Goal: Task Accomplishment & Management: Use online tool/utility

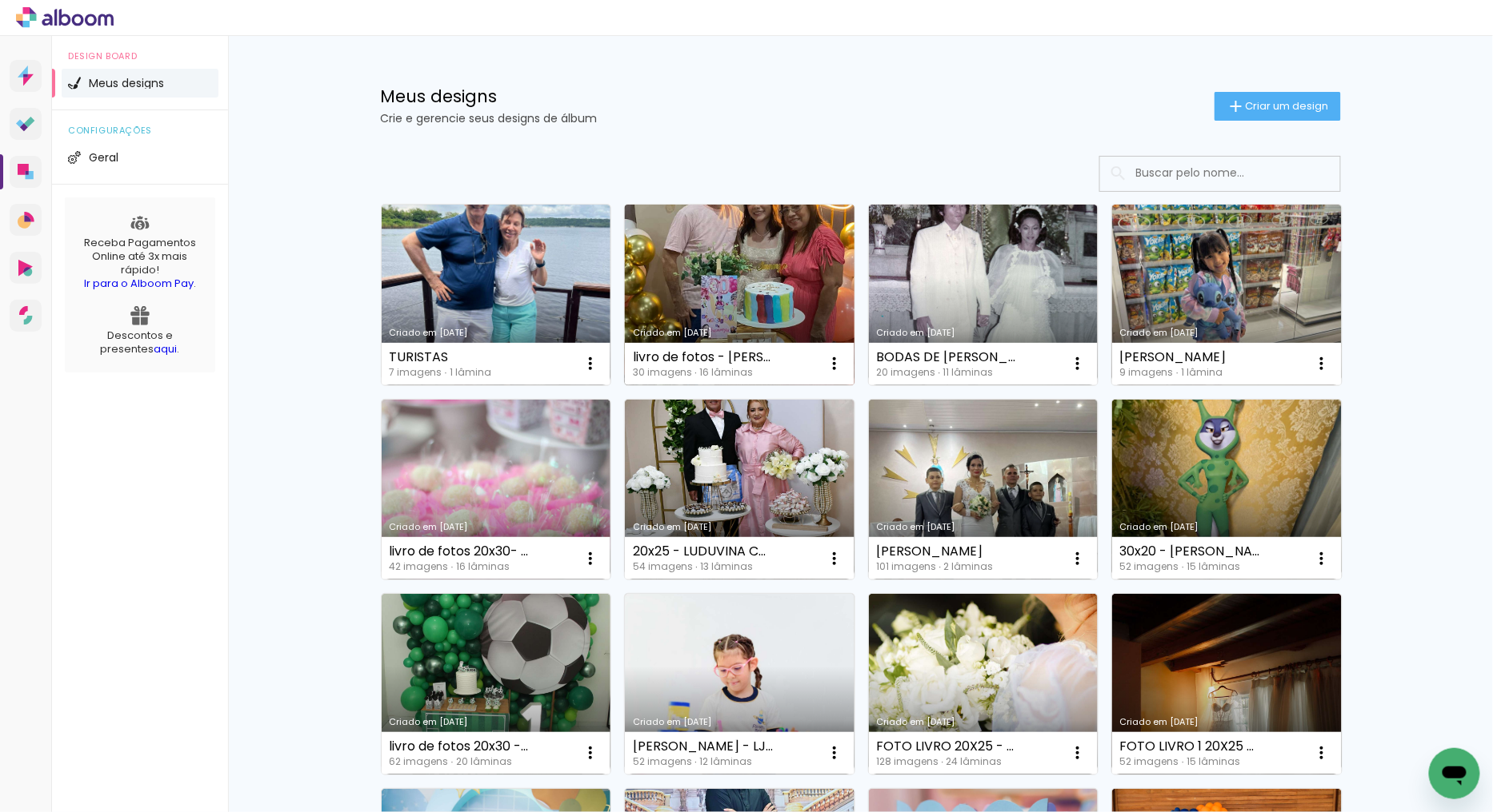
click at [724, 322] on link "Criado em [DATE]" at bounding box center [739, 294] width 230 height 181
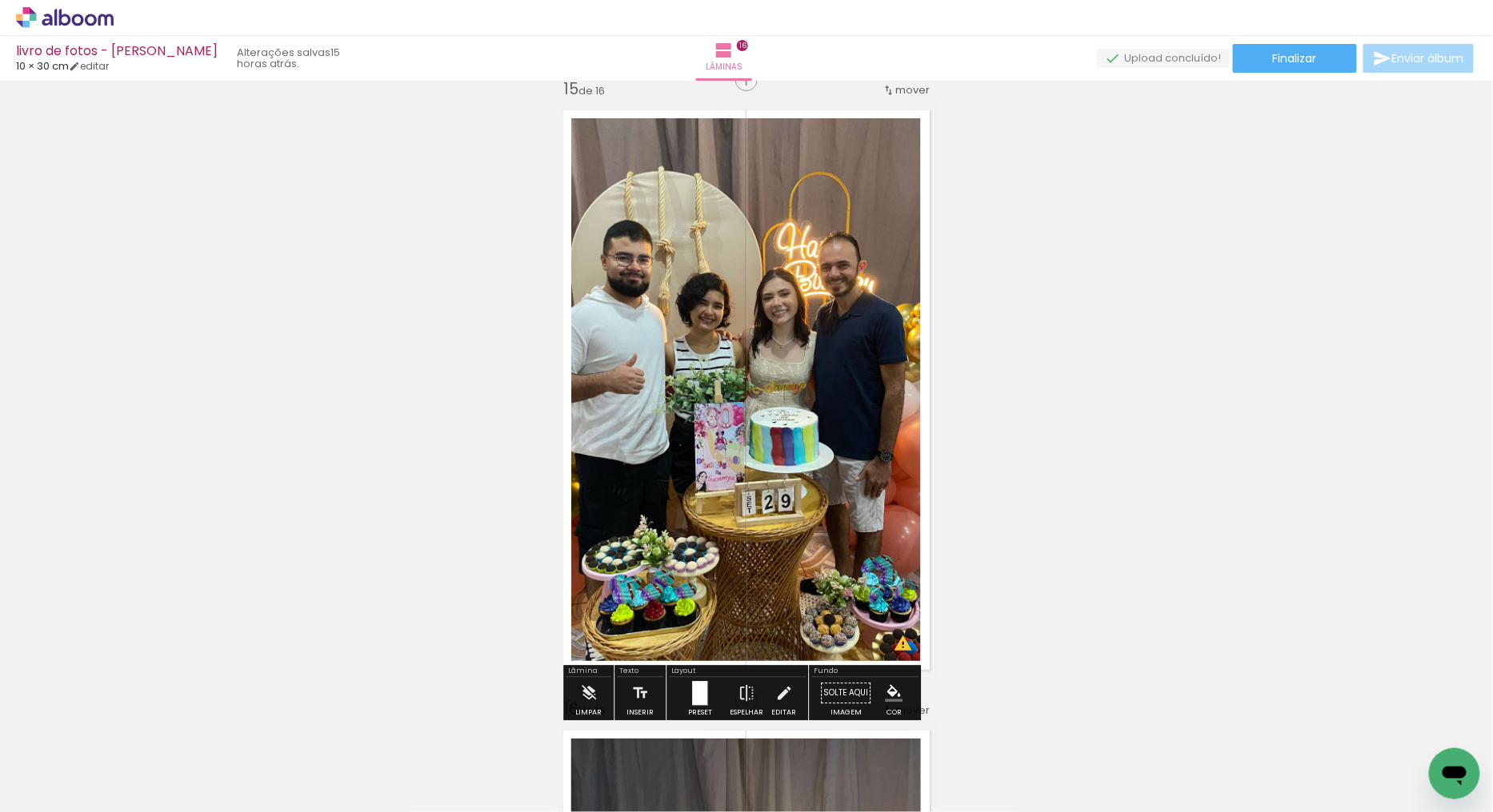
scroll to position [8705, 0]
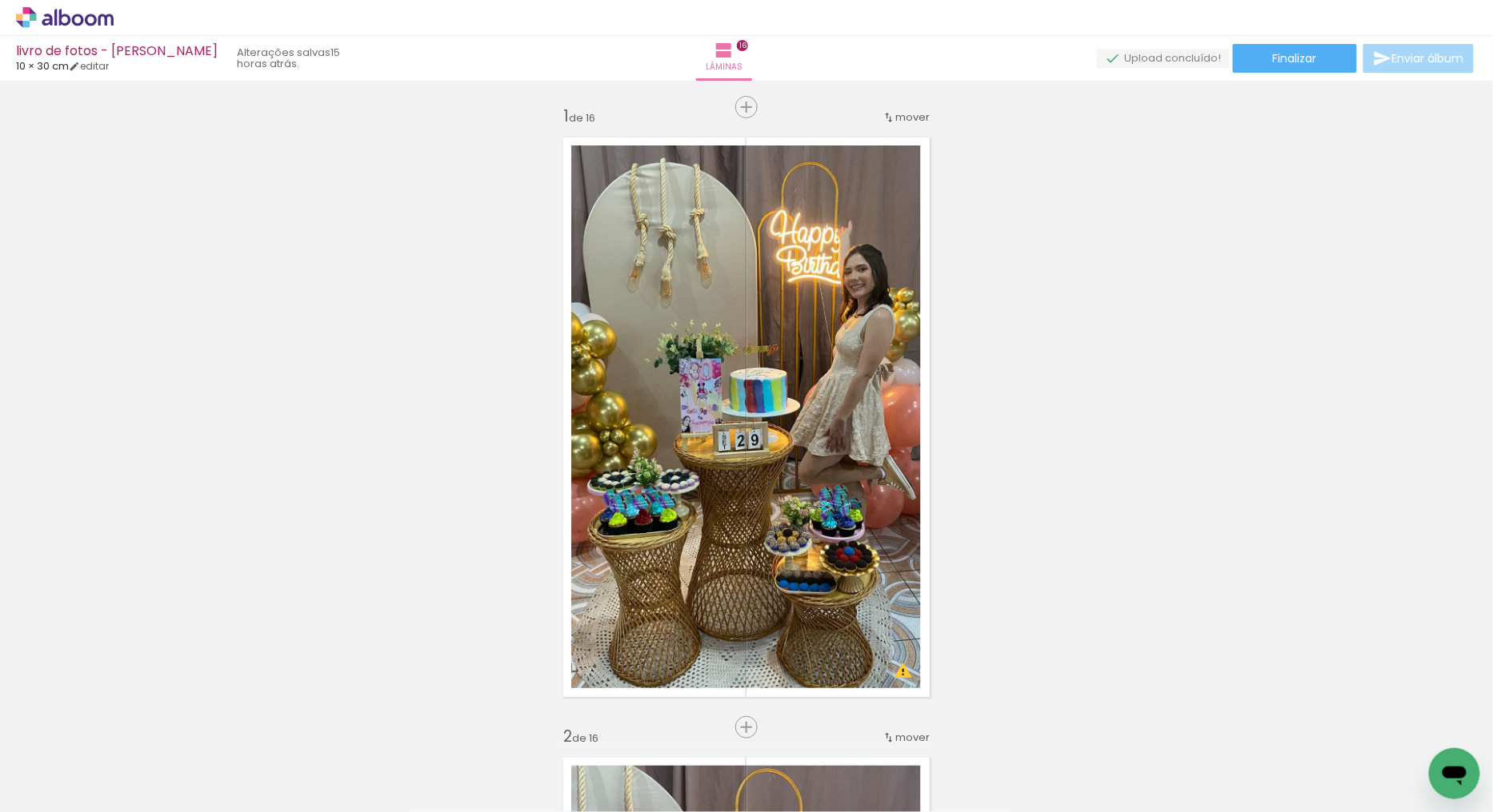
scroll to position [8705, 0]
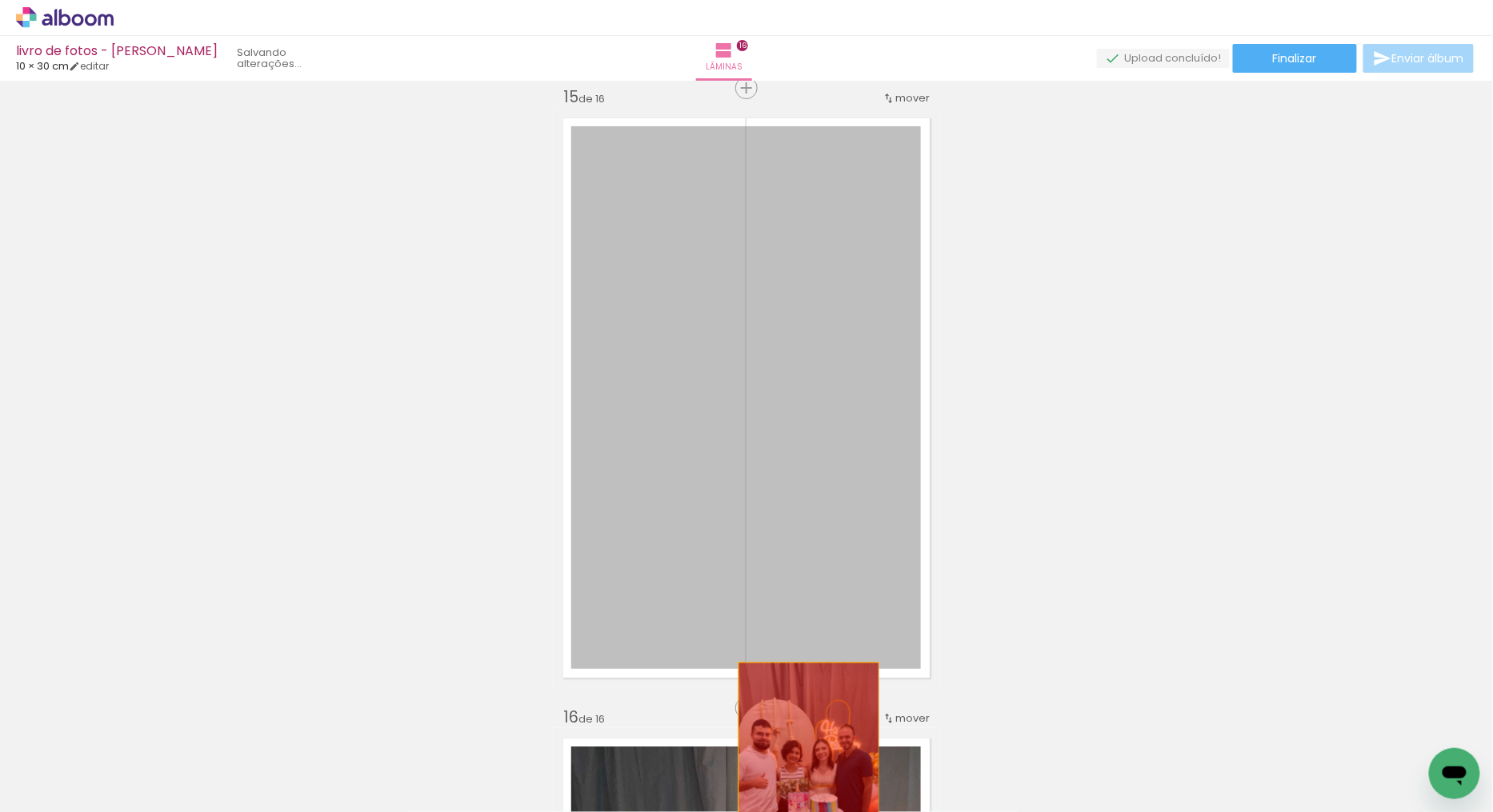
drag, startPoint x: 830, startPoint y: 346, endPoint x: 802, endPoint y: 771, distance: 425.9
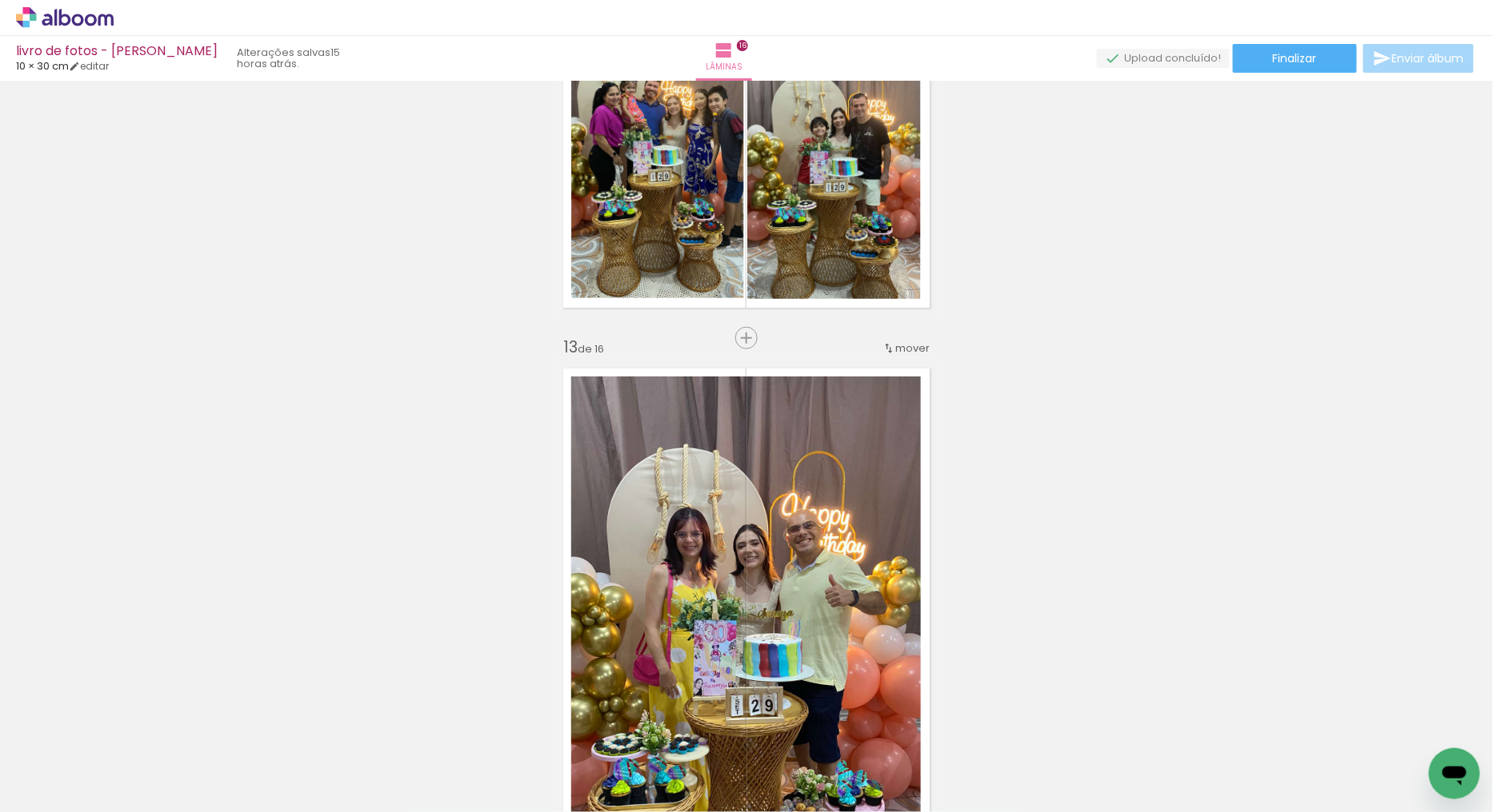
scroll to position [6928, 0]
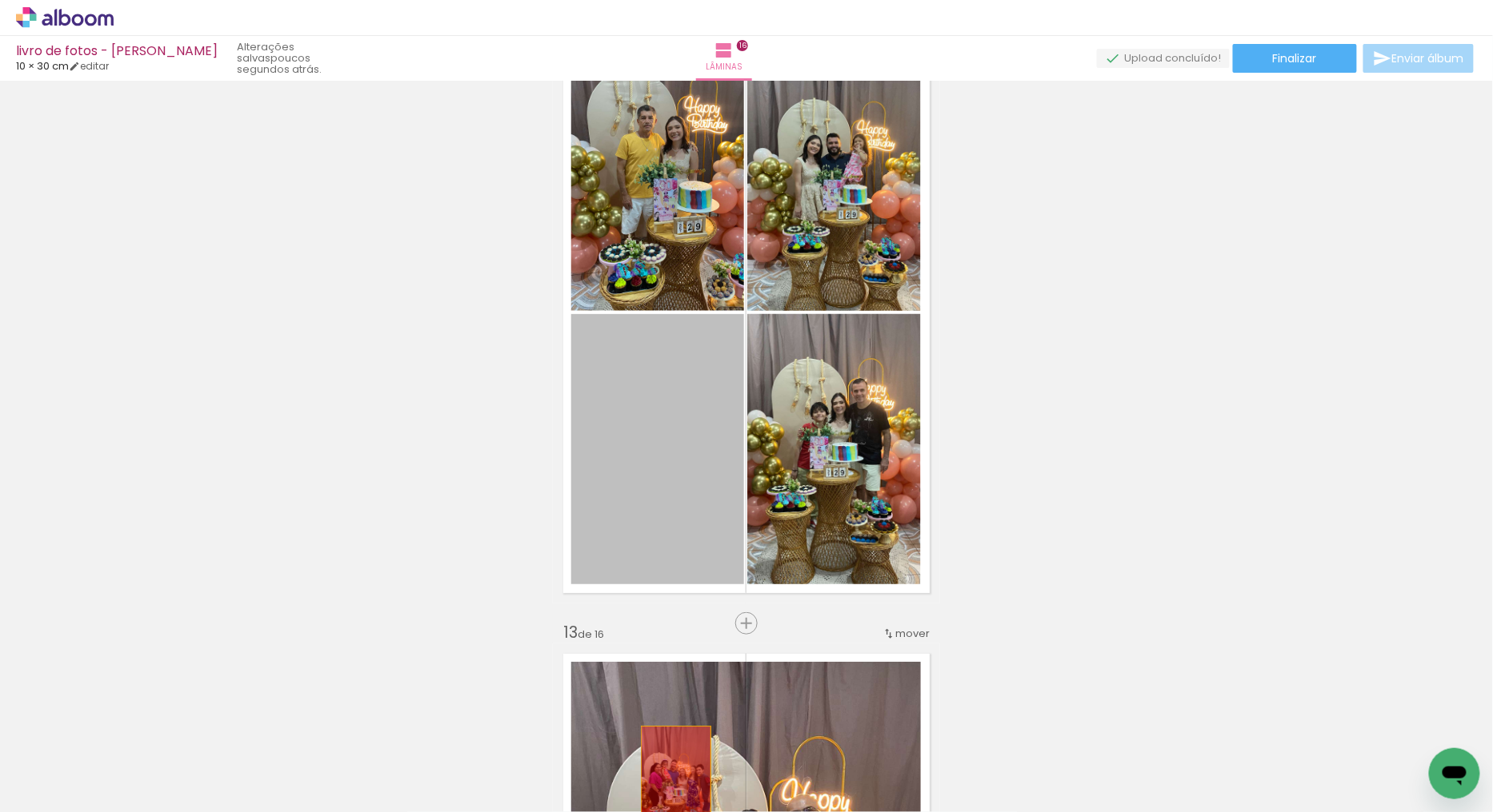
drag, startPoint x: 692, startPoint y: 460, endPoint x: 670, endPoint y: 780, distance: 320.8
click at [670, 780] on quentale-workspace at bounding box center [746, 406] width 1493 height 812
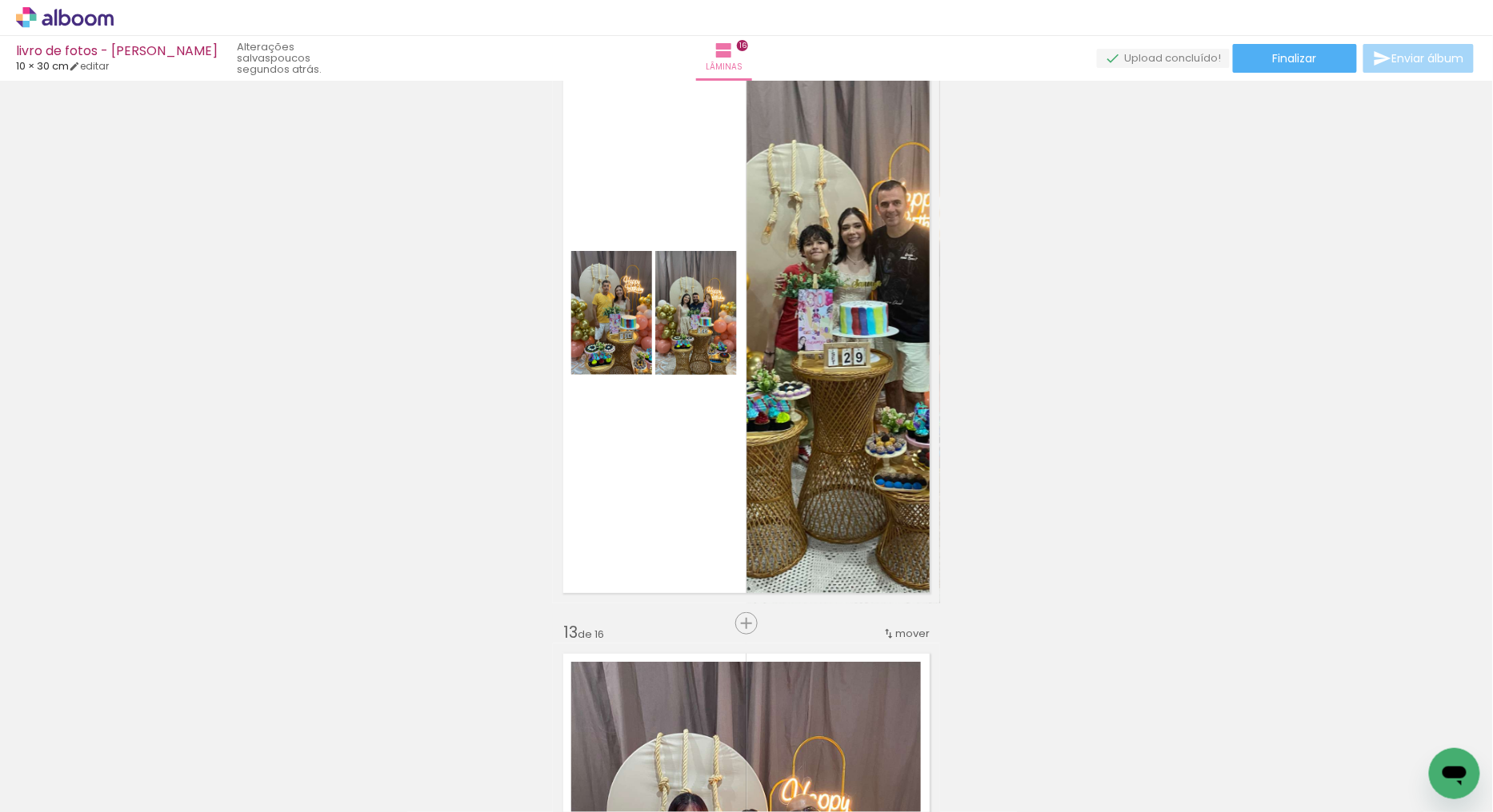
scroll to position [0, 1330]
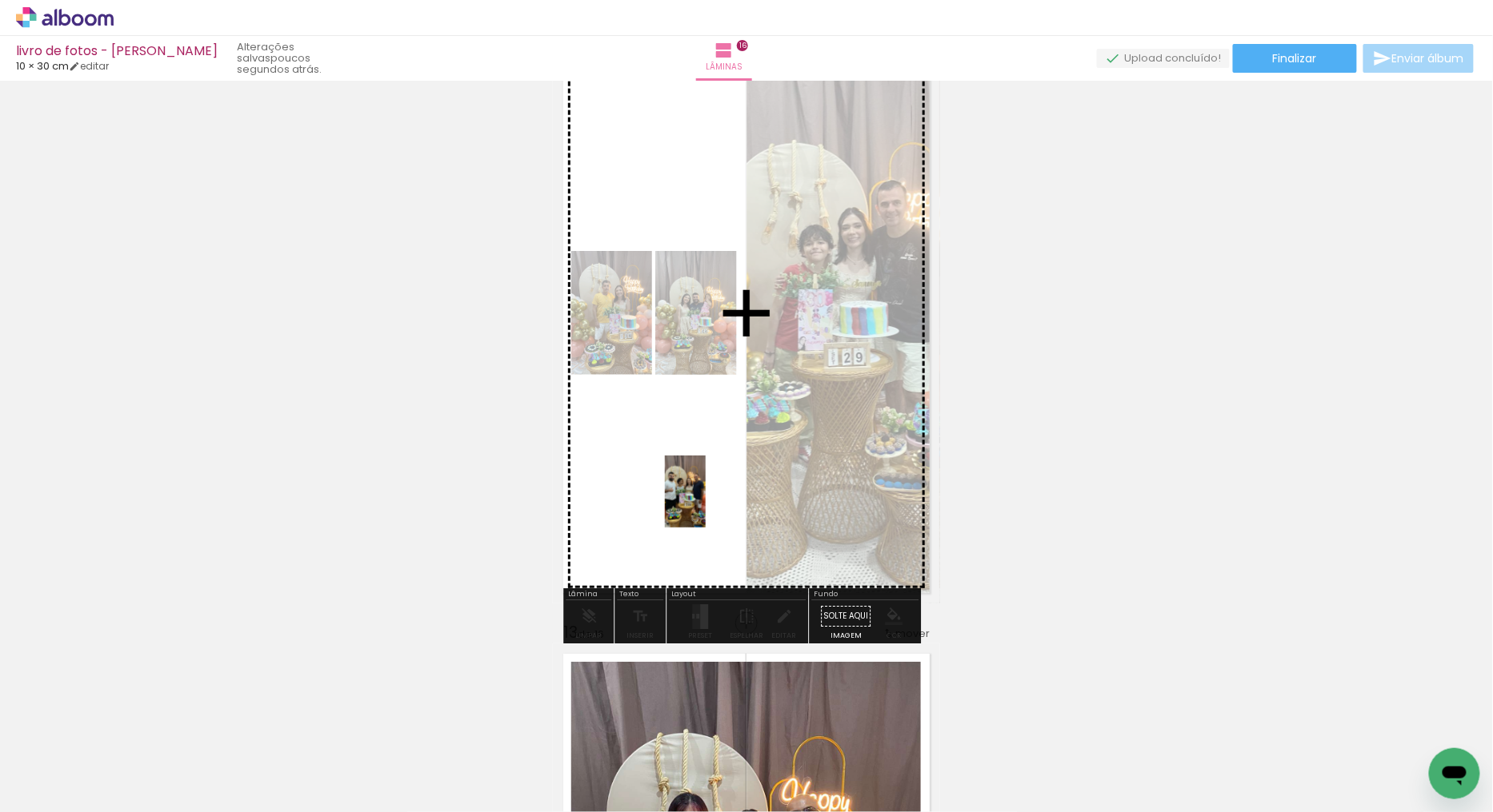
drag, startPoint x: 707, startPoint y: 765, endPoint x: 712, endPoint y: 502, distance: 263.0
click at [712, 502] on quentale-workspace at bounding box center [746, 406] width 1493 height 812
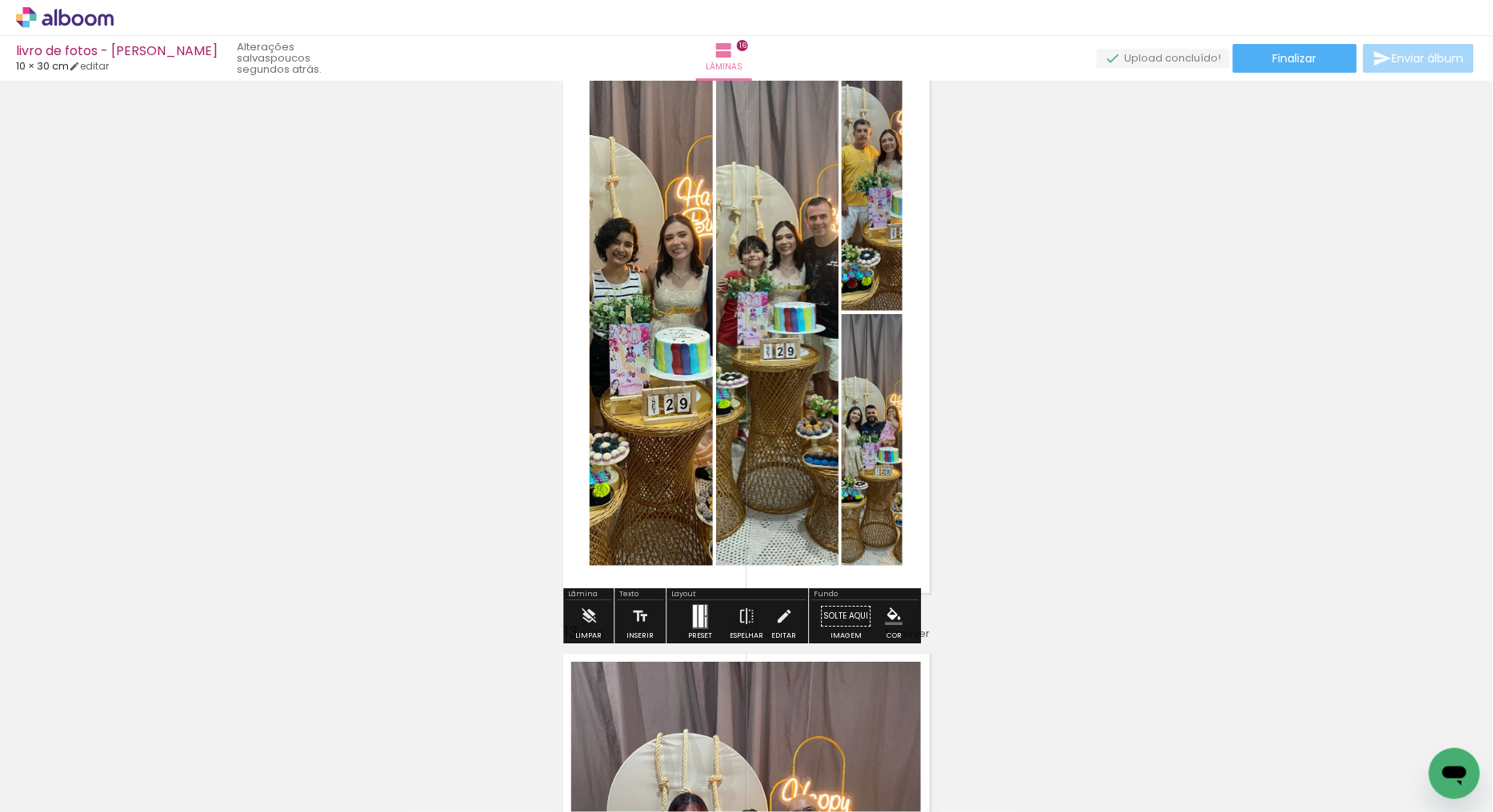
drag, startPoint x: 698, startPoint y: 619, endPoint x: 1110, endPoint y: 256, distance: 549.1
click at [698, 619] on div at bounding box center [700, 616] width 5 height 23
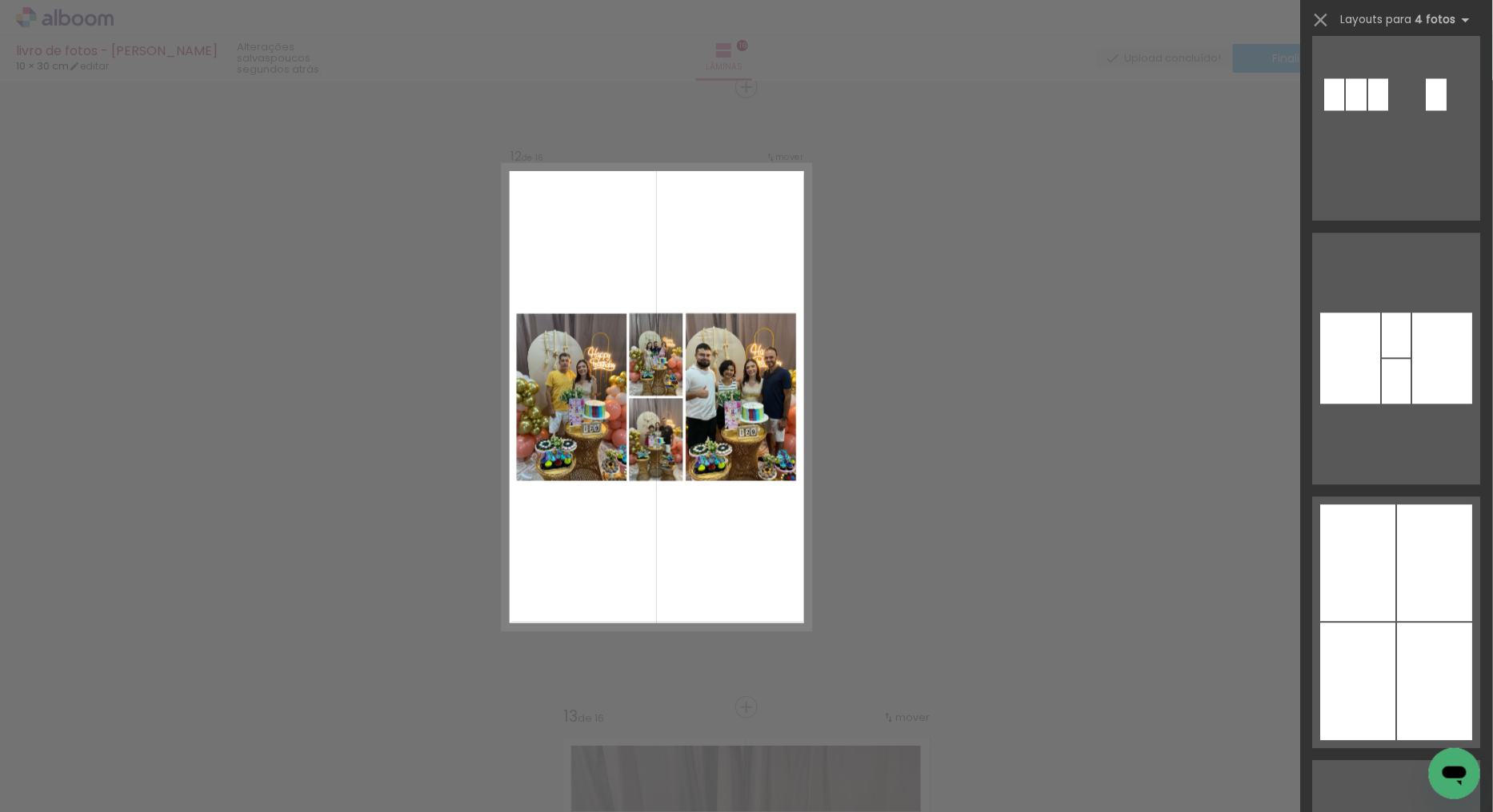
scroll to position [8616, 0]
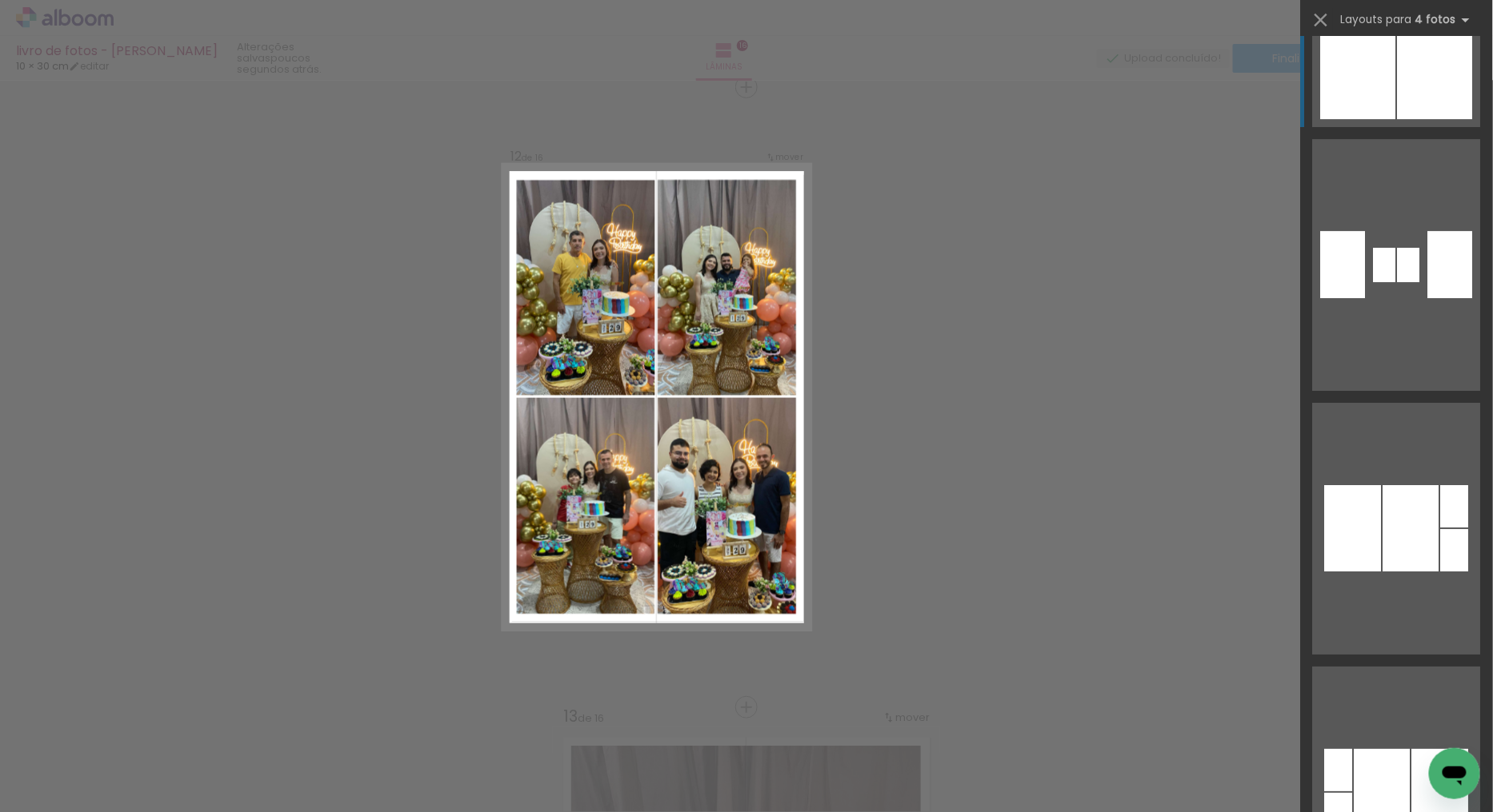
click at [1379, 97] on div at bounding box center [1358, 60] width 75 height 117
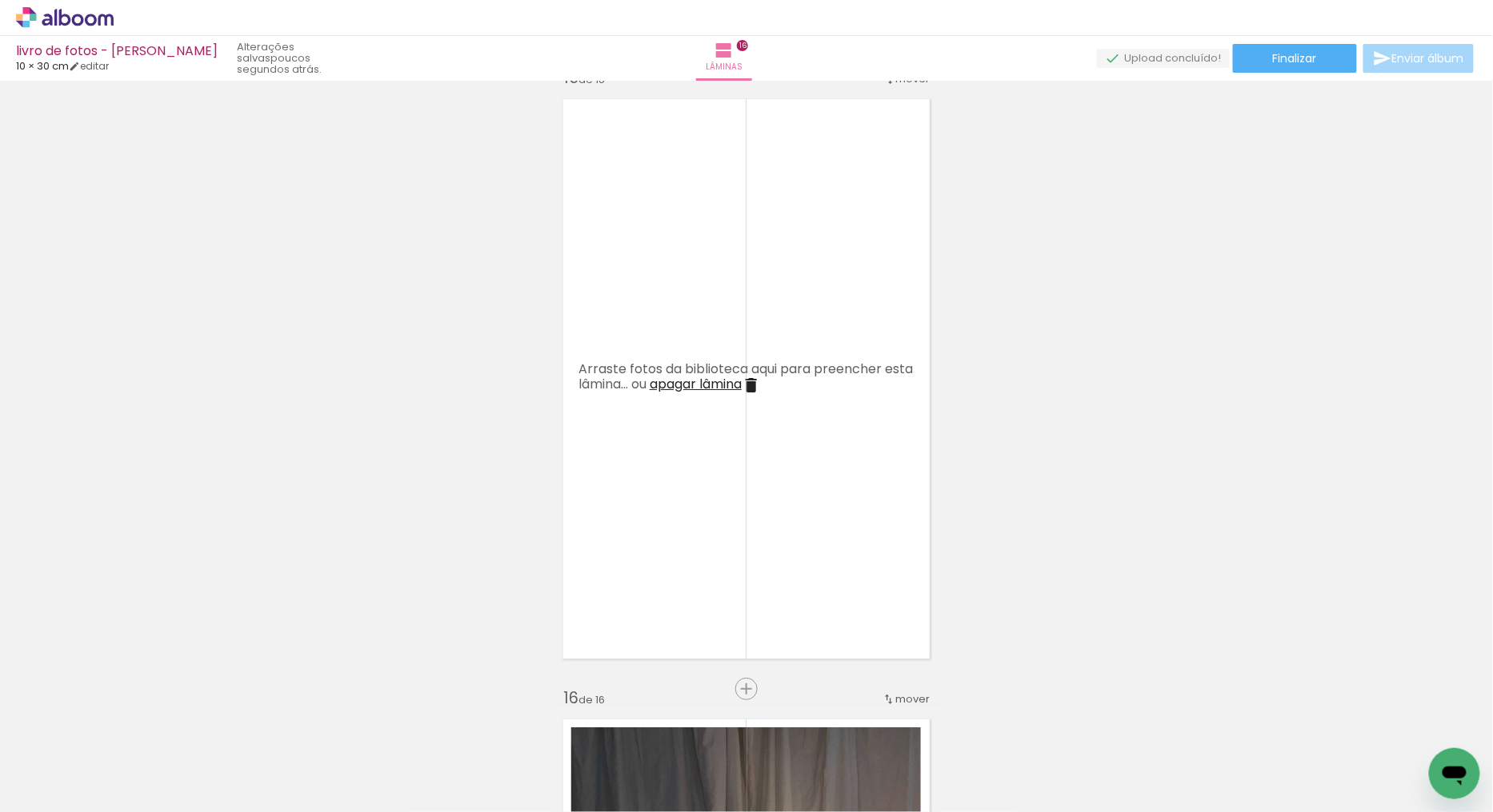
scroll to position [8709, 0]
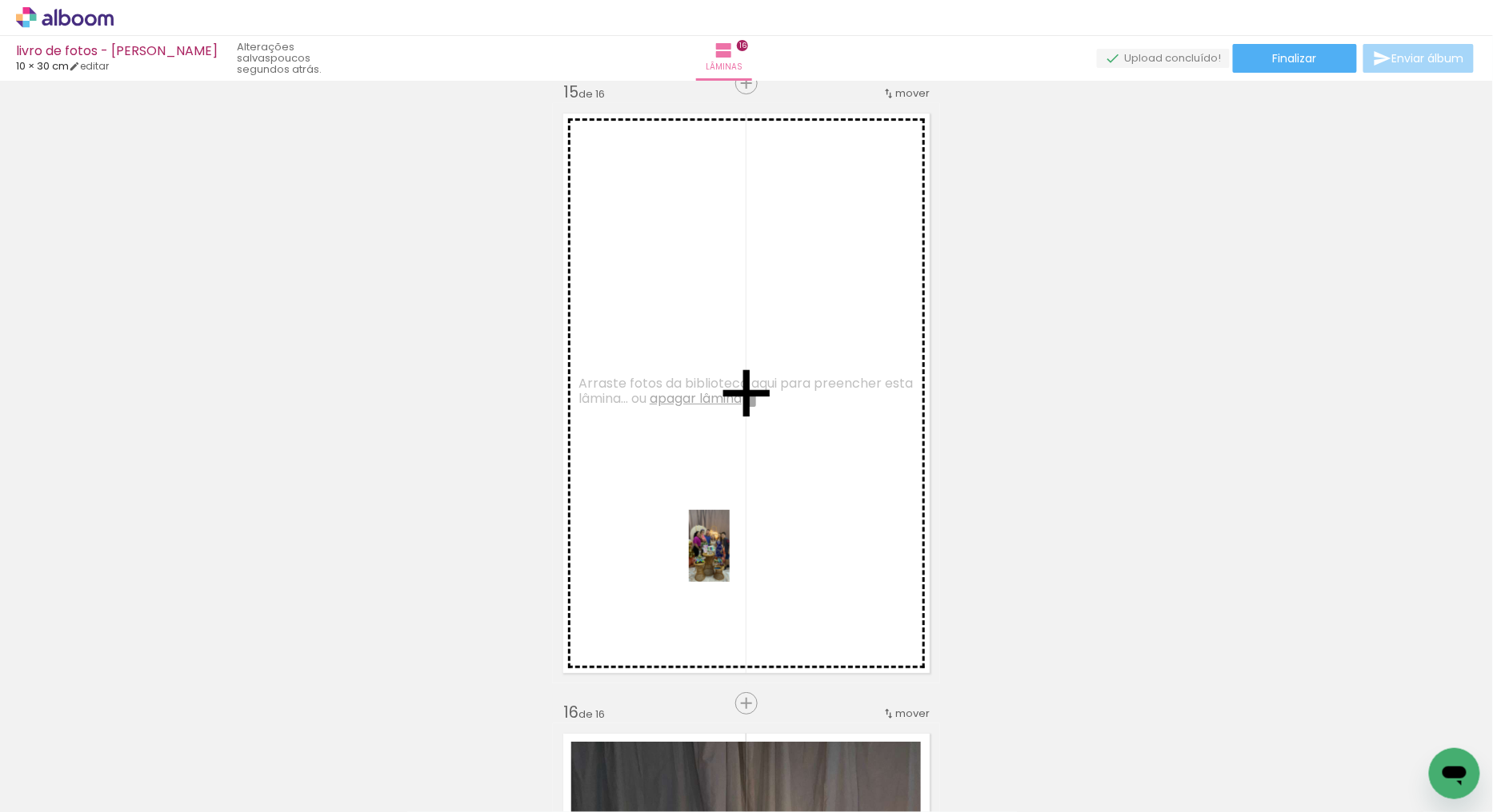
drag, startPoint x: 985, startPoint y: 760, endPoint x: 737, endPoint y: 558, distance: 319.9
click at [737, 558] on quentale-workspace at bounding box center [746, 406] width 1493 height 812
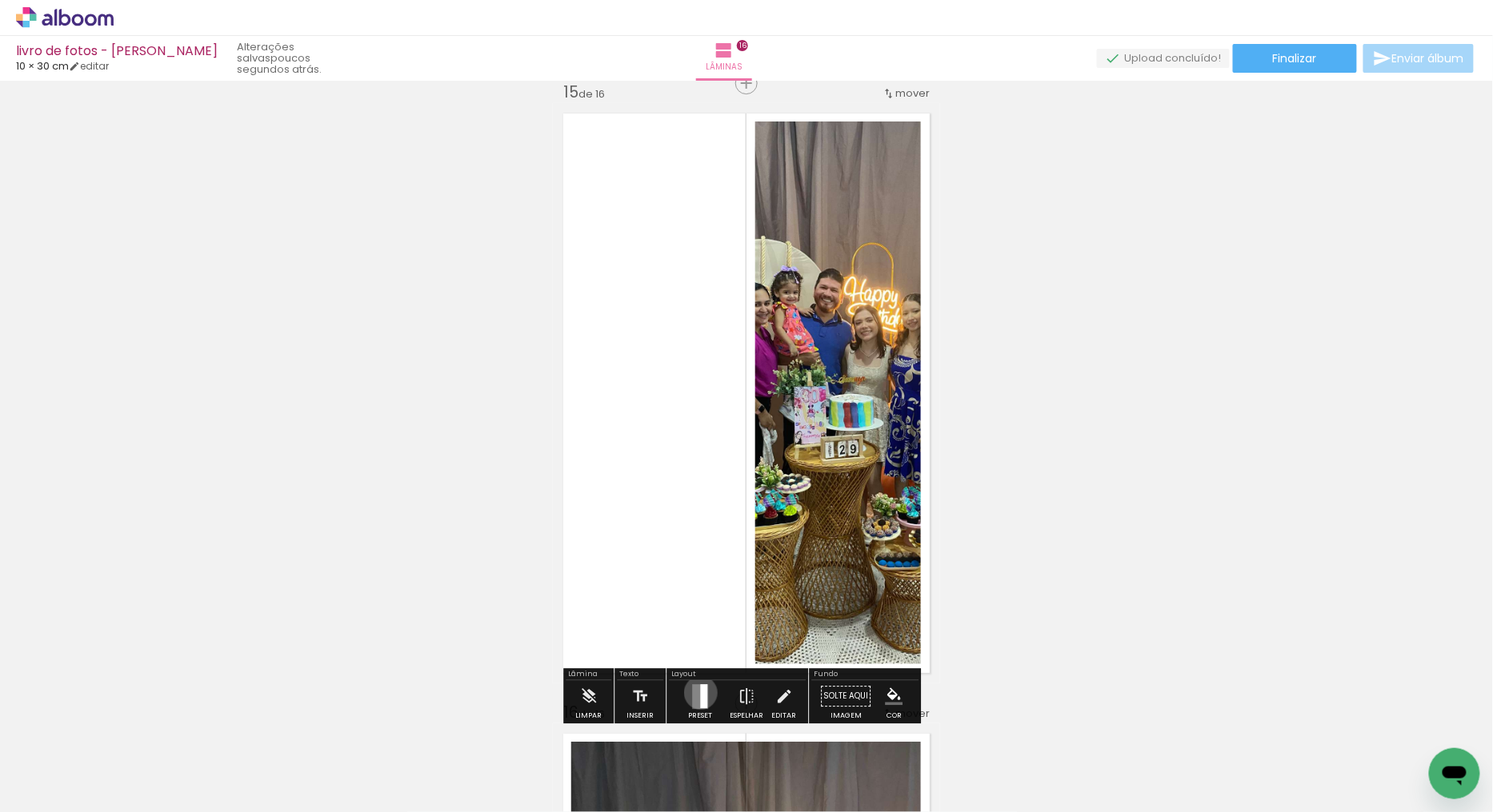
click at [700, 692] on div at bounding box center [703, 696] width 7 height 24
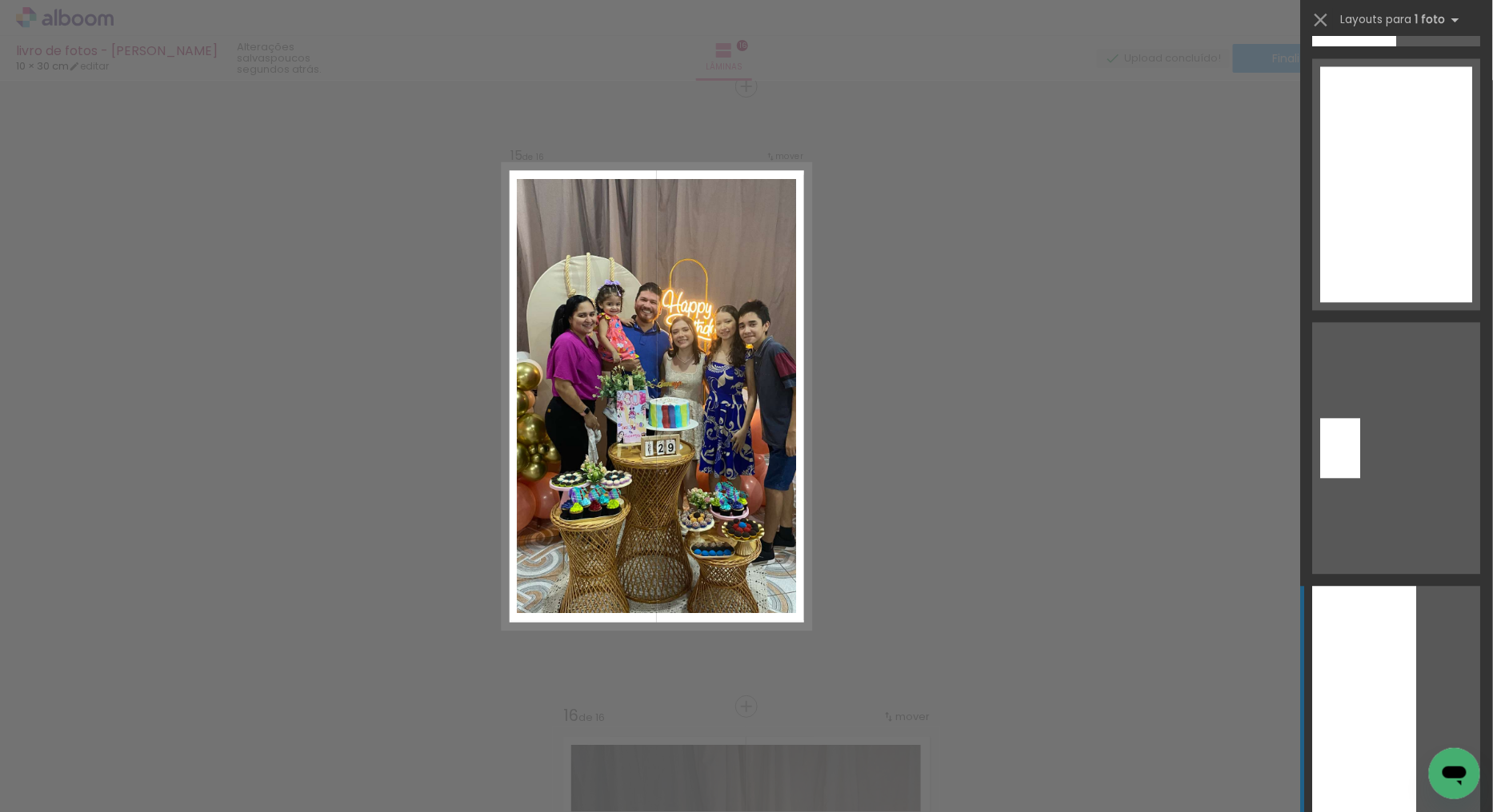
scroll to position [3464, 0]
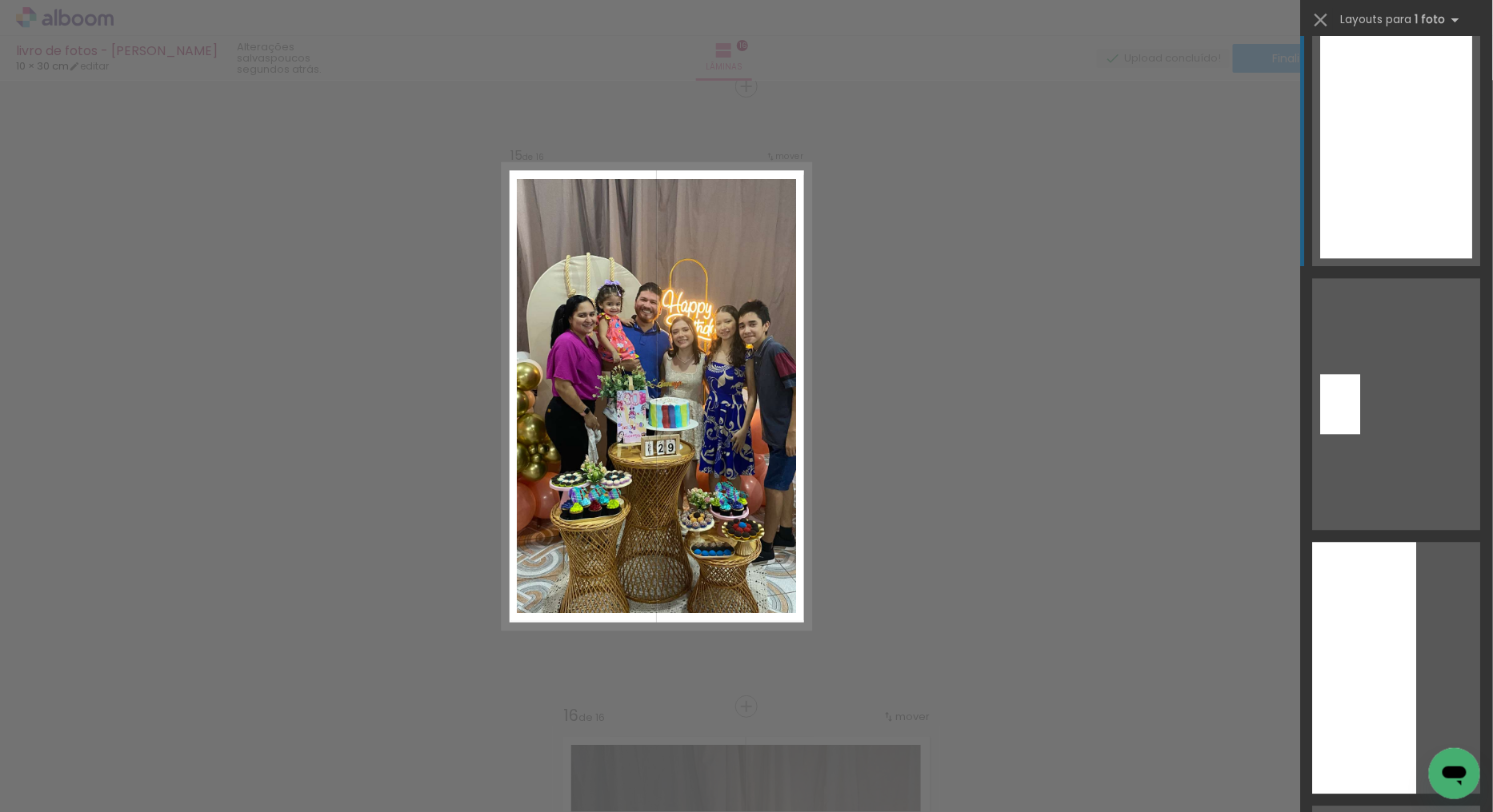
click at [1377, 141] on div at bounding box center [1396, 141] width 152 height 236
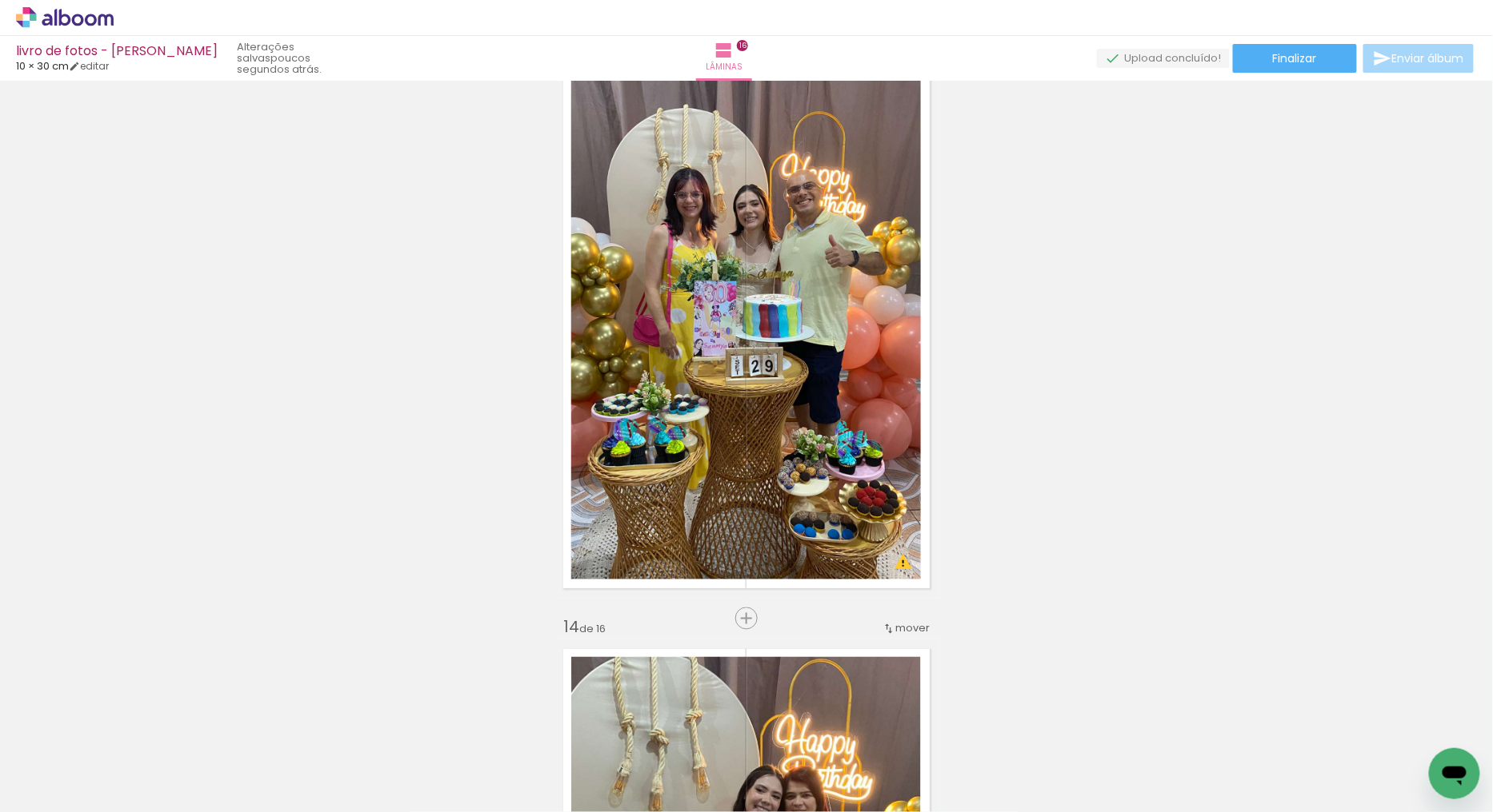
scroll to position [7373, 0]
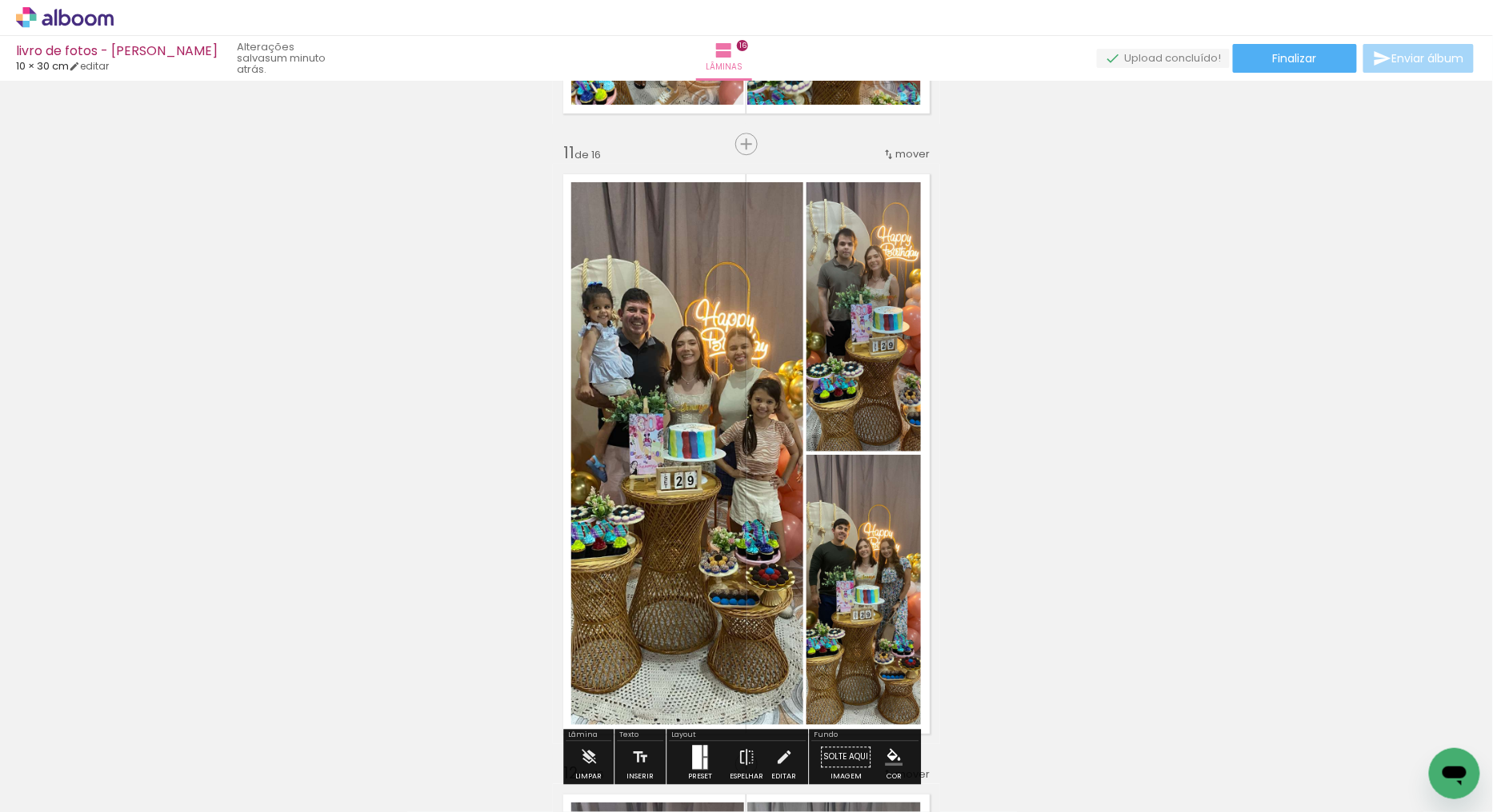
scroll to position [6130, 0]
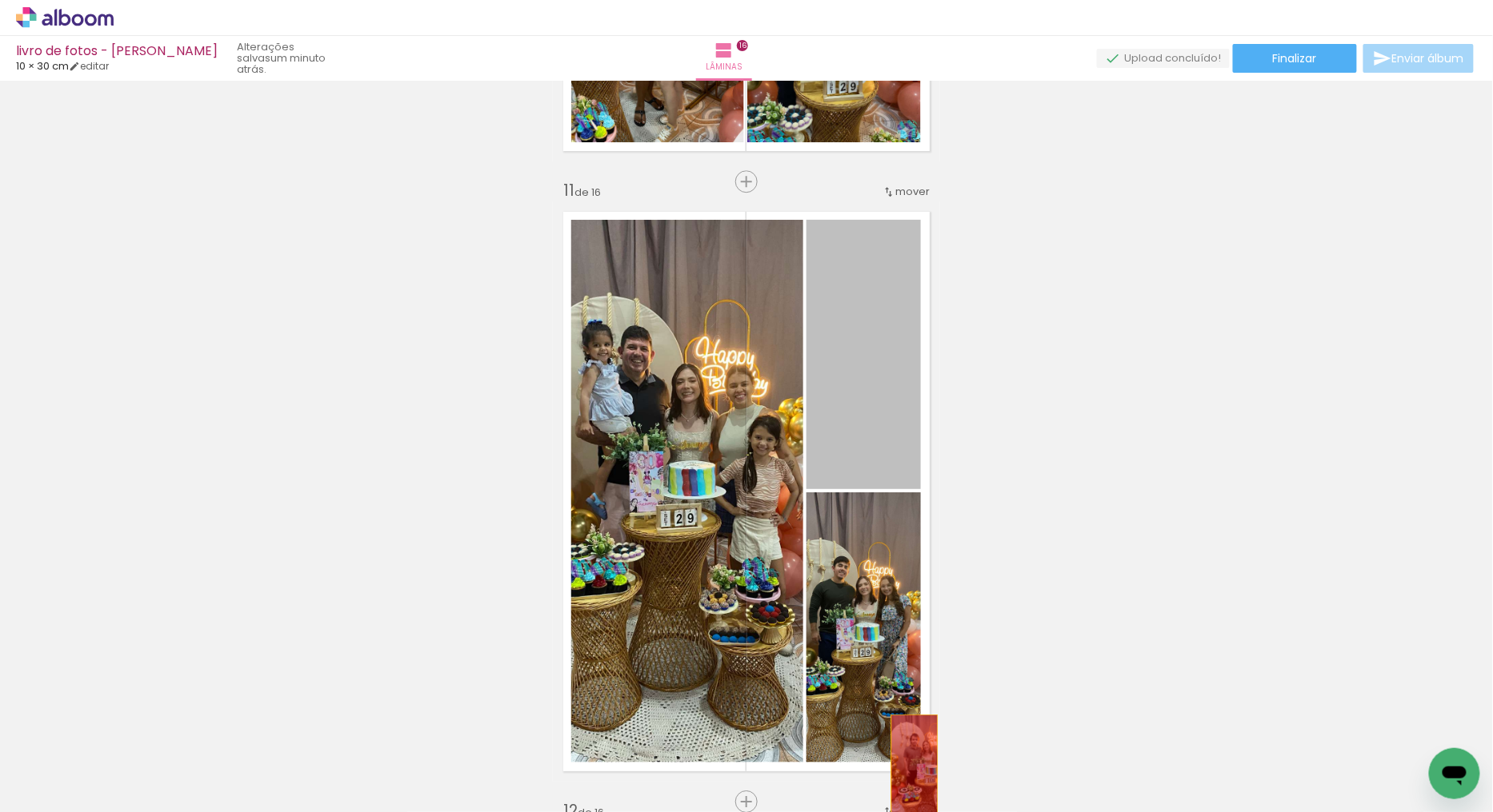
drag, startPoint x: 850, startPoint y: 411, endPoint x: 908, endPoint y: 768, distance: 361.7
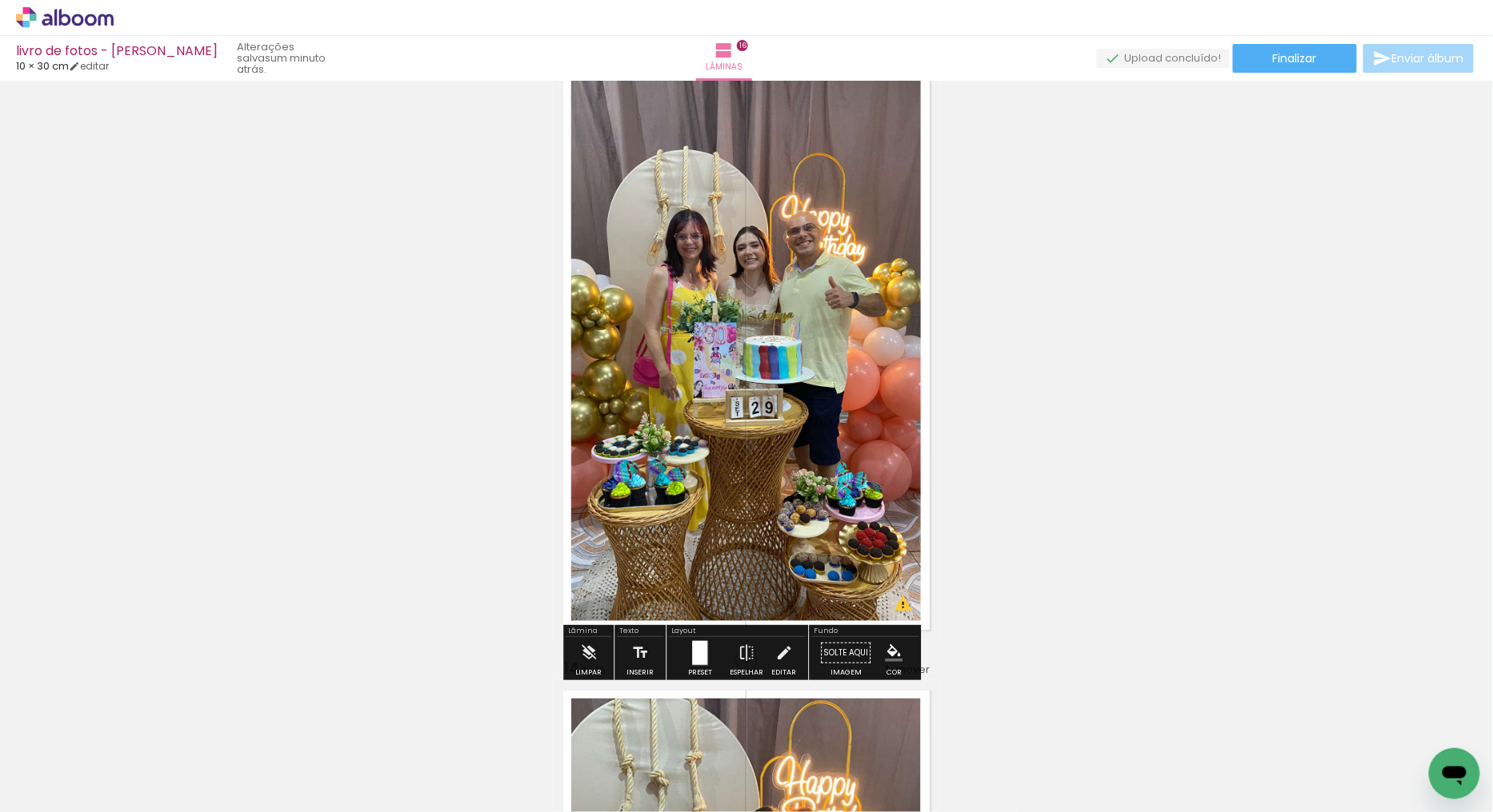
scroll to position [7640, 0]
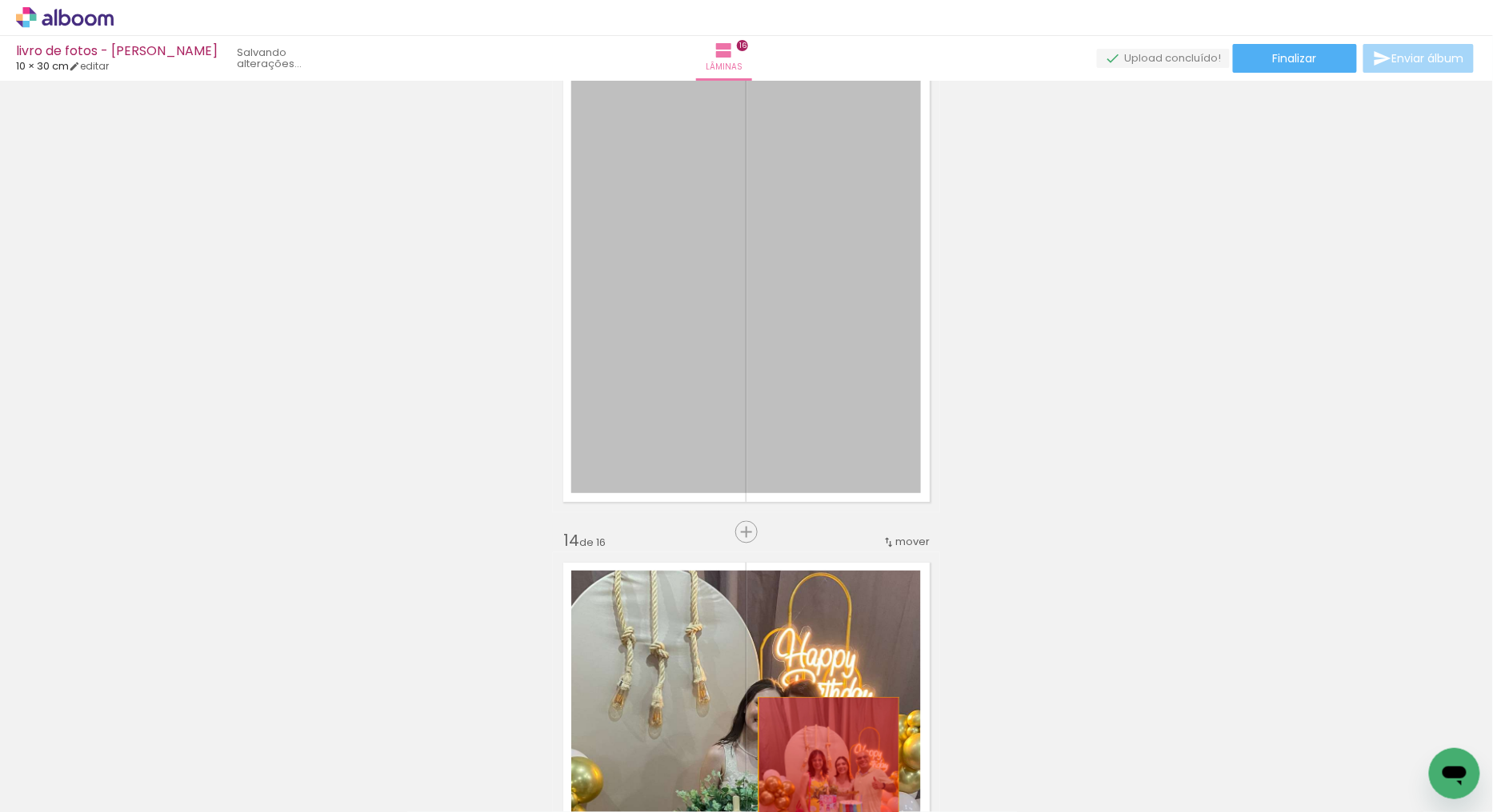
drag, startPoint x: 785, startPoint y: 310, endPoint x: 822, endPoint y: 806, distance: 497.4
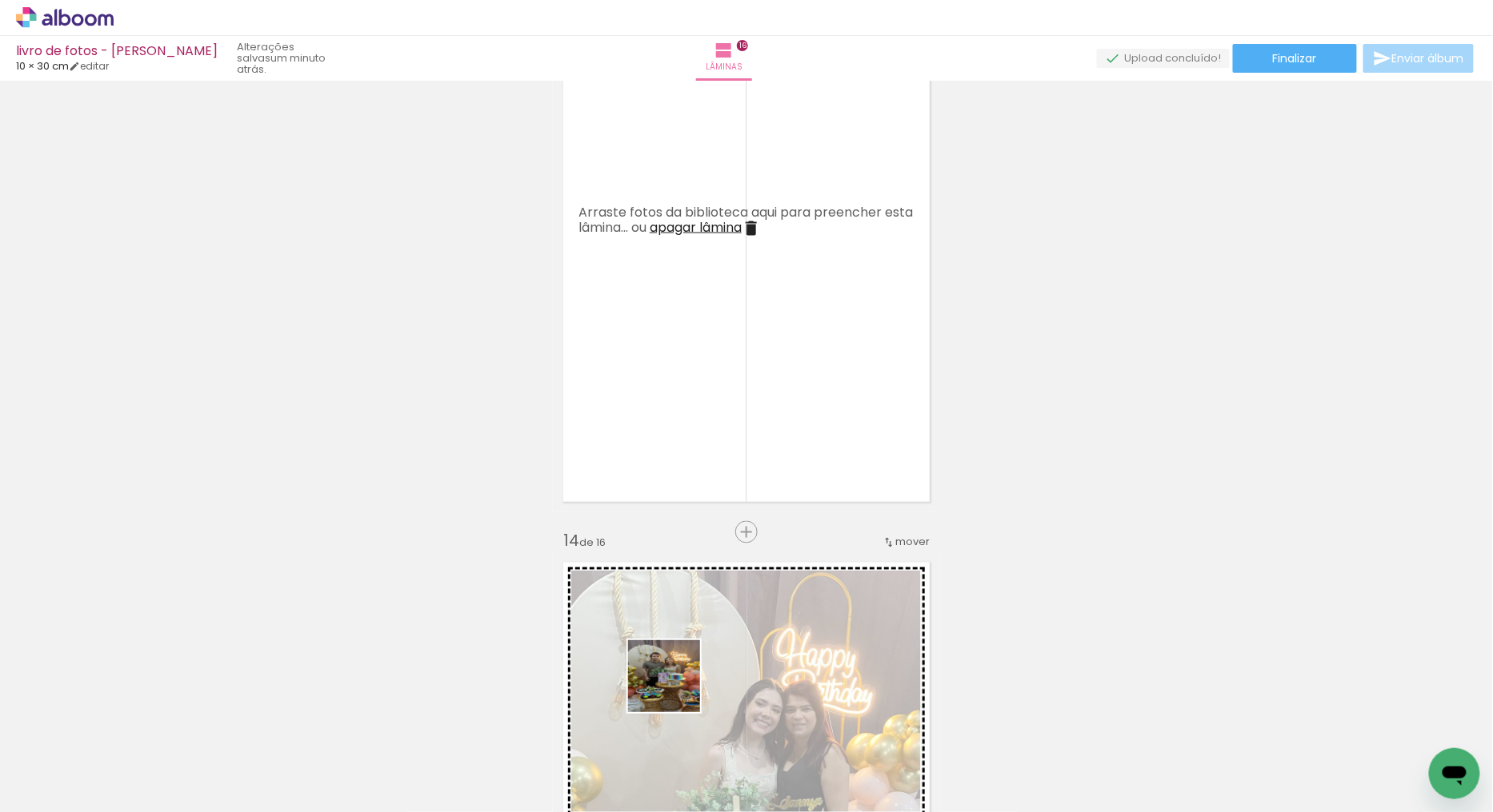
drag, startPoint x: 624, startPoint y: 764, endPoint x: 725, endPoint y: 437, distance: 342.2
click at [785, 283] on quentale-workspace at bounding box center [746, 406] width 1493 height 812
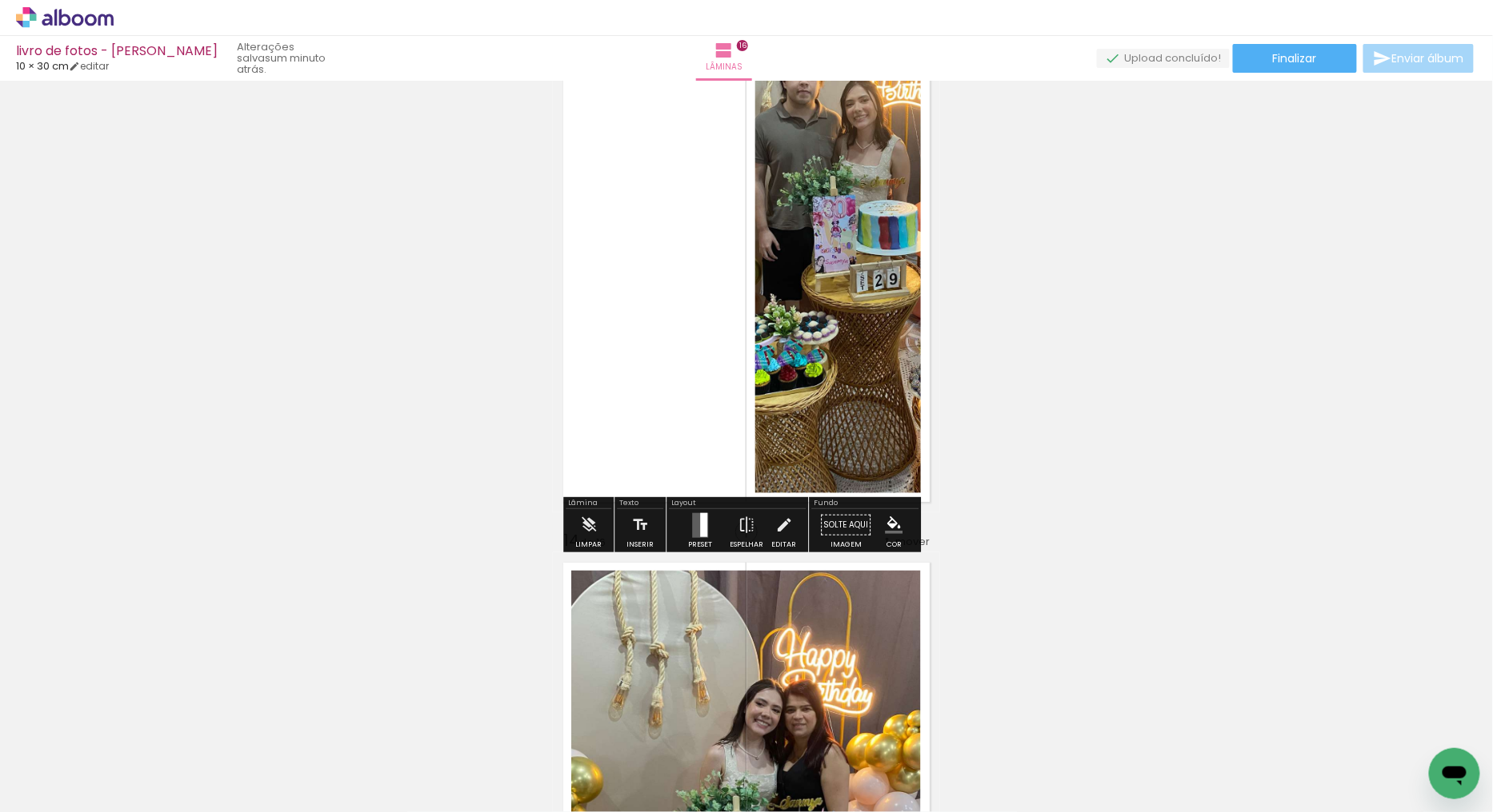
drag, startPoint x: 704, startPoint y: 525, endPoint x: 716, endPoint y: 401, distance: 124.6
click at [702, 525] on quentale-layouter at bounding box center [700, 525] width 16 height 25
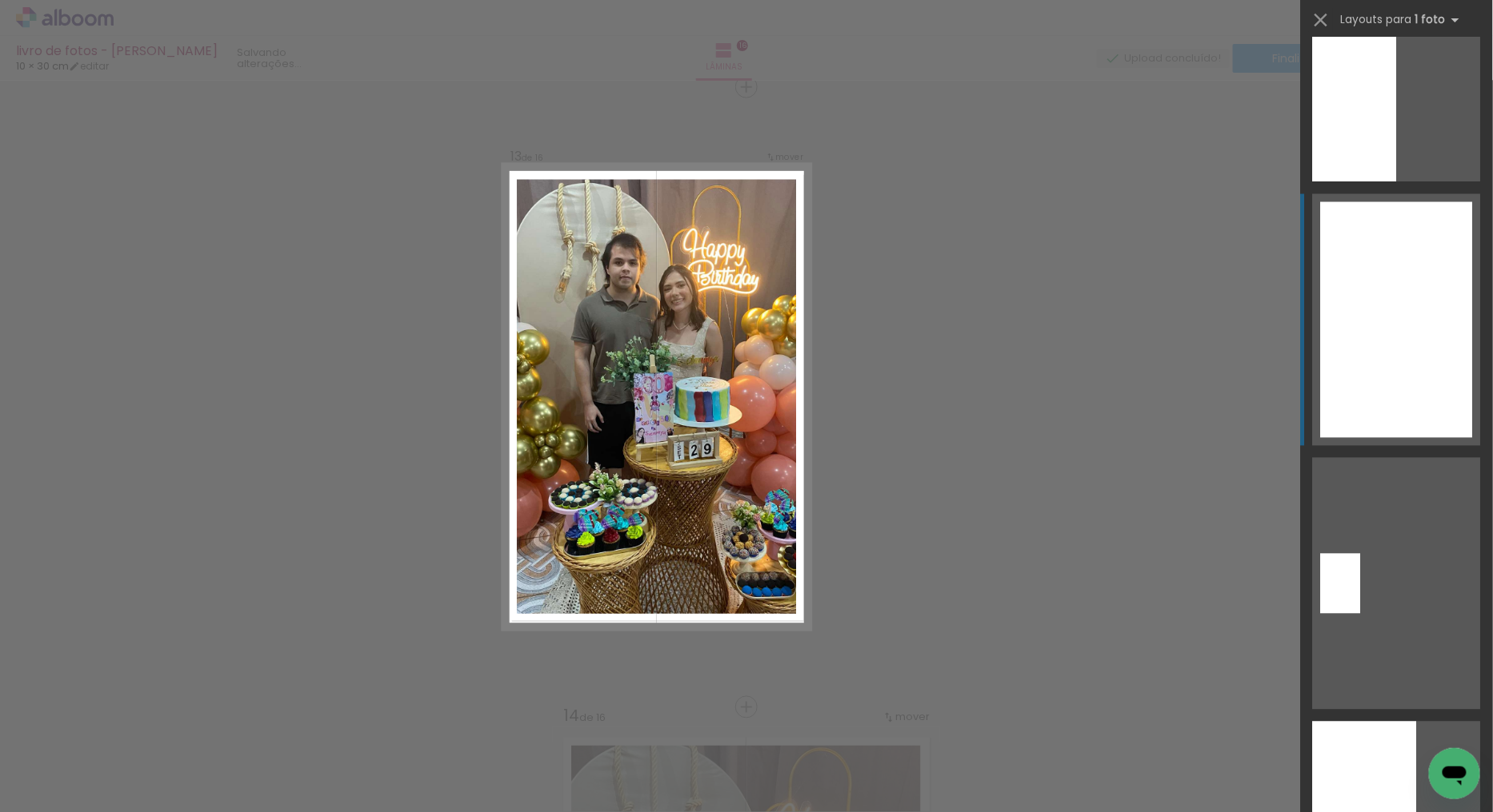
scroll to position [3287, 0]
click at [1388, 345] on div at bounding box center [1396, 318] width 152 height 236
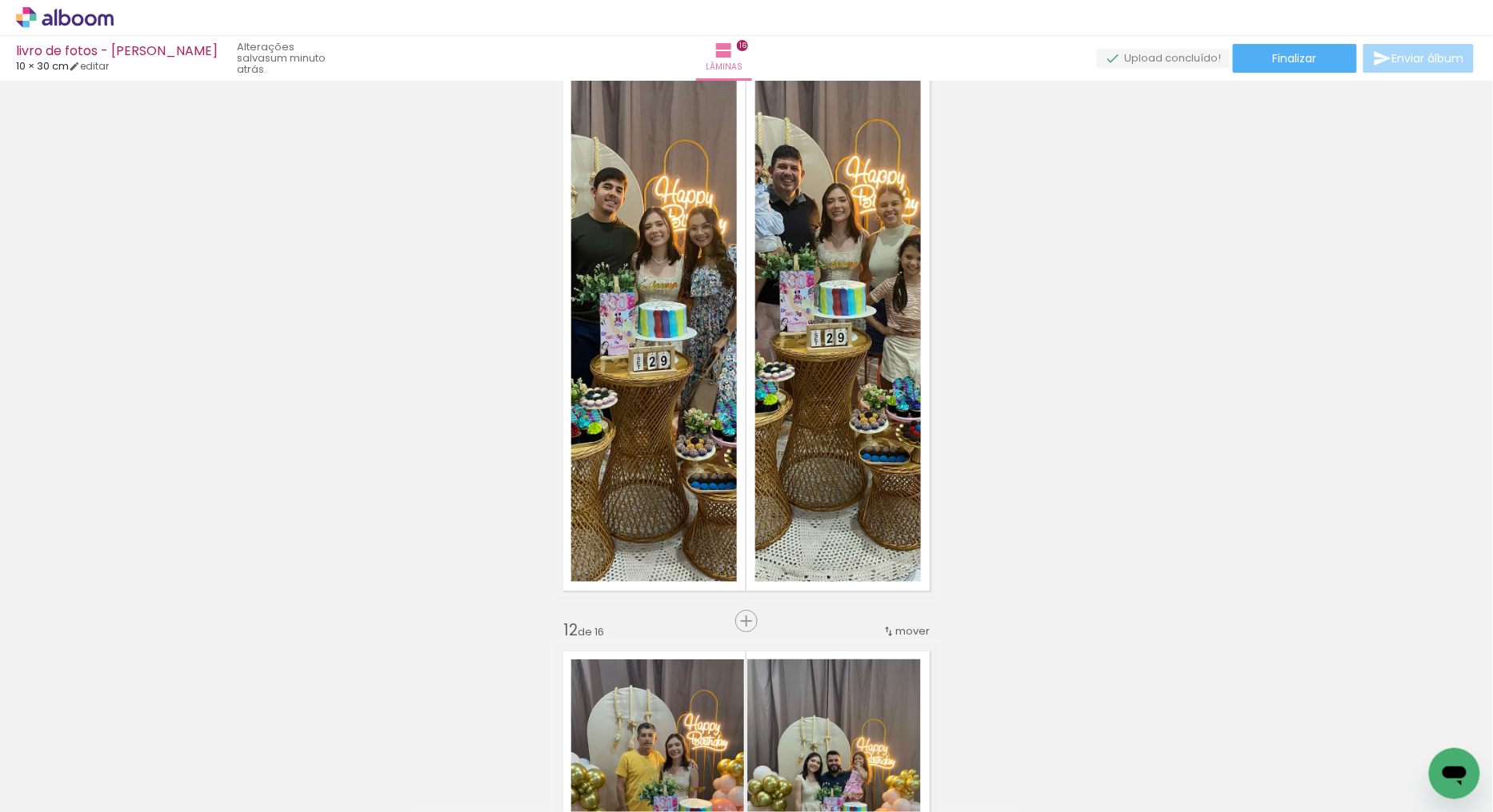
scroll to position [6222, 0]
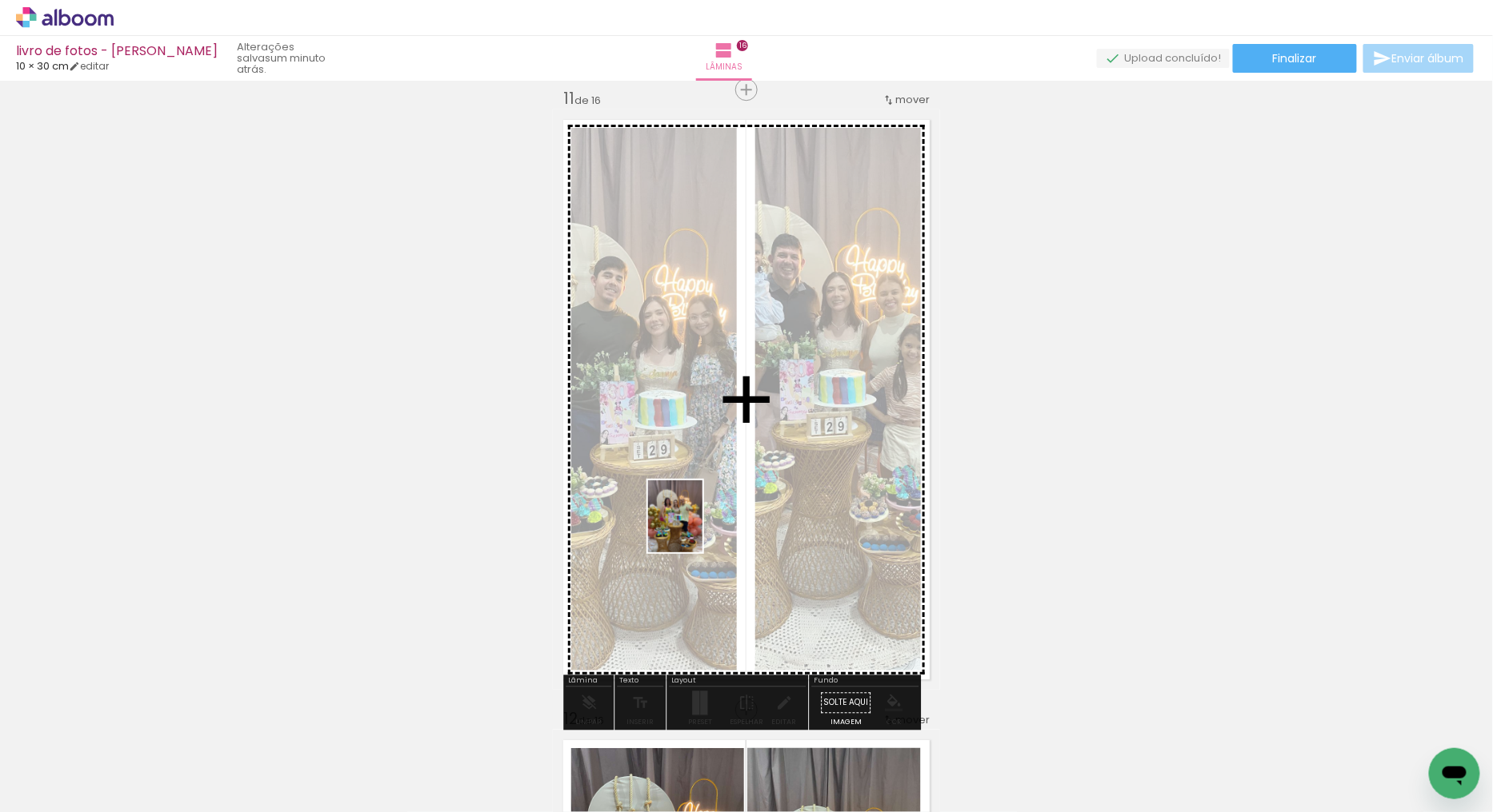
drag, startPoint x: 1349, startPoint y: 776, endPoint x: 728, endPoint y: 598, distance: 646.0
click at [697, 529] on quentale-workspace at bounding box center [746, 406] width 1493 height 812
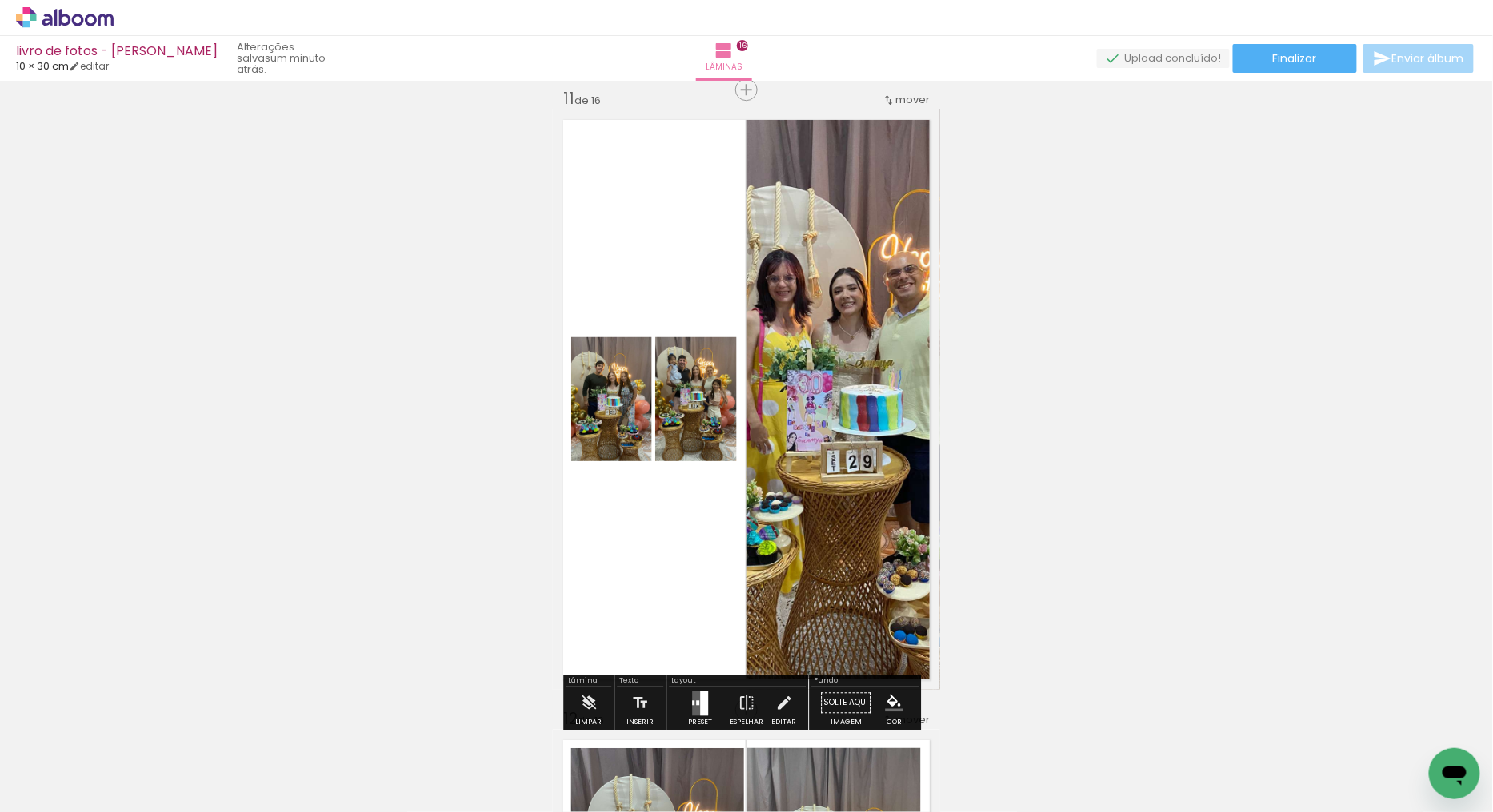
click at [692, 698] on quentale-layouter at bounding box center [700, 703] width 16 height 25
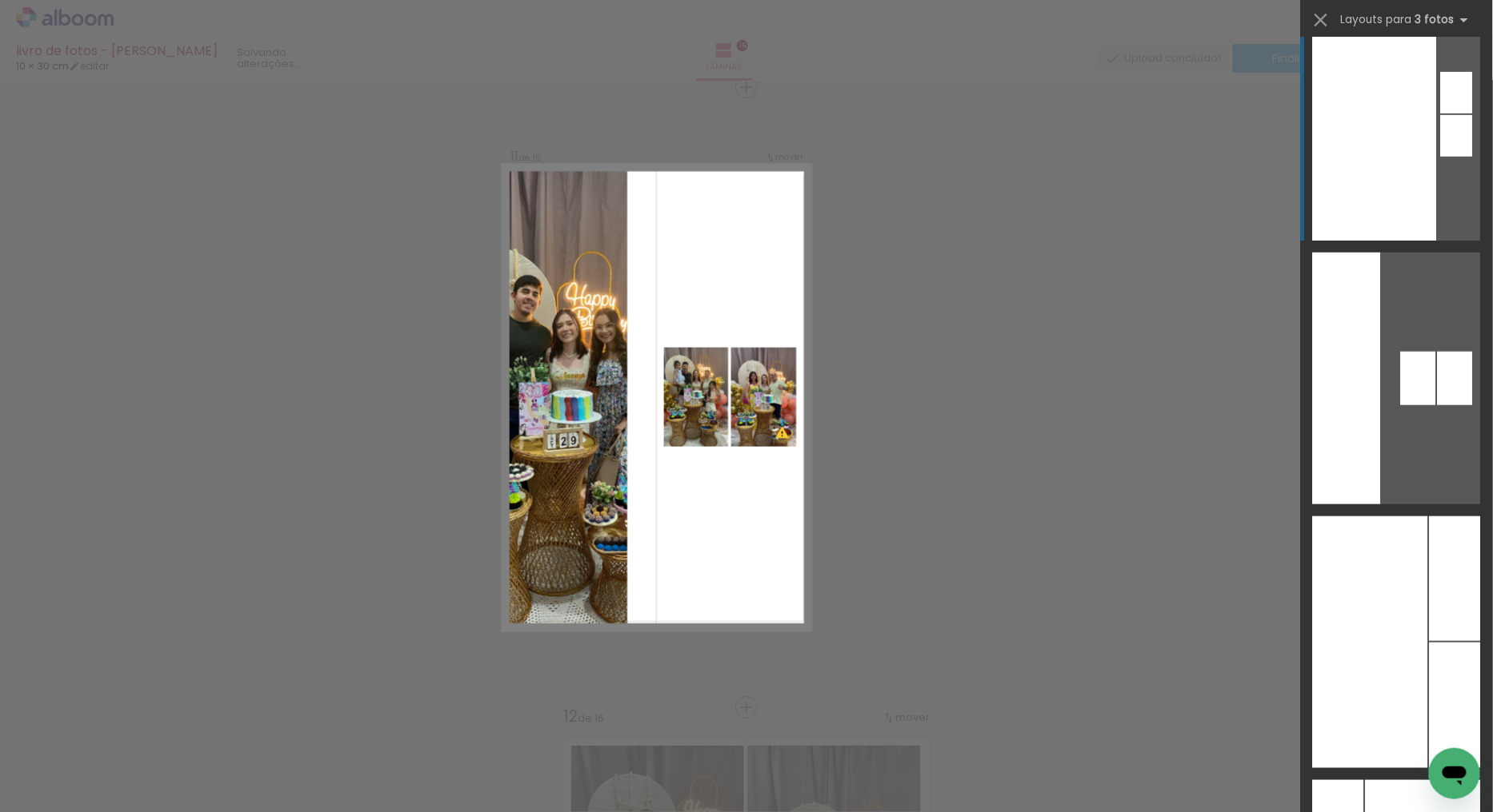
scroll to position [14124, 0]
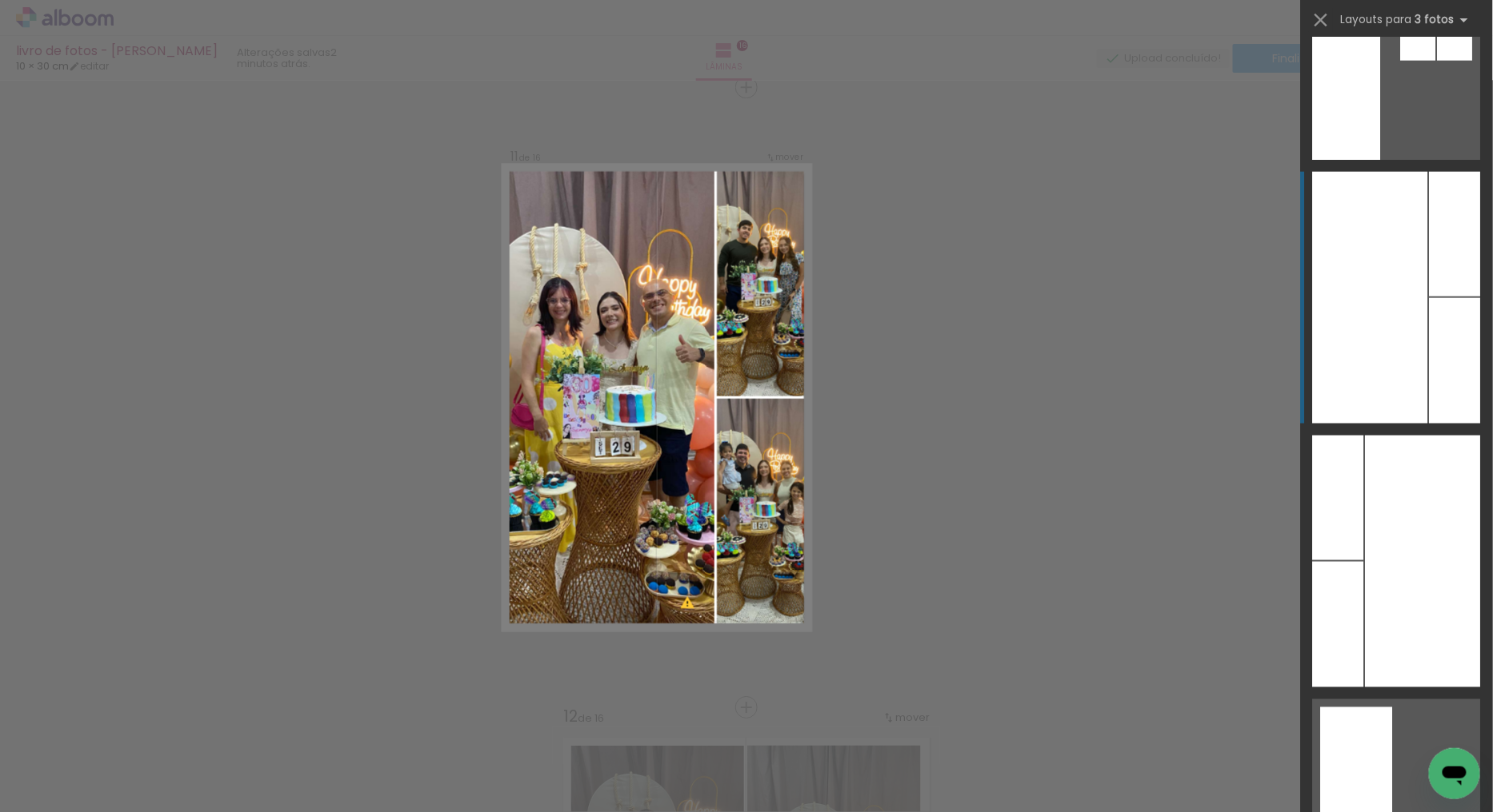
click at [1406, 250] on div at bounding box center [1369, 297] width 115 height 252
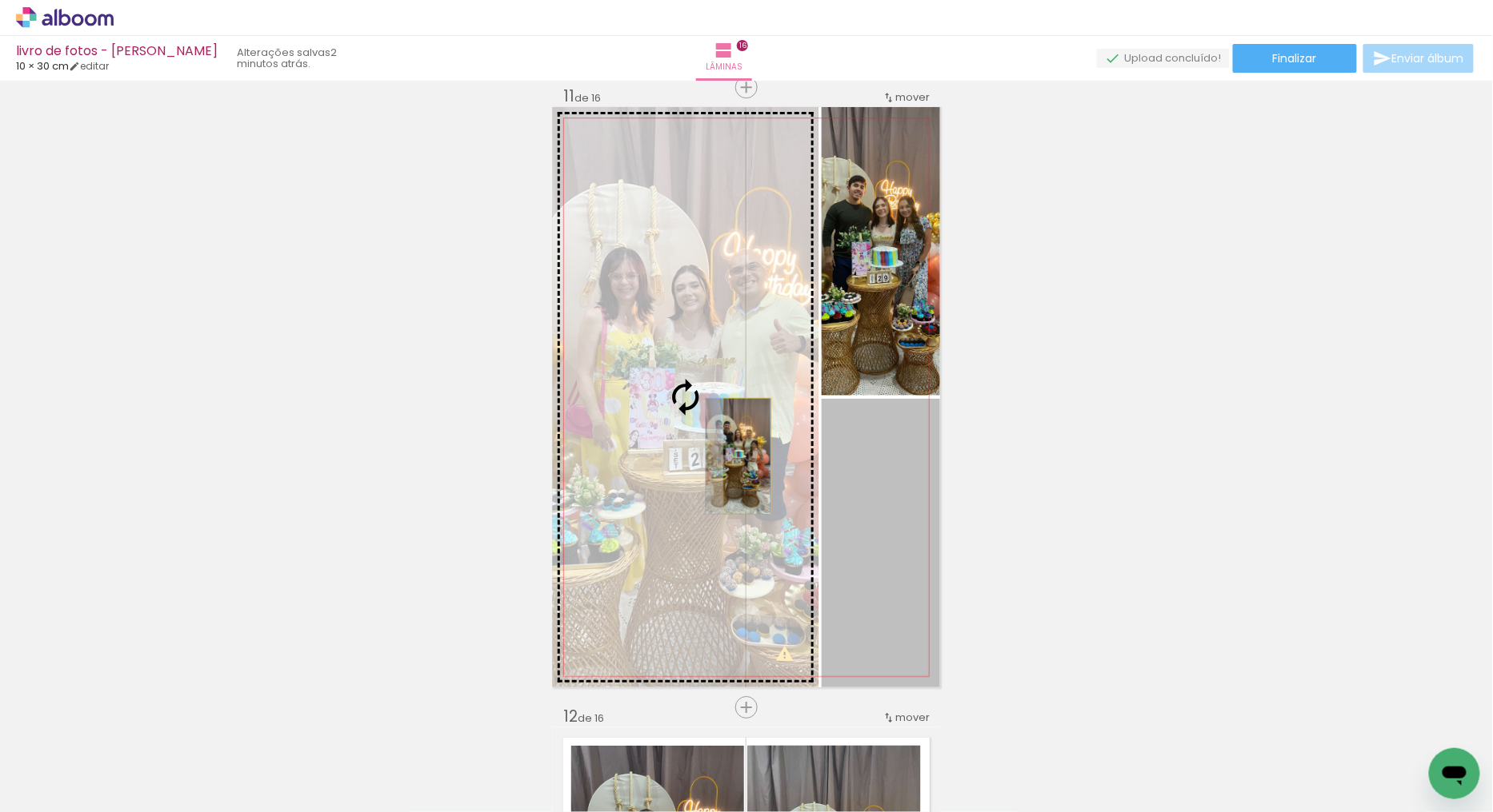
drag, startPoint x: 872, startPoint y: 597, endPoint x: 741, endPoint y: 456, distance: 192.5
click at [0, 0] on slot at bounding box center [0, 0] width 0 height 0
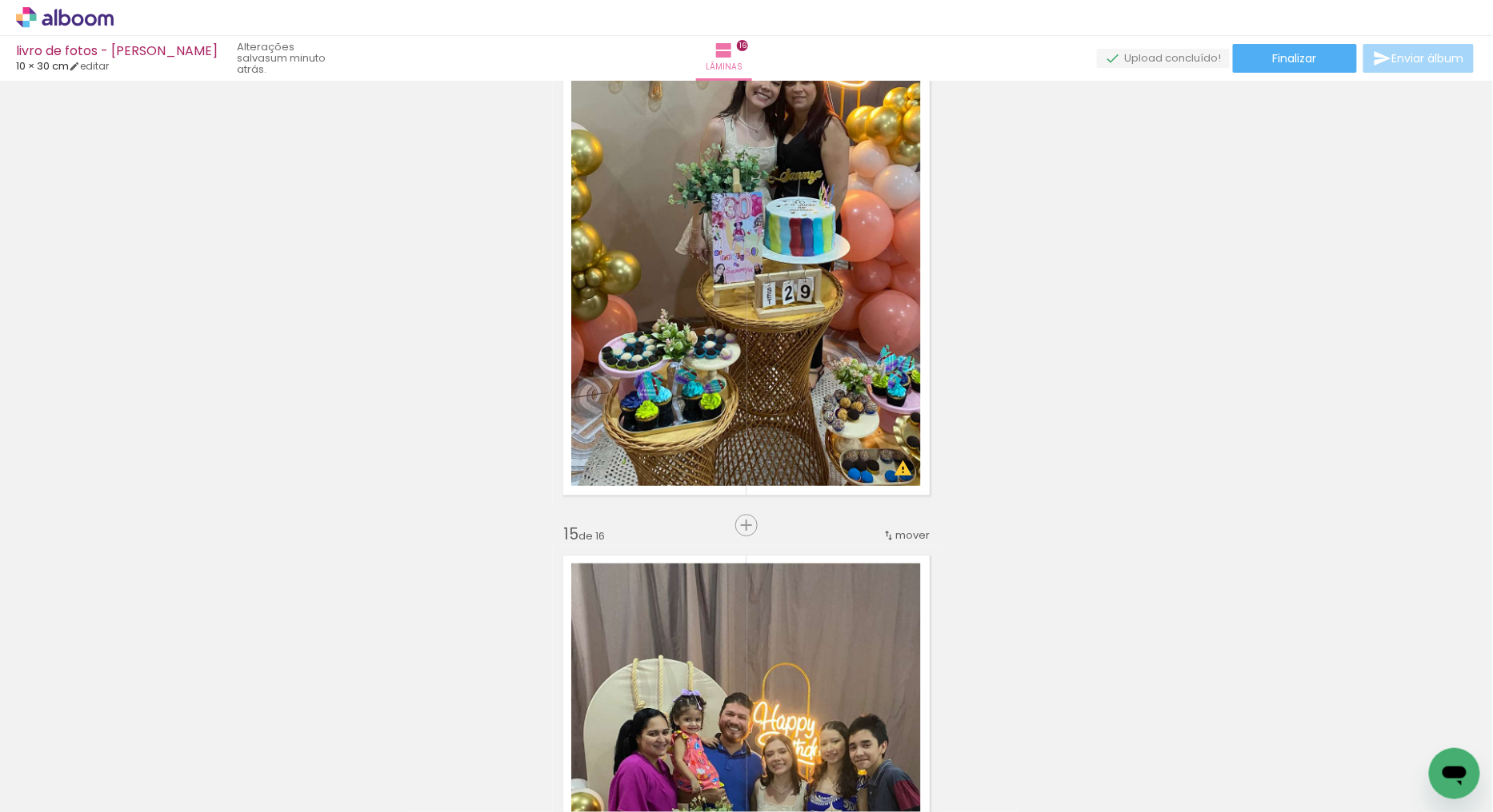
scroll to position [8089, 0]
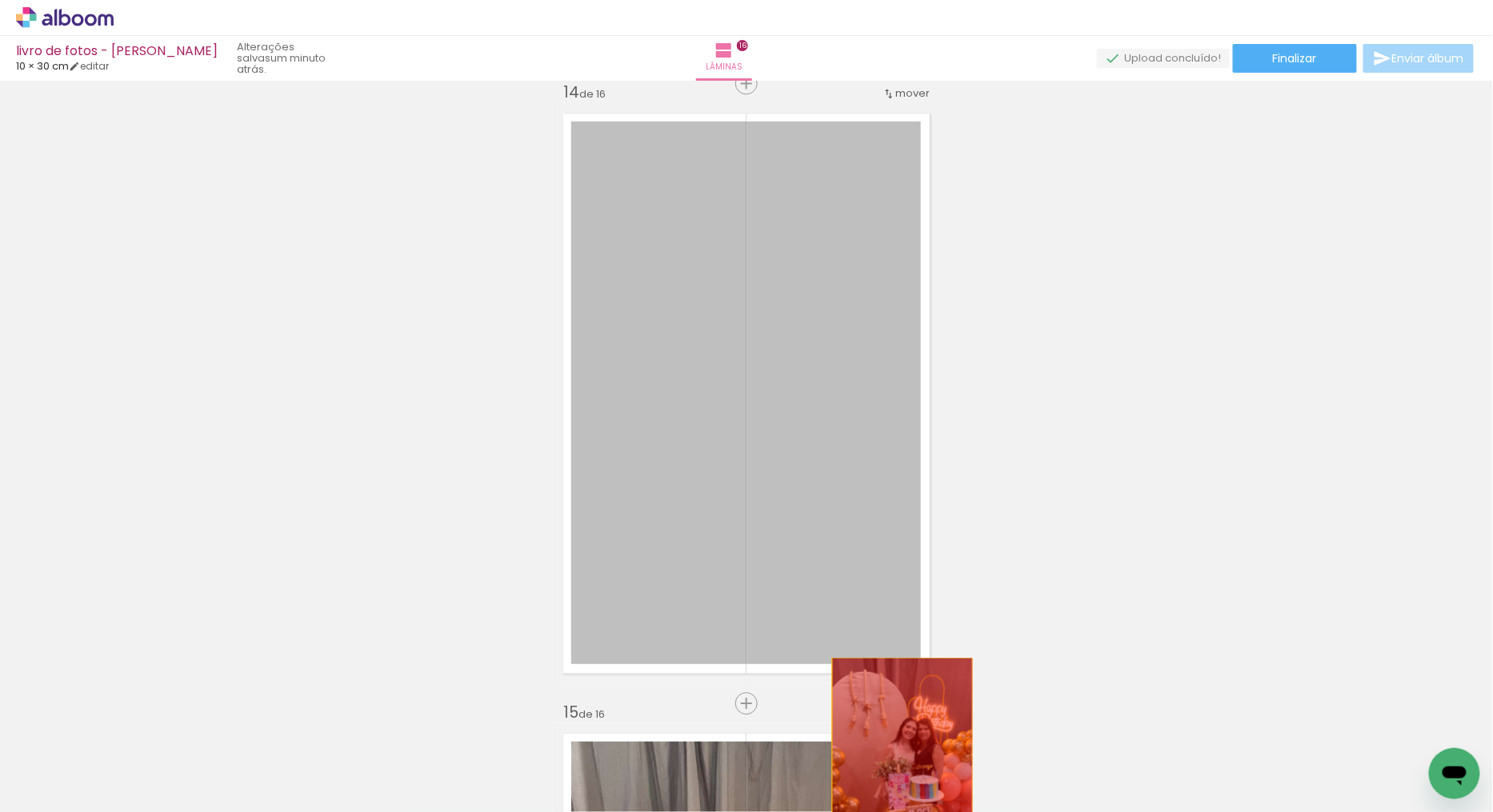
drag, startPoint x: 821, startPoint y: 374, endPoint x: 891, endPoint y: 777, distance: 409.0
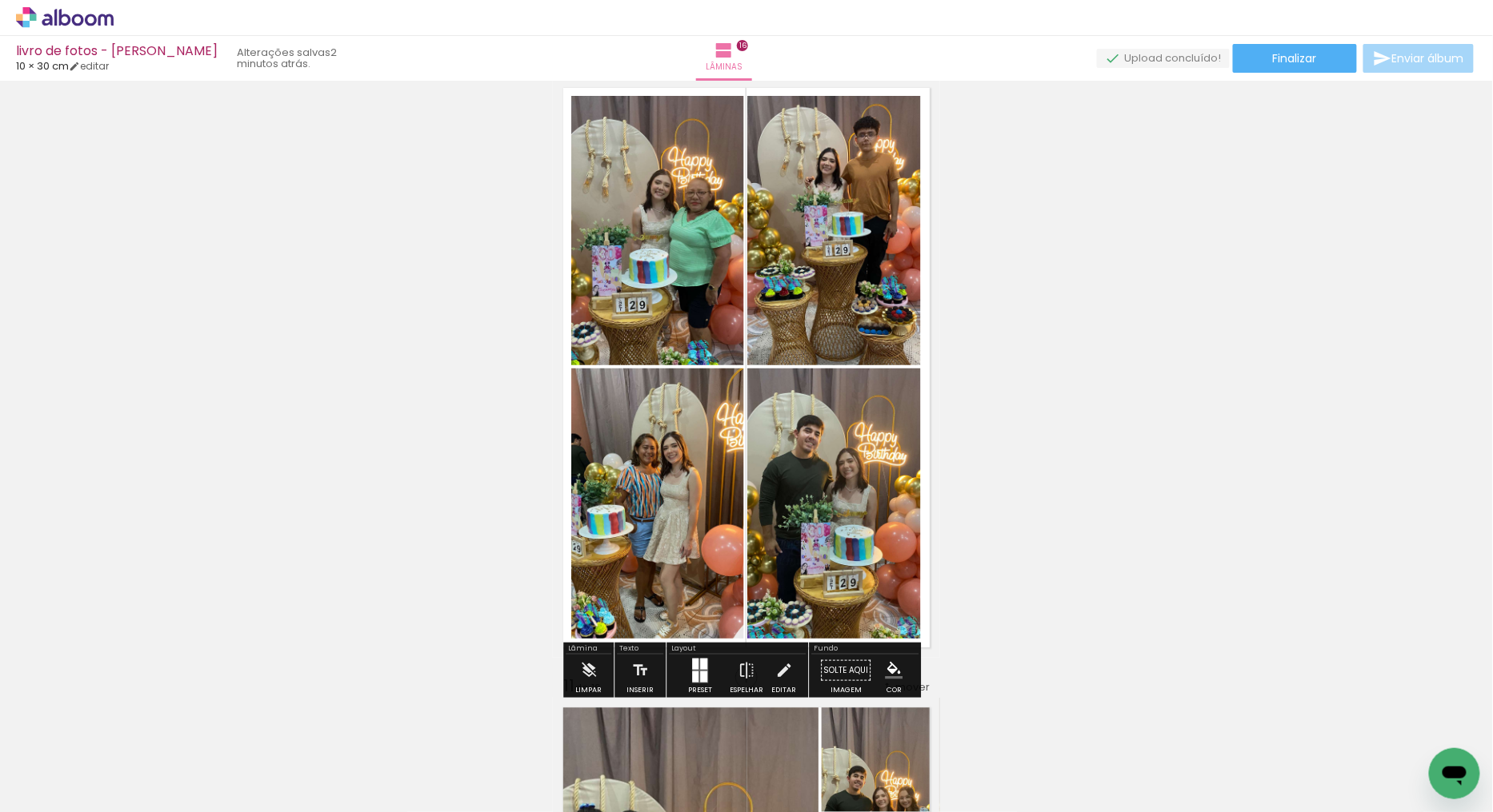
scroll to position [5602, 0]
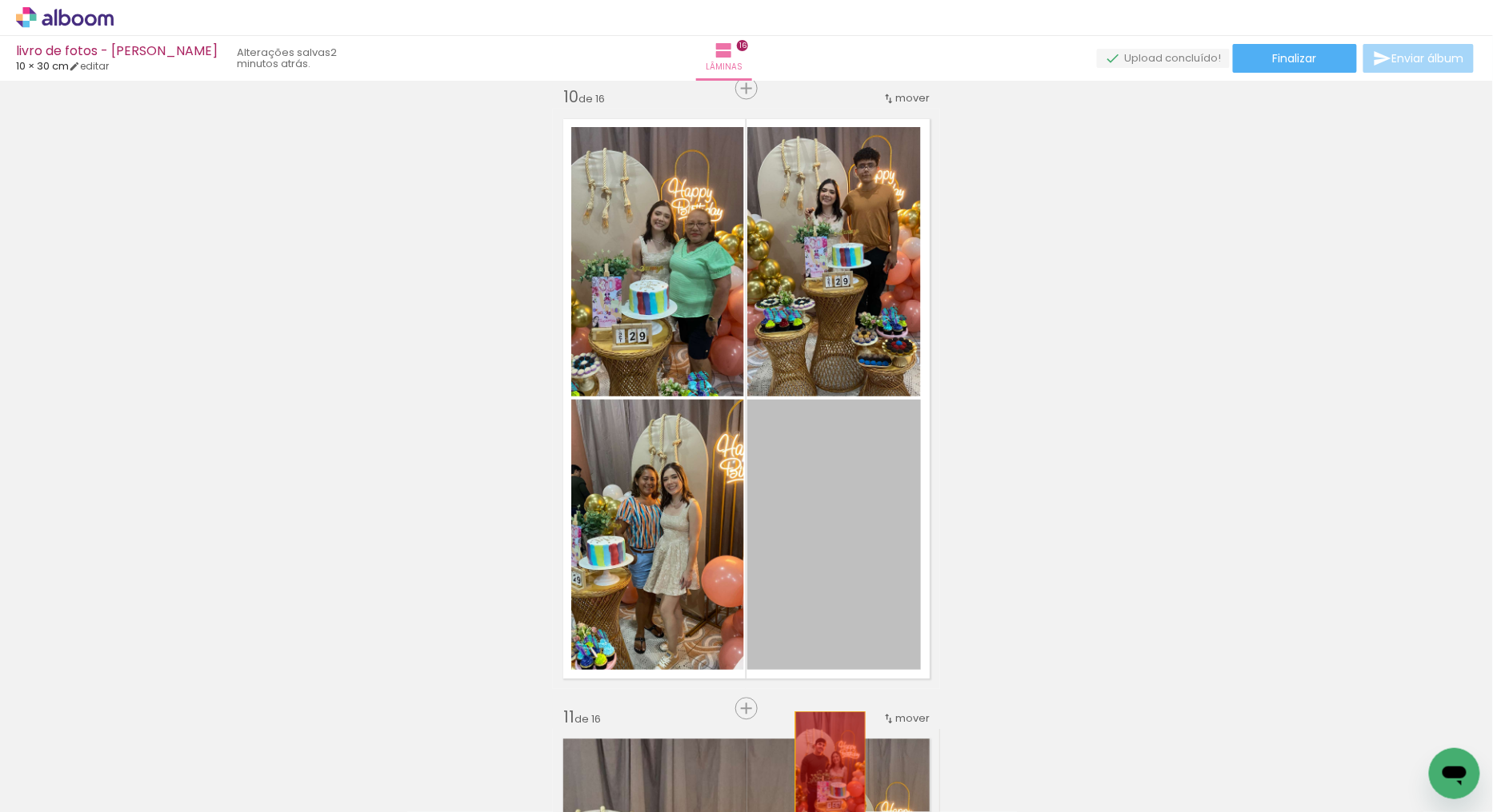
drag, startPoint x: 817, startPoint y: 492, endPoint x: 824, endPoint y: 766, distance: 274.1
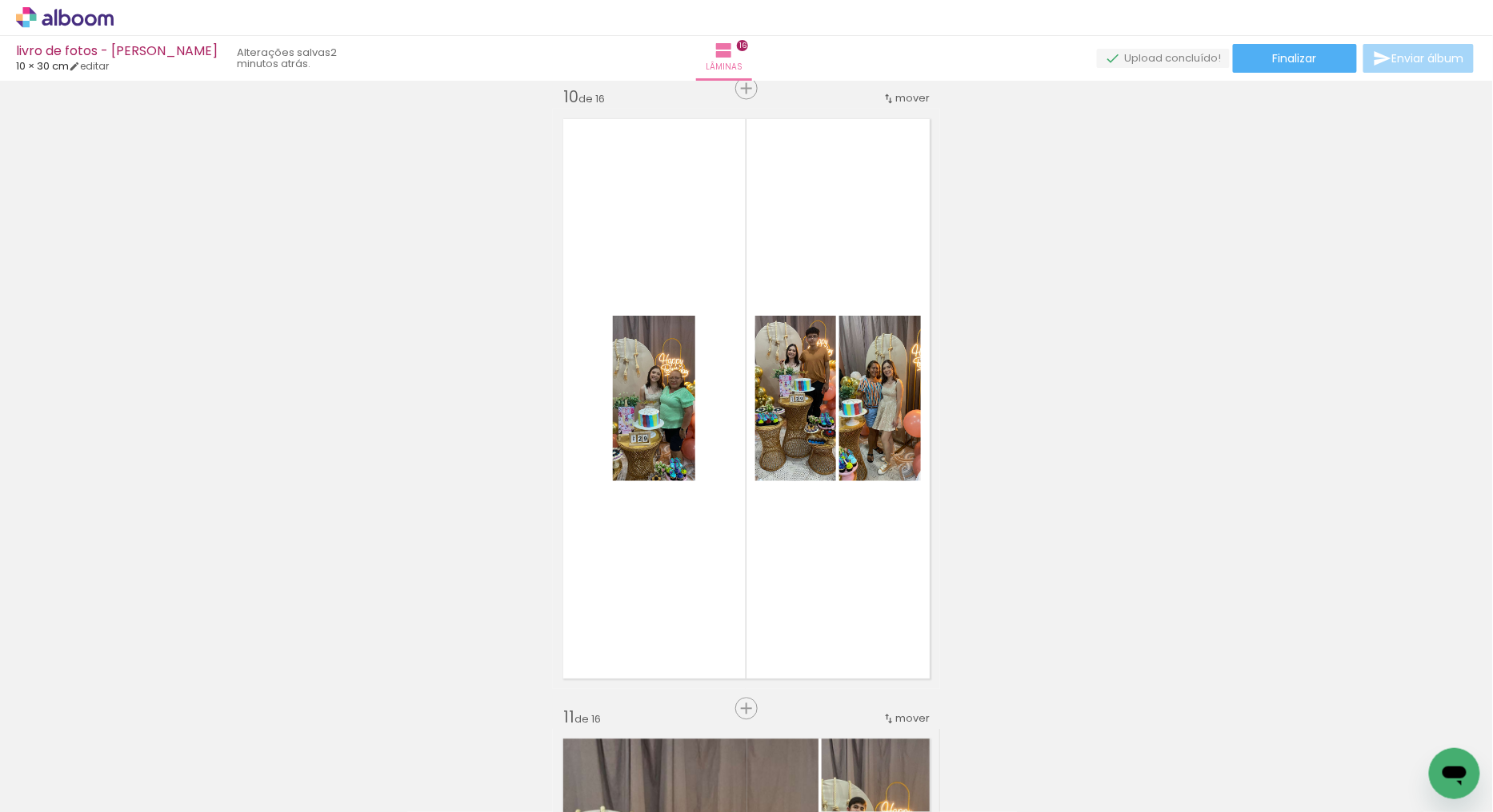
scroll to position [0, 1330]
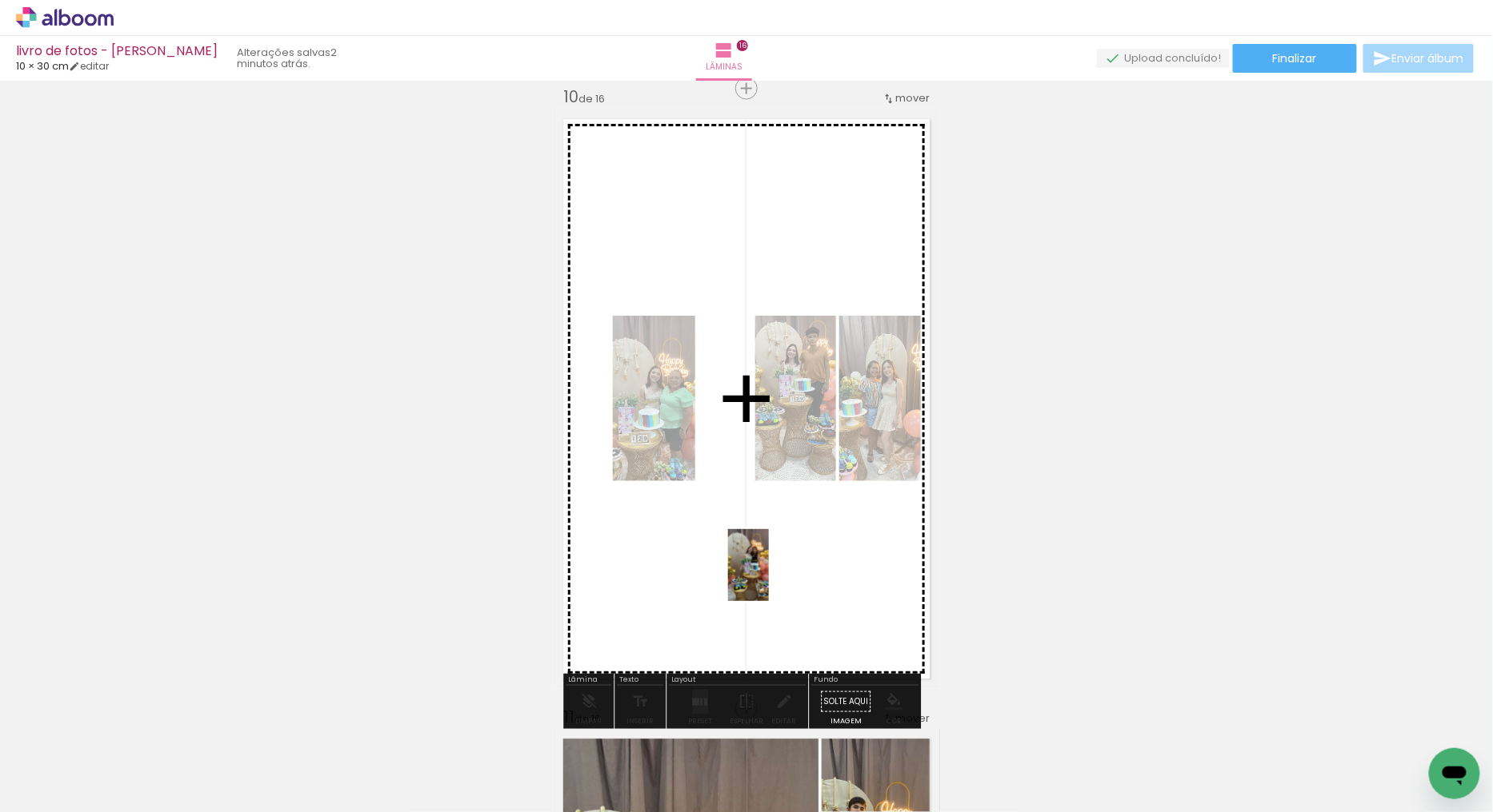
drag, startPoint x: 1427, startPoint y: 737, endPoint x: 700, endPoint y: 698, distance: 728.0
click at [772, 578] on quentale-workspace at bounding box center [746, 406] width 1493 height 812
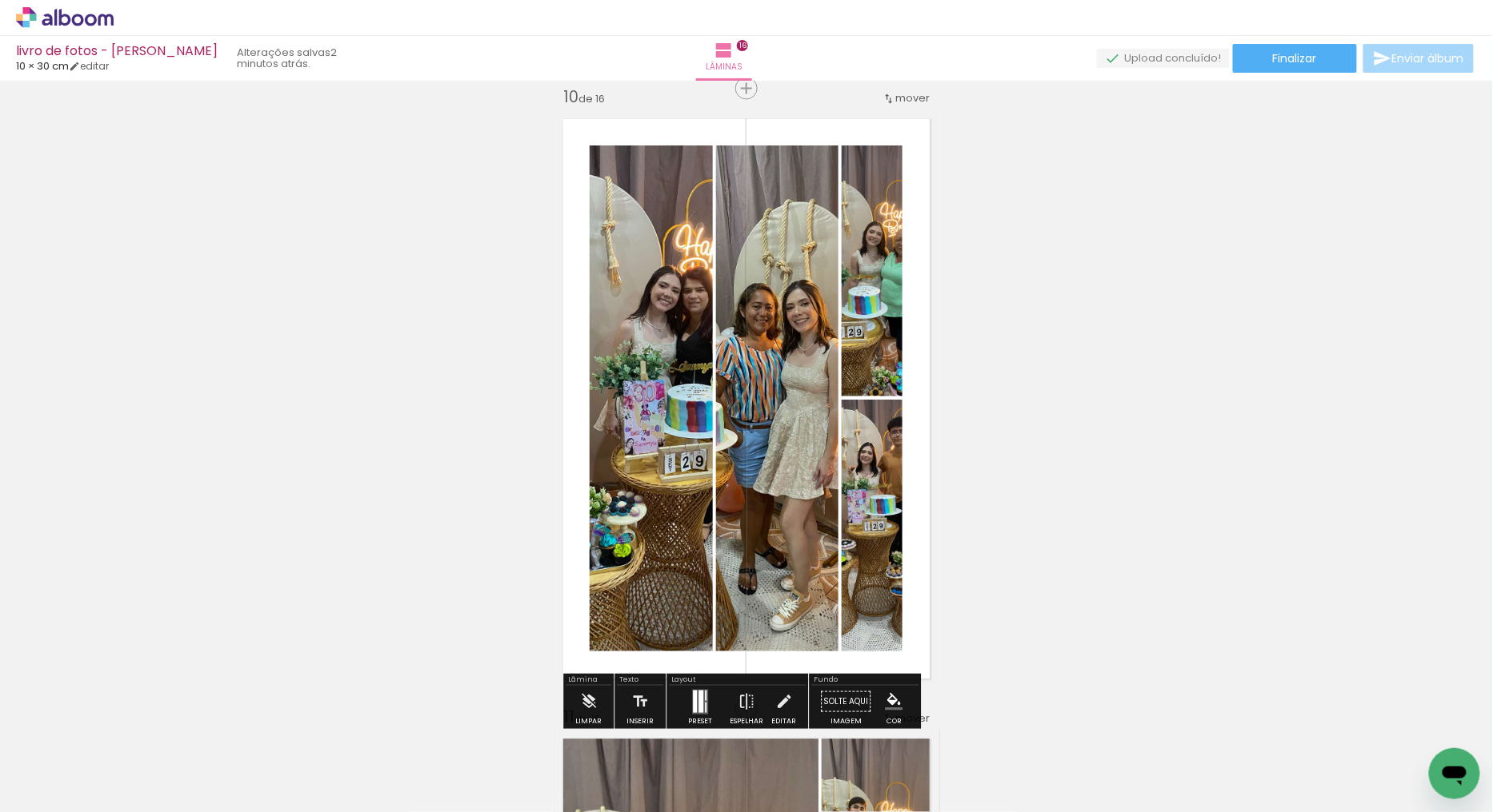
drag, startPoint x: 696, startPoint y: 701, endPoint x: 1216, endPoint y: 59, distance: 826.2
click at [698, 700] on div at bounding box center [700, 702] width 5 height 23
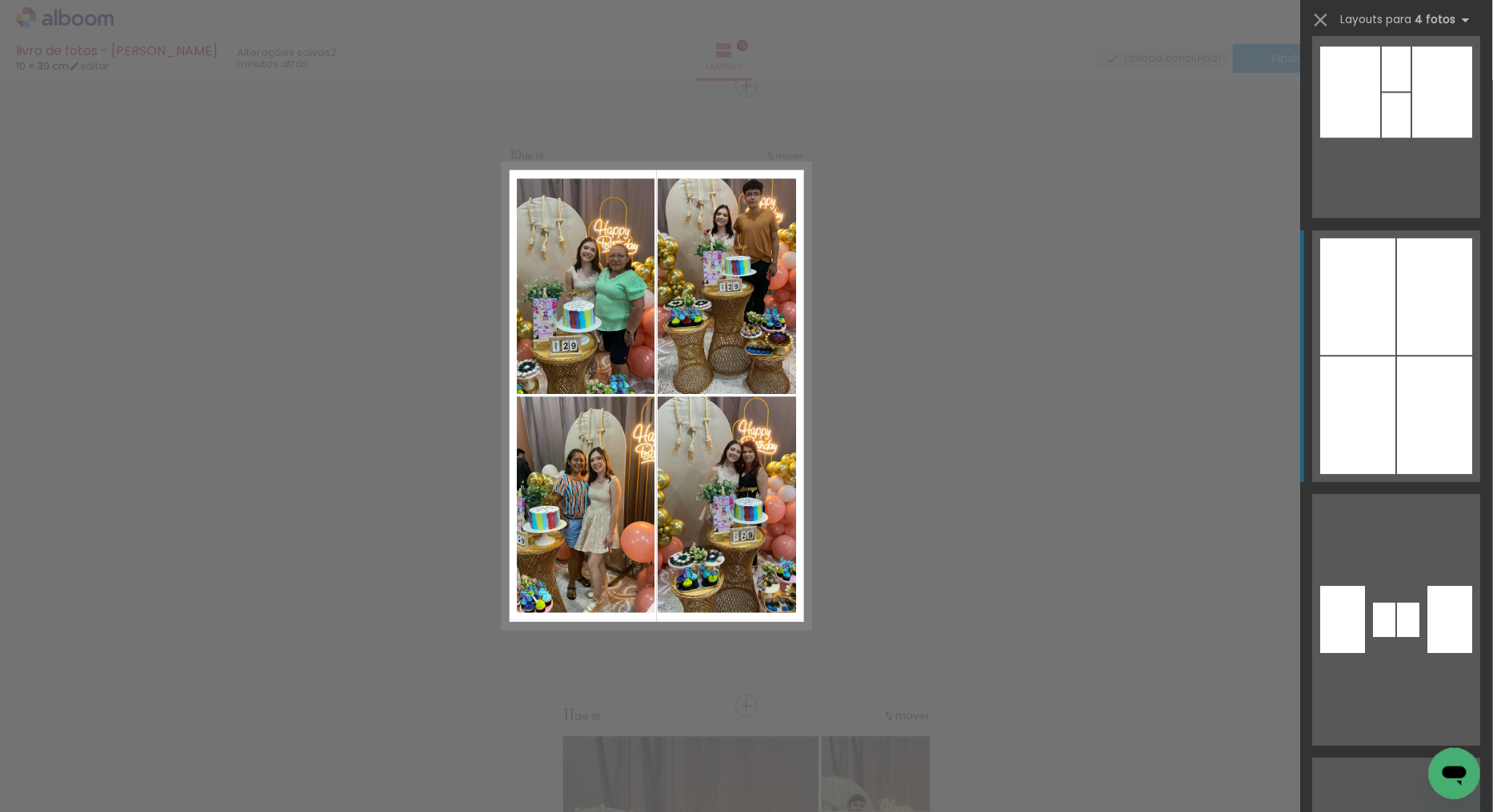
scroll to position [8350, 0]
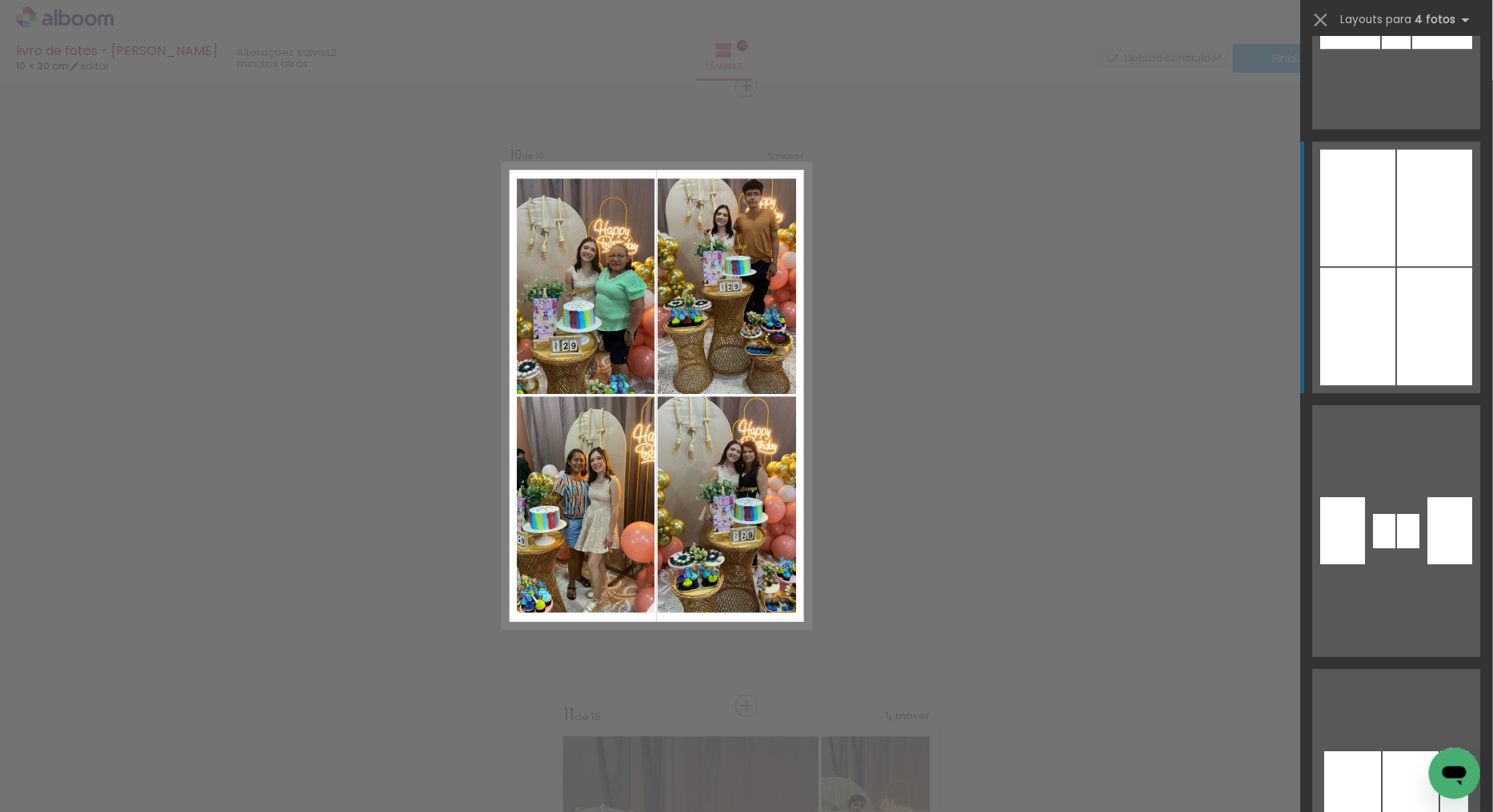
click at [1398, 242] on div at bounding box center [1435, 208] width 75 height 117
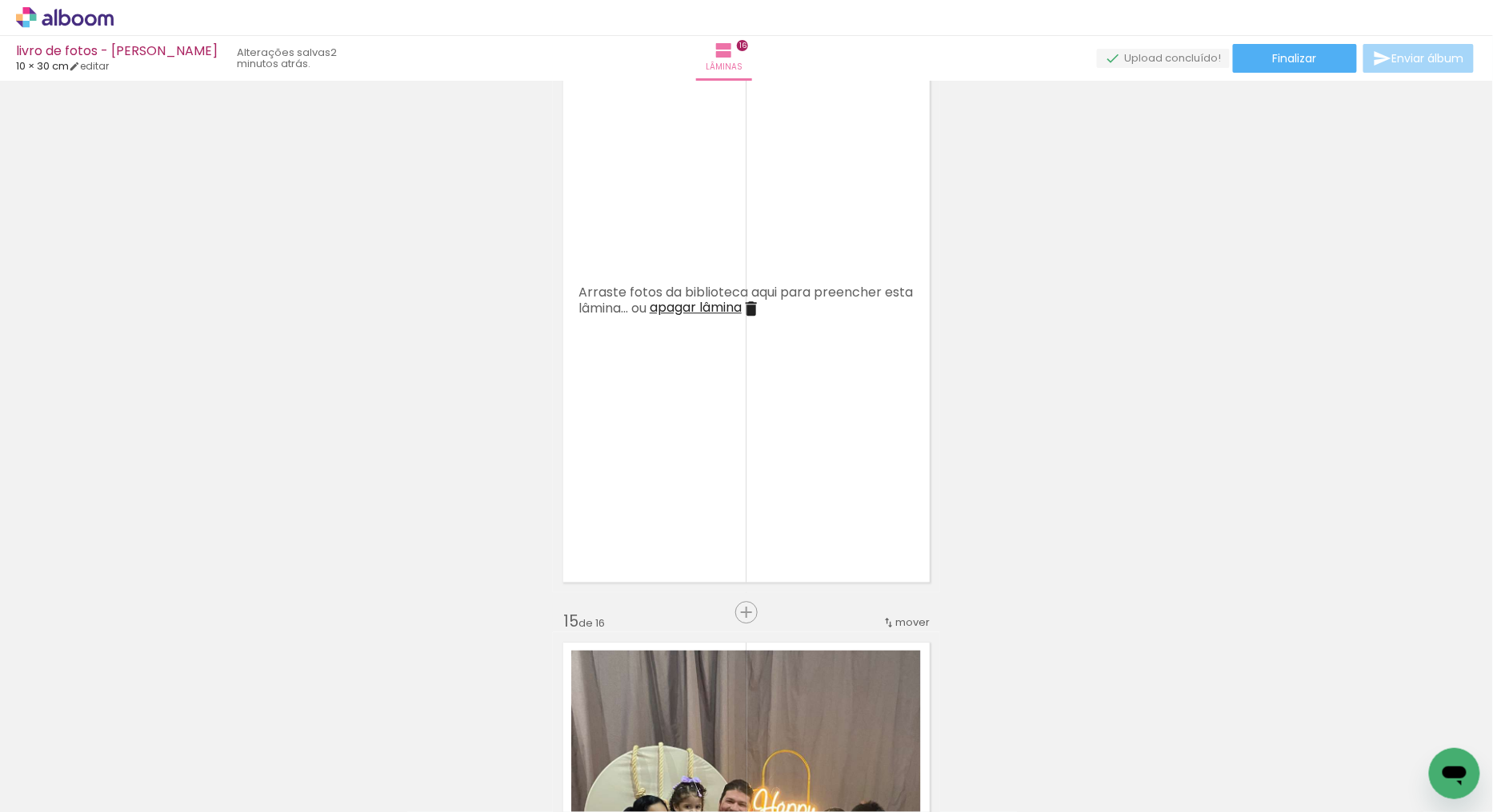
scroll to position [8092, 0]
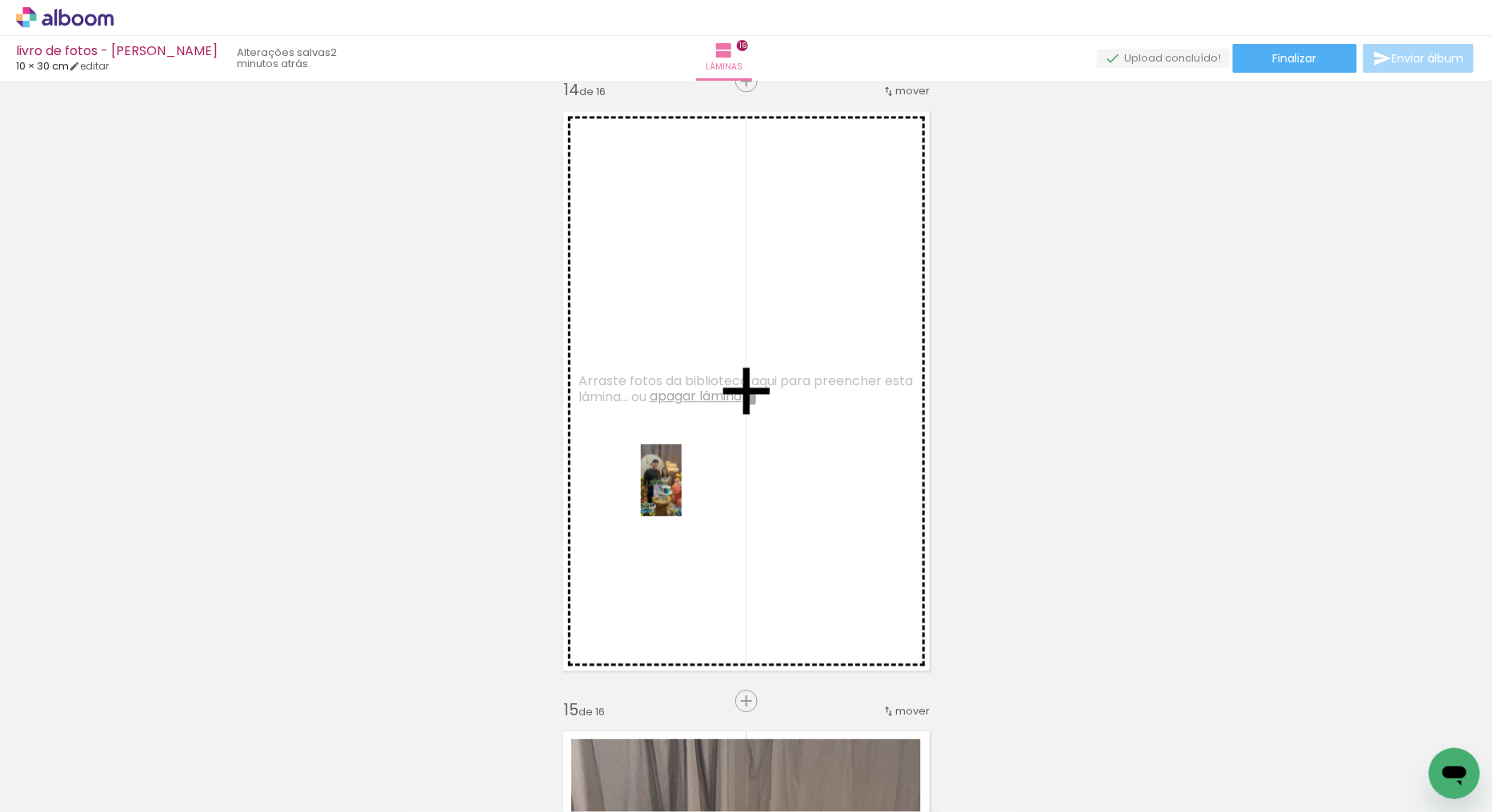
drag, startPoint x: 258, startPoint y: 765, endPoint x: 696, endPoint y: 492, distance: 516.1
click at [696, 492] on quentale-workspace at bounding box center [746, 406] width 1493 height 812
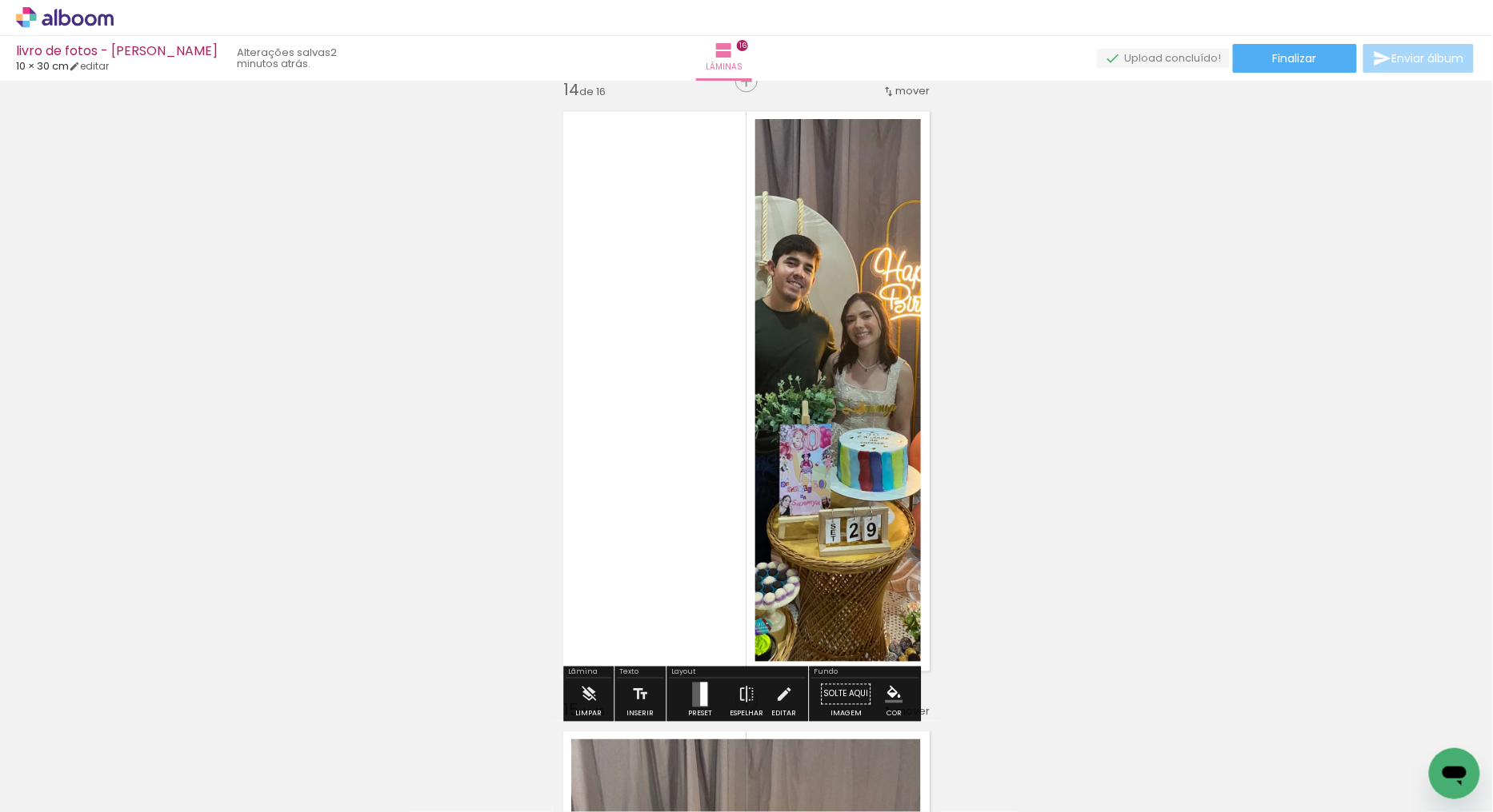
click at [692, 698] on quentale-layouter at bounding box center [700, 694] width 16 height 25
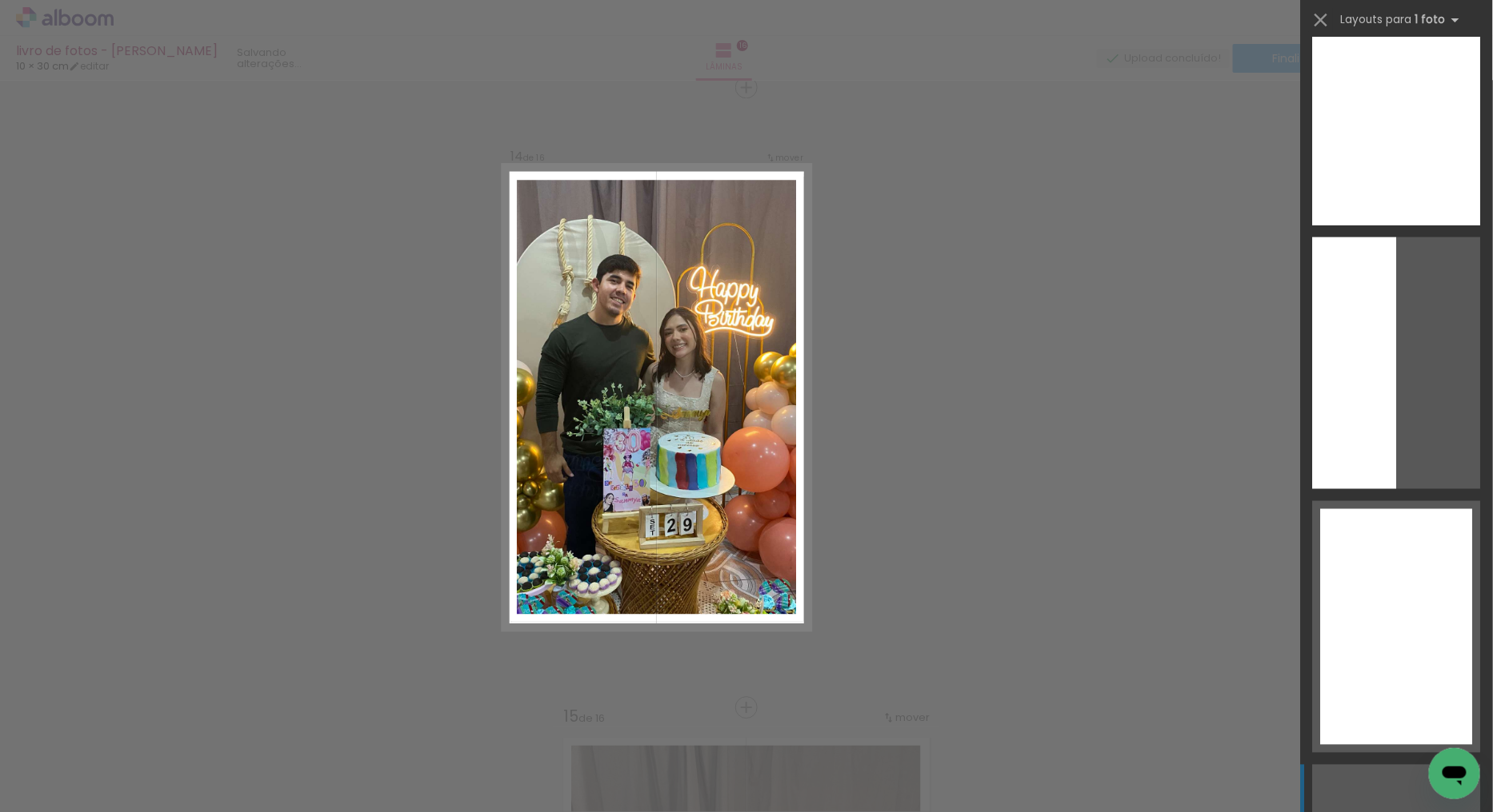
scroll to position [3375, 0]
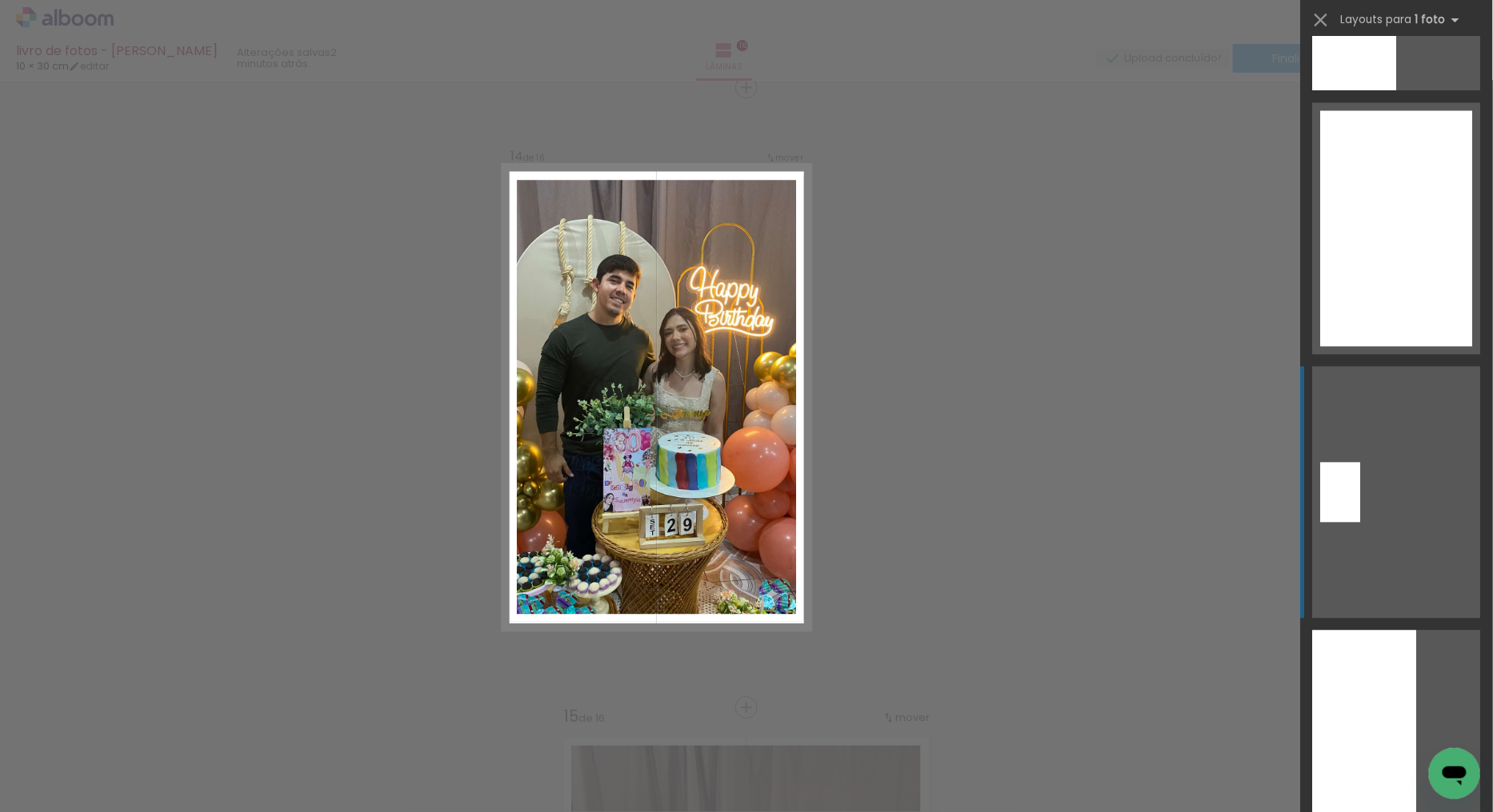
click at [1386, 270] on div at bounding box center [1396, 229] width 152 height 236
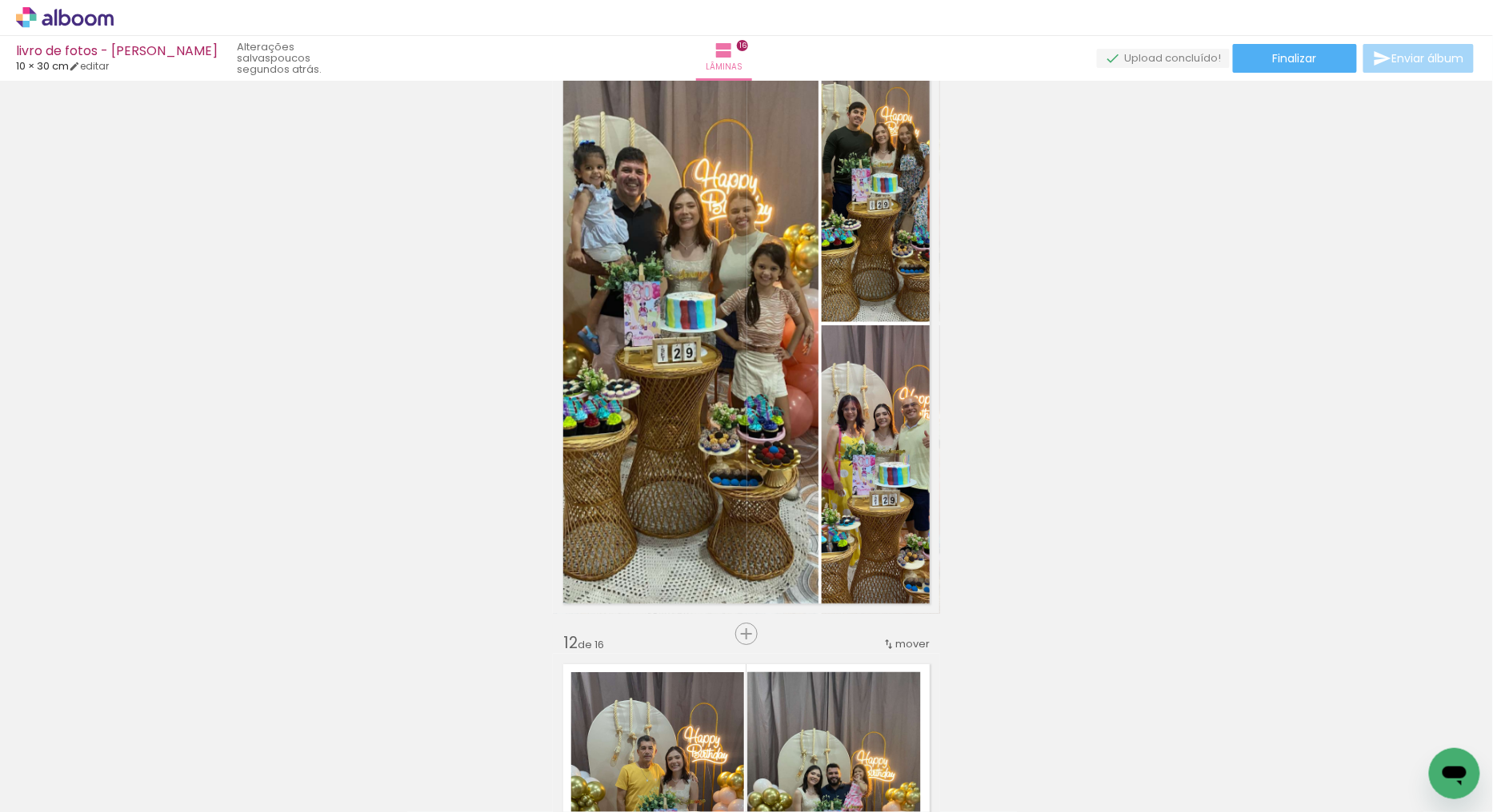
scroll to position [6398, 0]
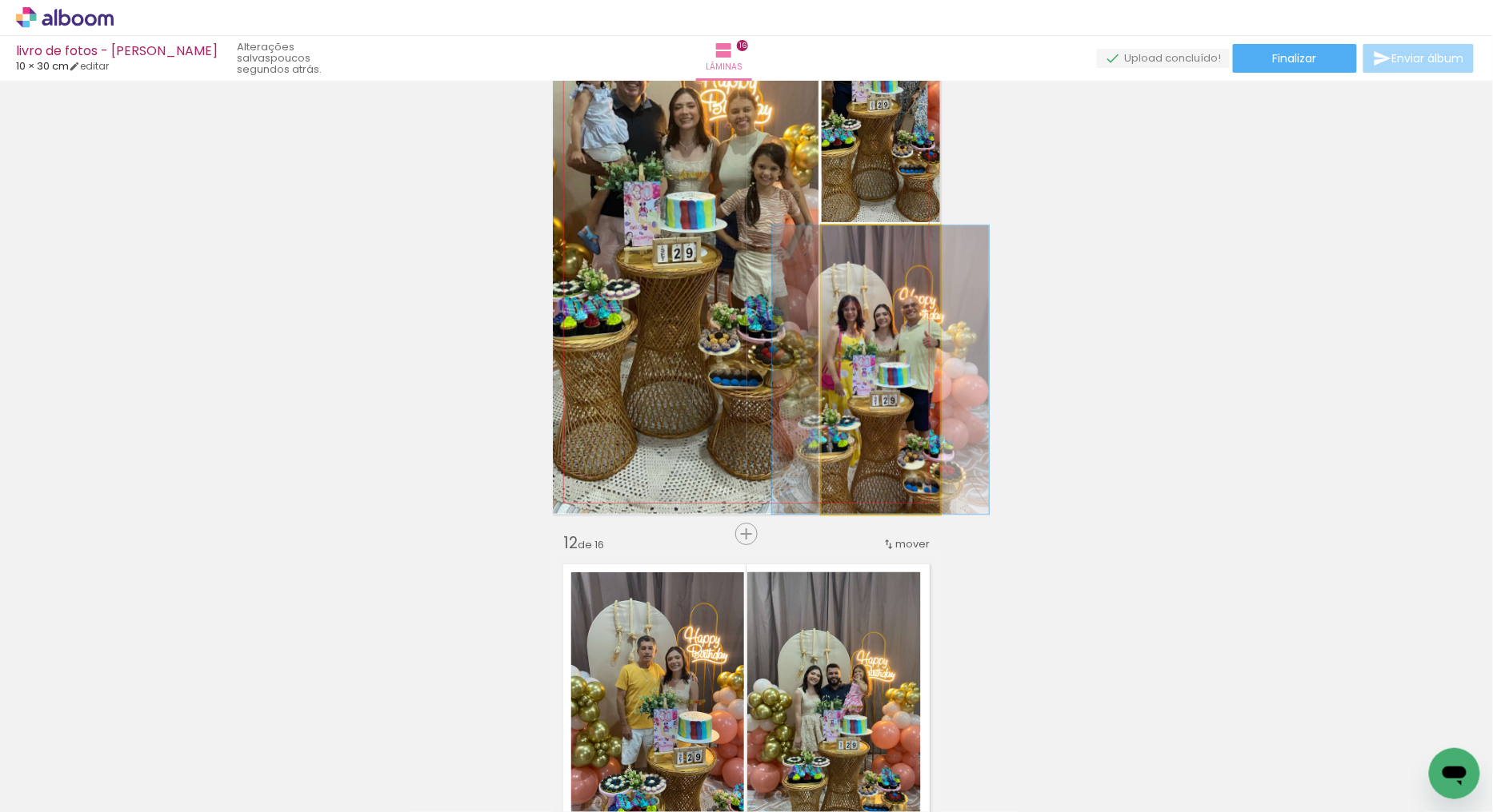
click at [879, 389] on quentale-photo at bounding box center [881, 370] width 118 height 289
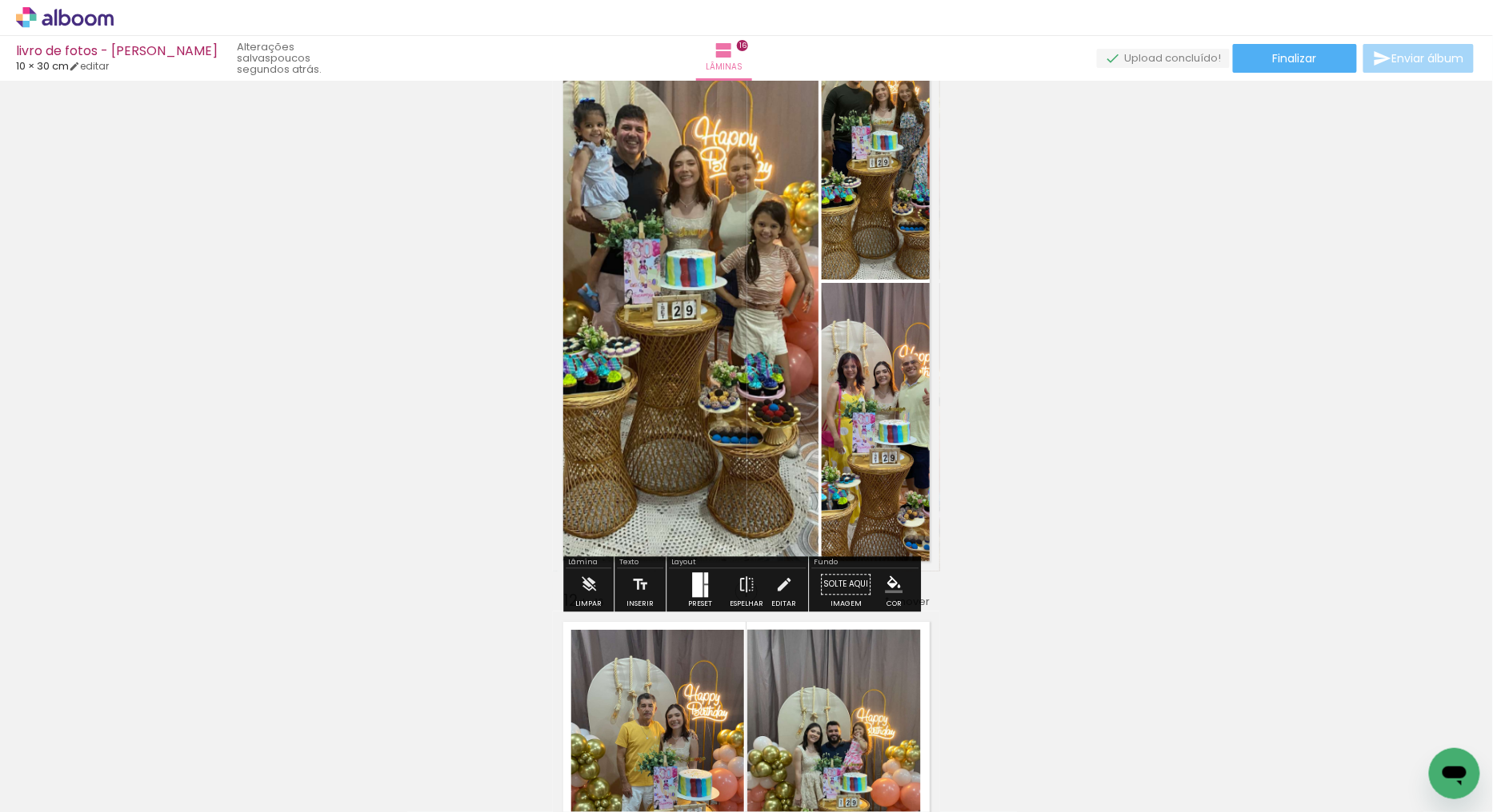
scroll to position [6309, 0]
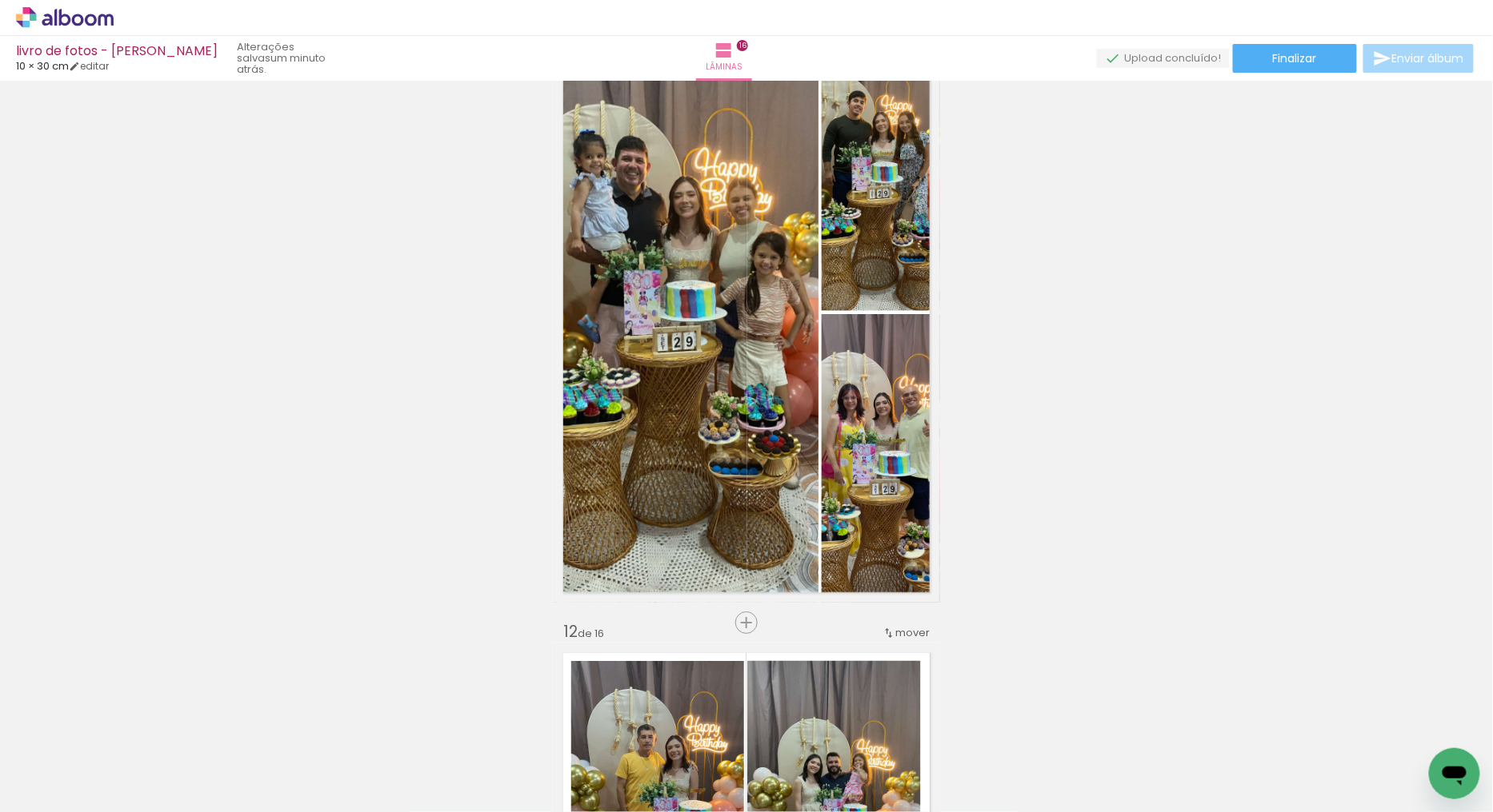
scroll to position [0, 1330]
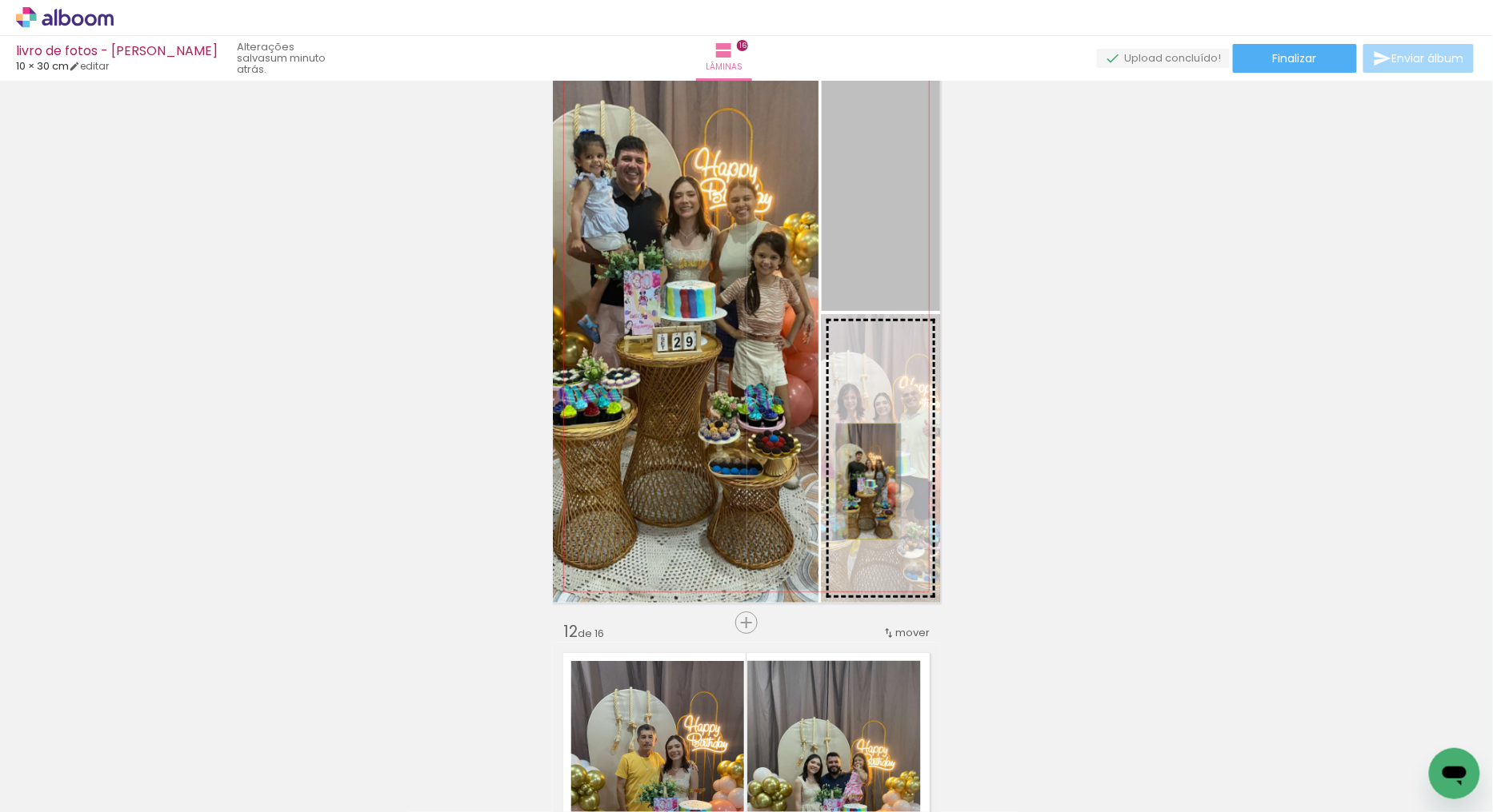
drag, startPoint x: 876, startPoint y: 251, endPoint x: 865, endPoint y: 481, distance: 230.3
click at [0, 0] on slot at bounding box center [0, 0] width 0 height 0
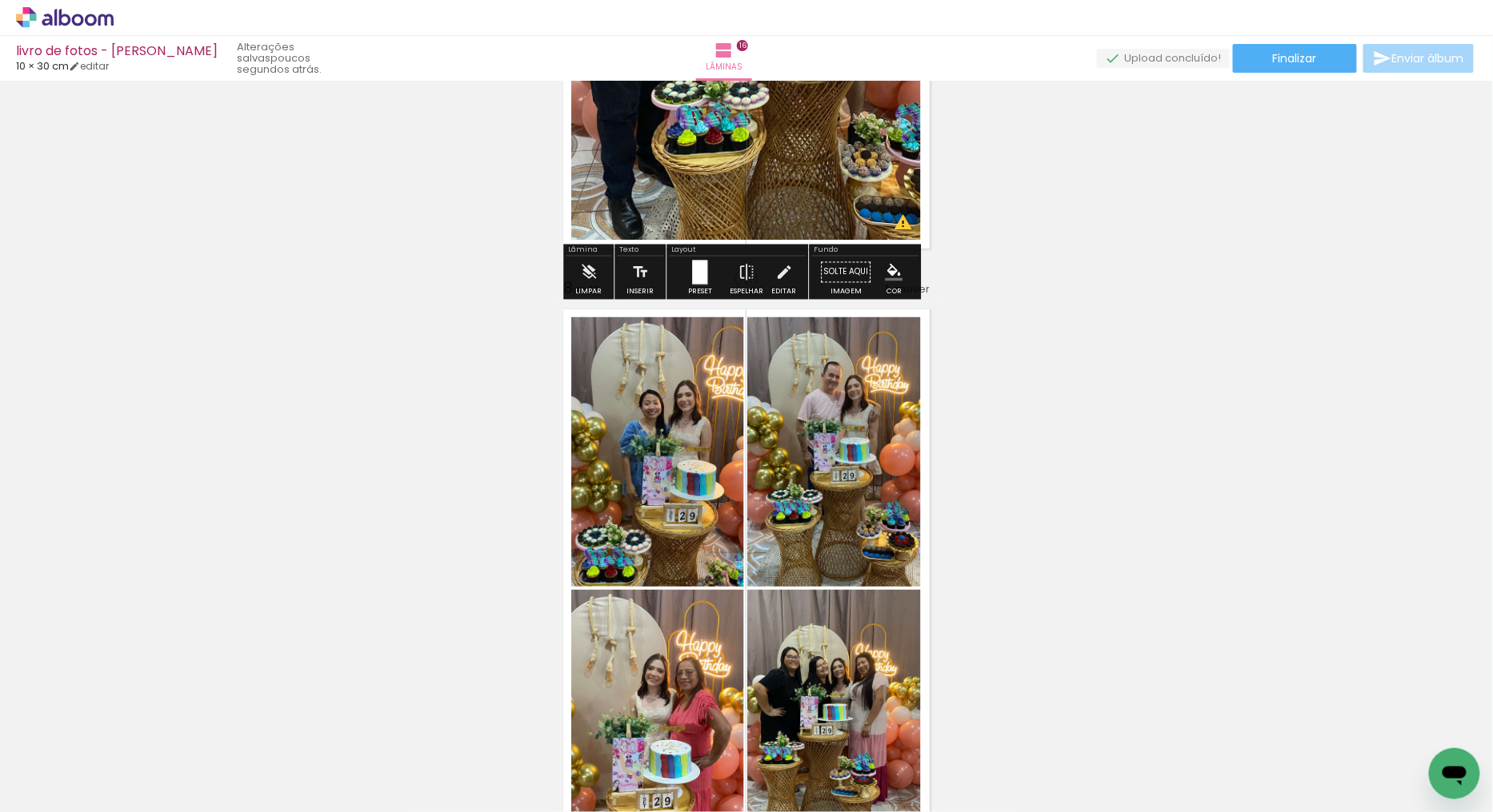
scroll to position [4176, 0]
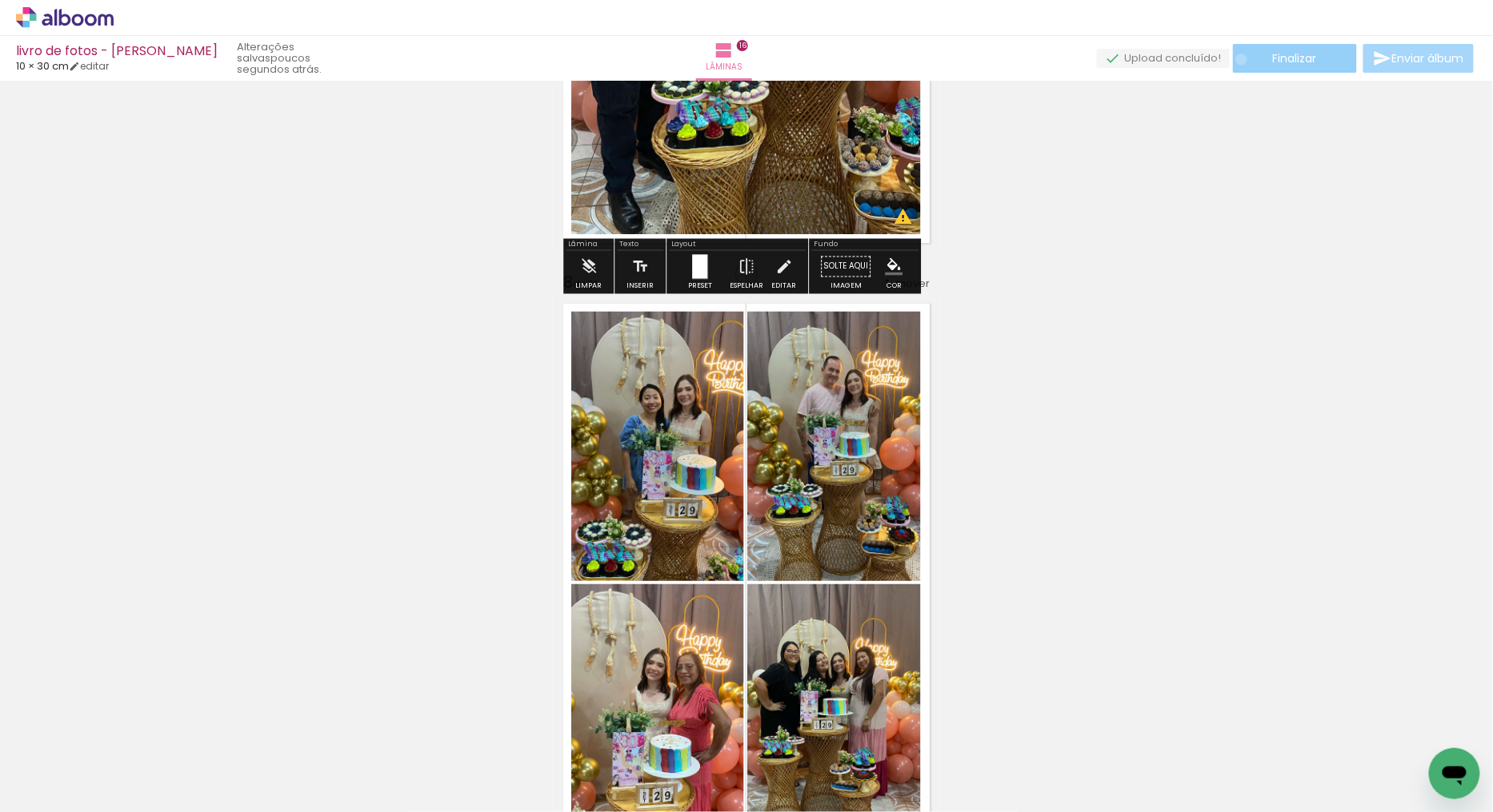
click at [1237, 59] on paper-button "Finalizar" at bounding box center [1294, 58] width 124 height 29
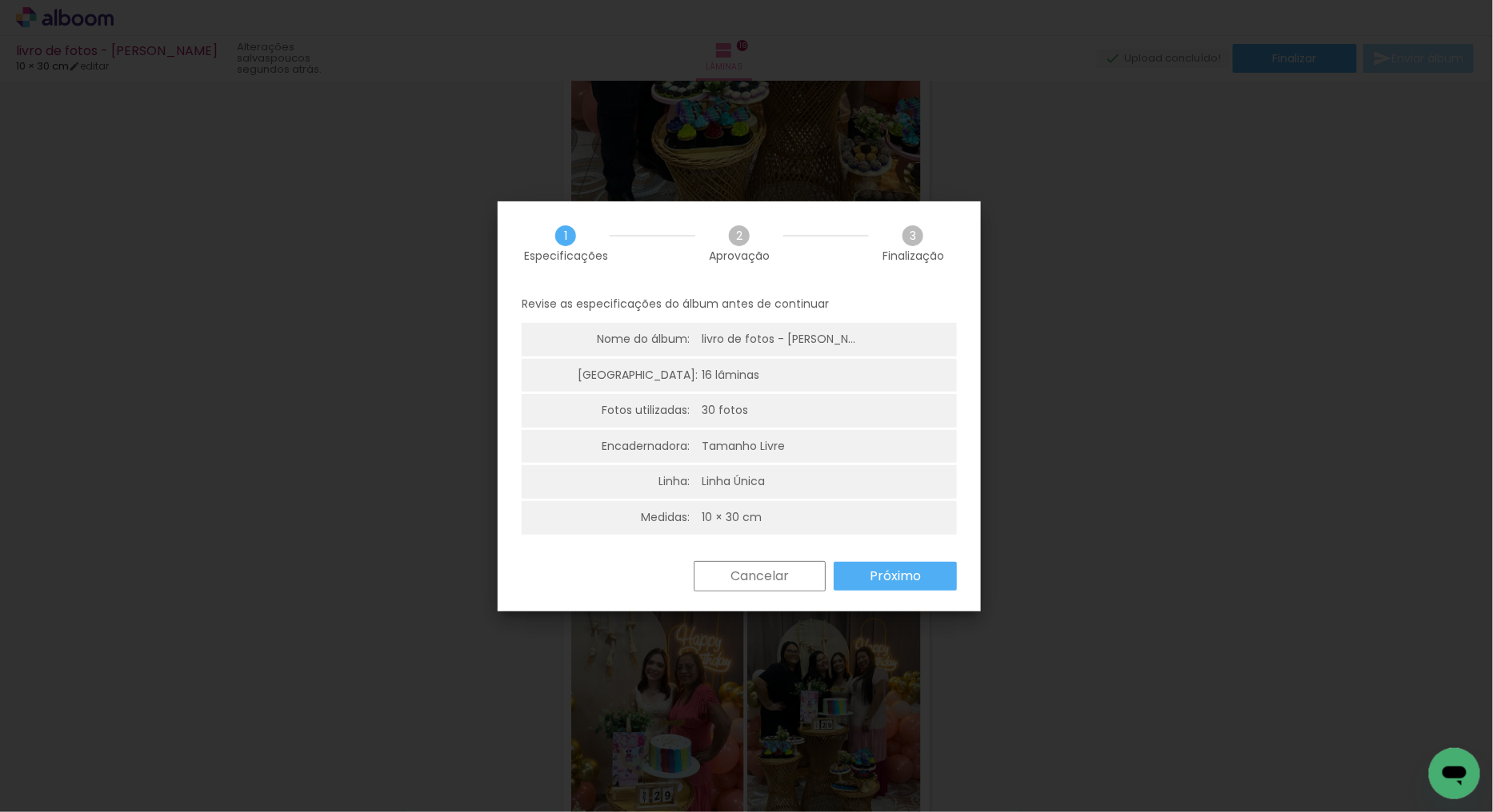
click at [0, 0] on slot "Próximo" at bounding box center [0, 0] width 0 height 0
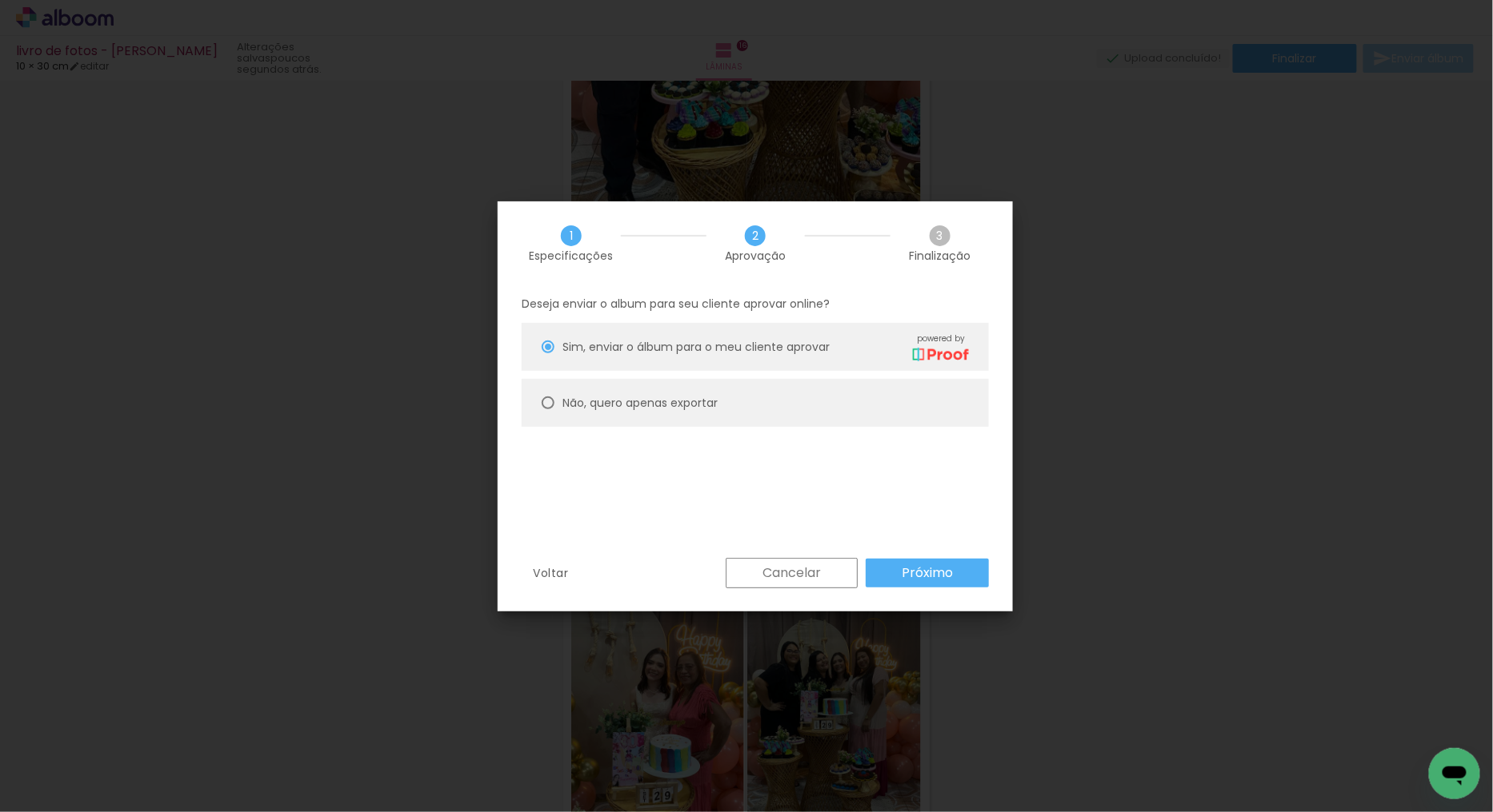
click at [0, 0] on slot "Não, quero apenas exportar" at bounding box center [0, 0] width 0 height 0
type paper-radio-button "on"
click at [0, 0] on slot "Próximo" at bounding box center [0, 0] width 0 height 0
type input "Alta, 300 DPI"
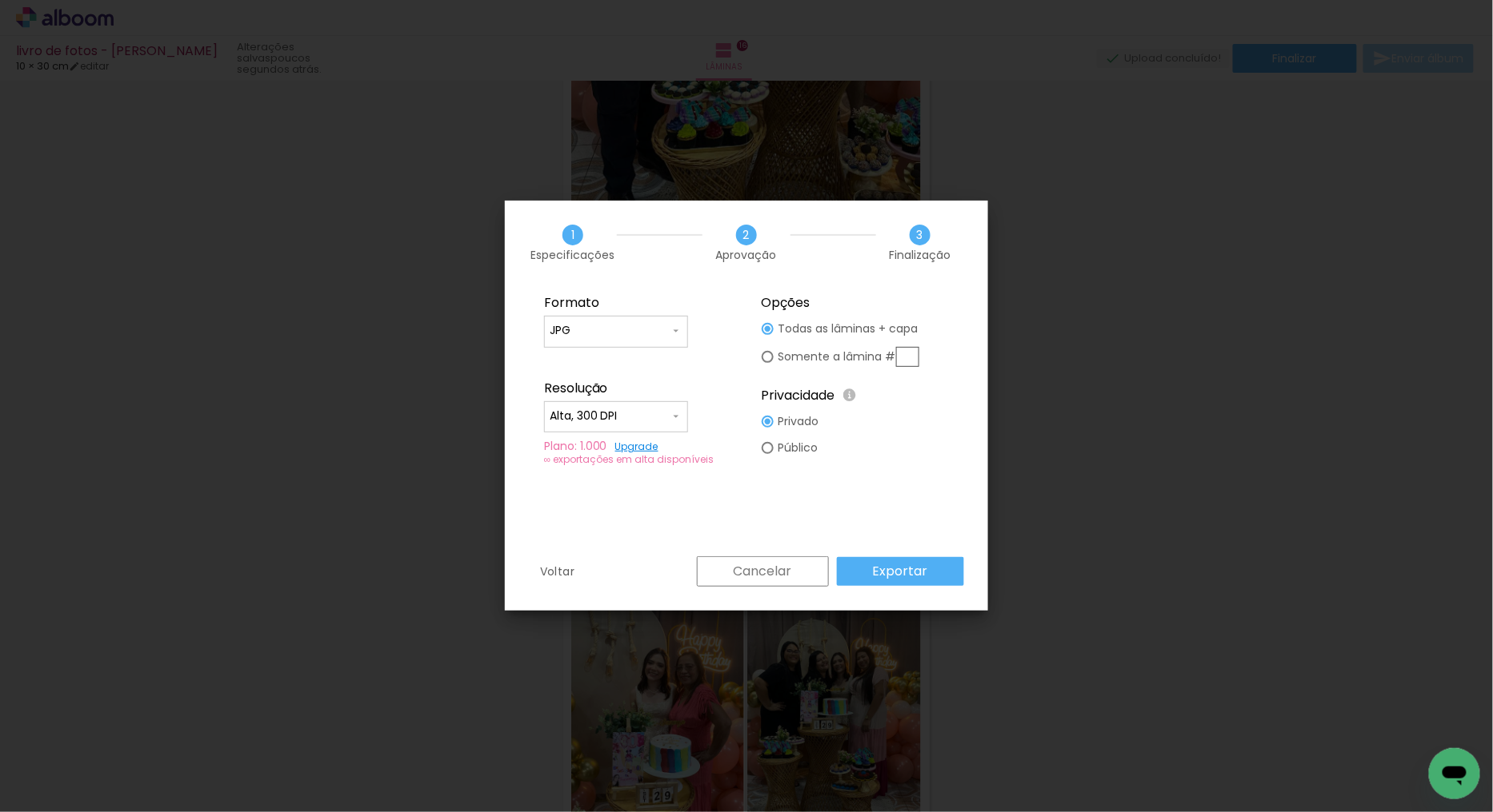
click at [645, 329] on input "JPG" at bounding box center [610, 332] width 120 height 16
click at [596, 357] on paper-item "PDF" at bounding box center [616, 360] width 144 height 32
type input "PDF"
click at [0, 0] on slot "Exportar" at bounding box center [0, 0] width 0 height 0
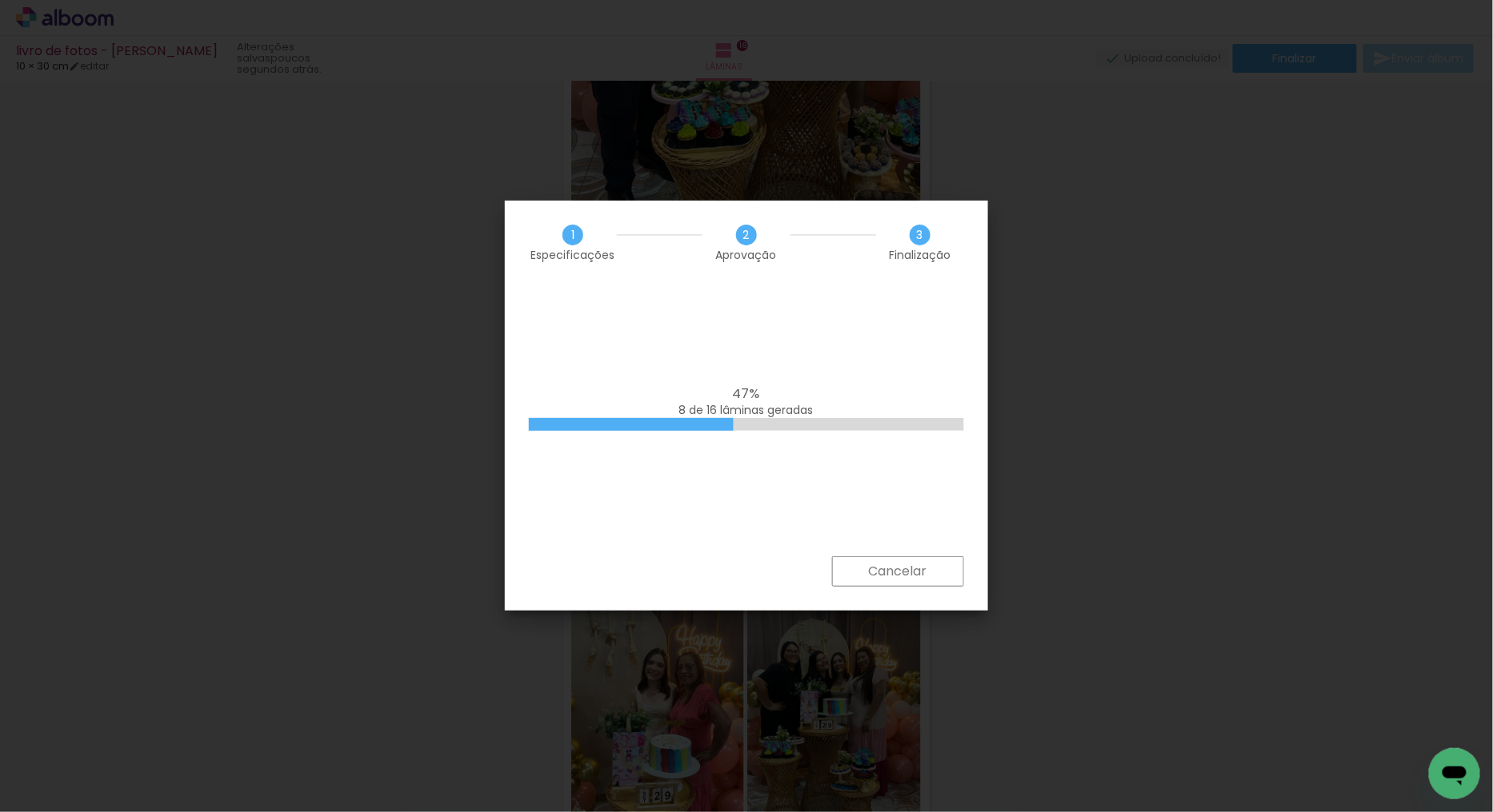
scroll to position [0, 1330]
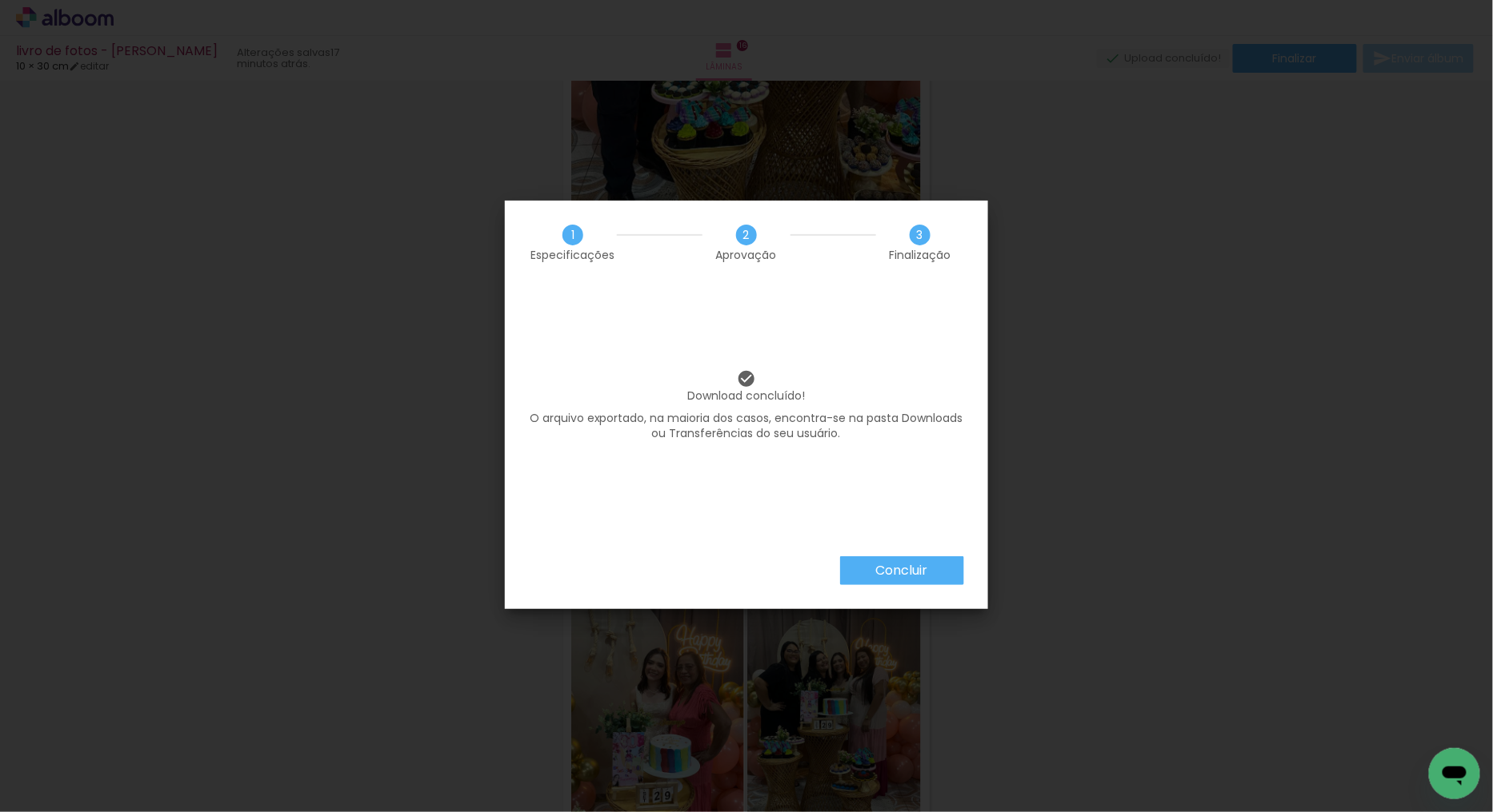
scroll to position [0, 1330]
click at [850, 561] on paper-button "Concluir" at bounding box center [901, 571] width 124 height 29
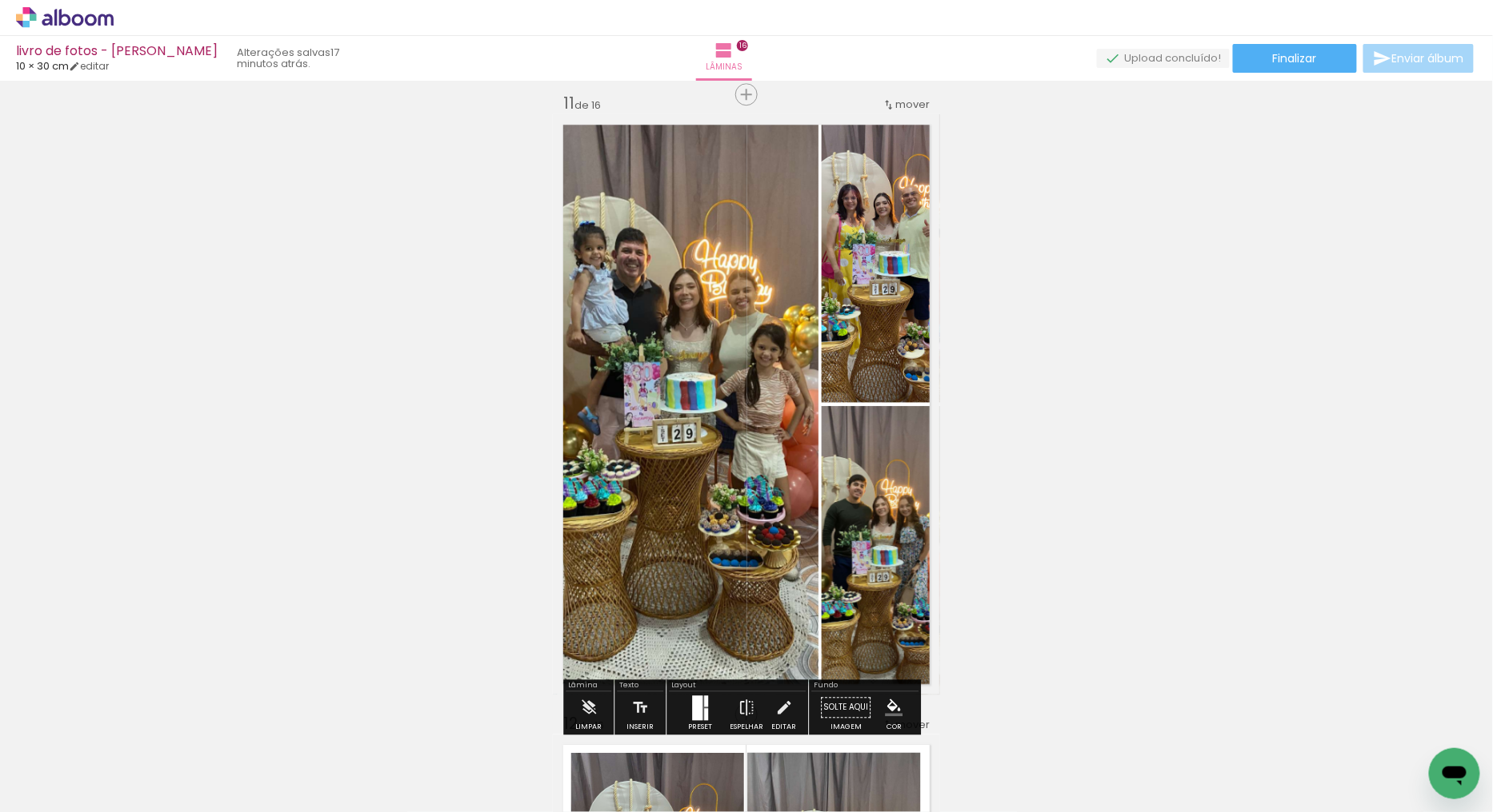
scroll to position [6220, 0]
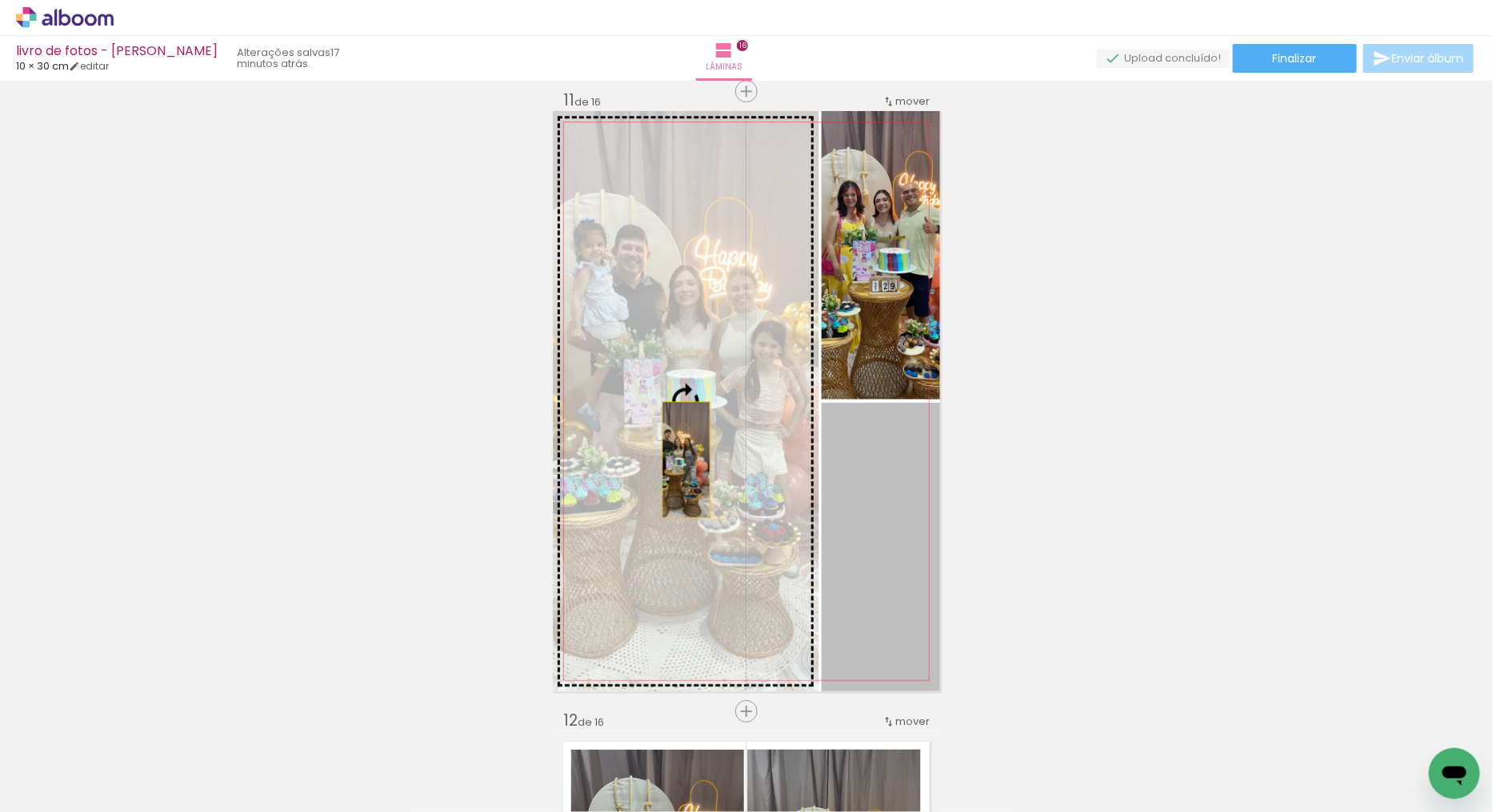
drag, startPoint x: 911, startPoint y: 612, endPoint x: 680, endPoint y: 460, distance: 276.5
click at [0, 0] on slot at bounding box center [0, 0] width 0 height 0
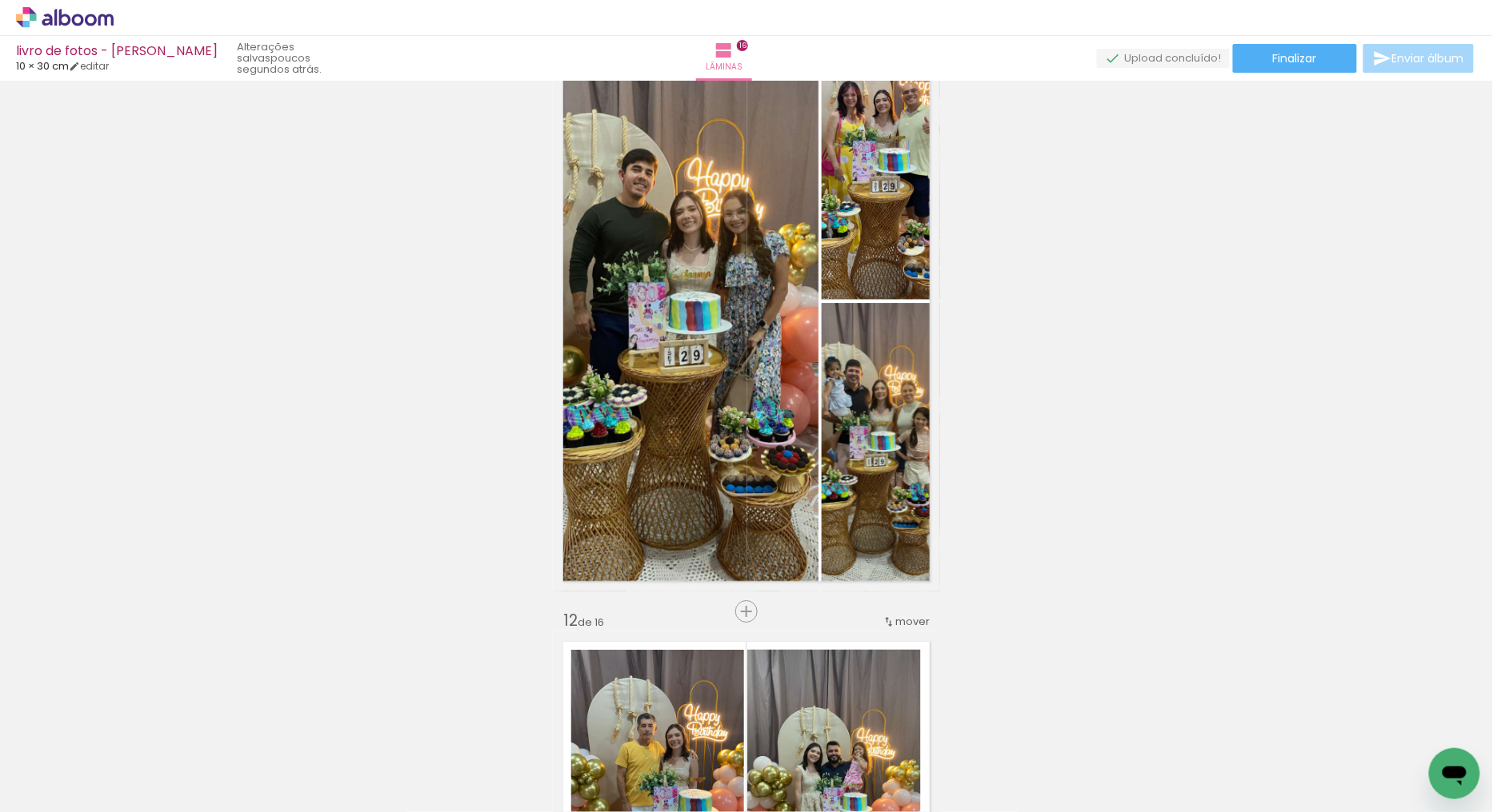
scroll to position [6575, 0]
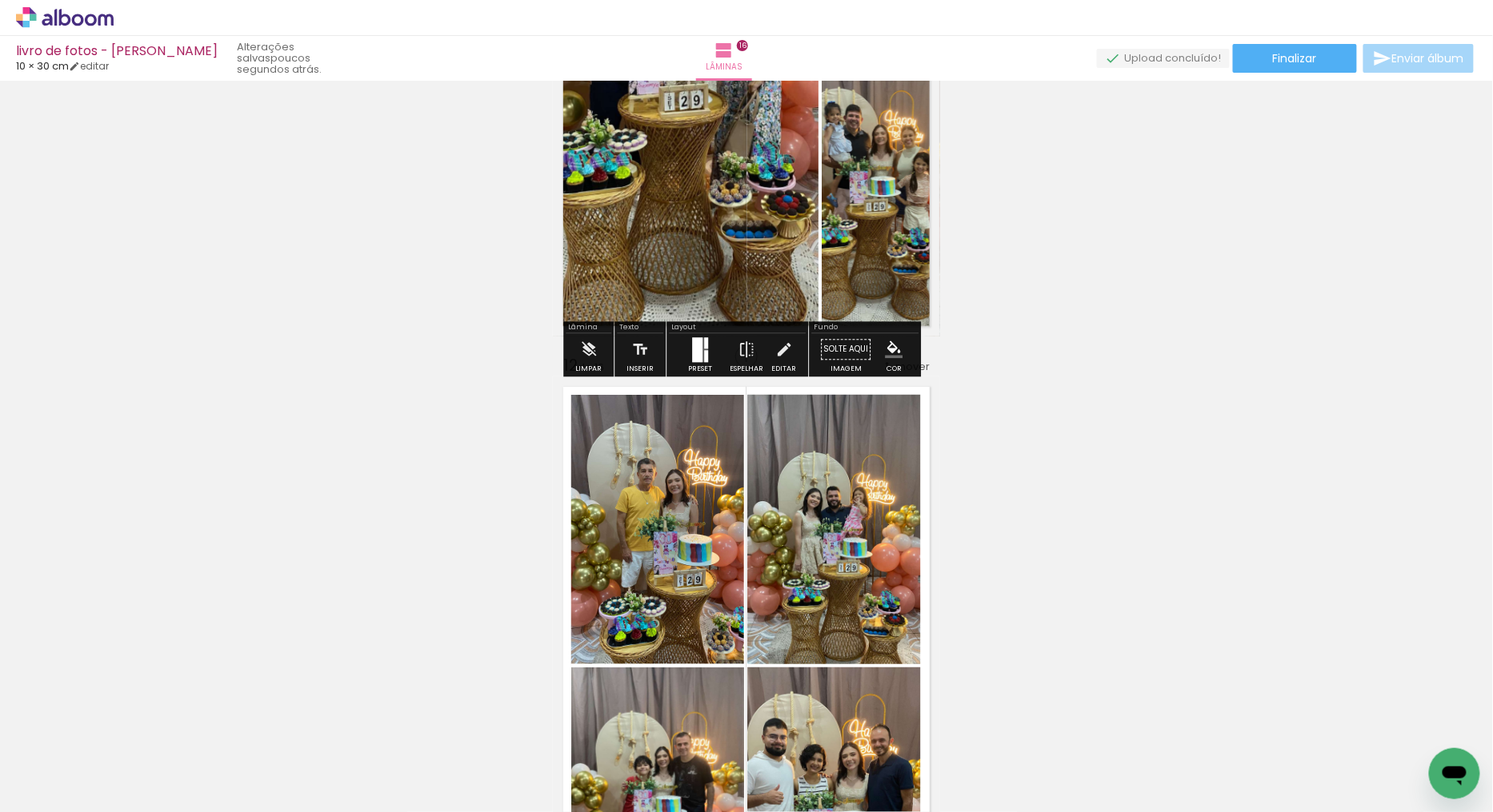
click at [699, 348] on quentale-layouter at bounding box center [700, 349] width 16 height 25
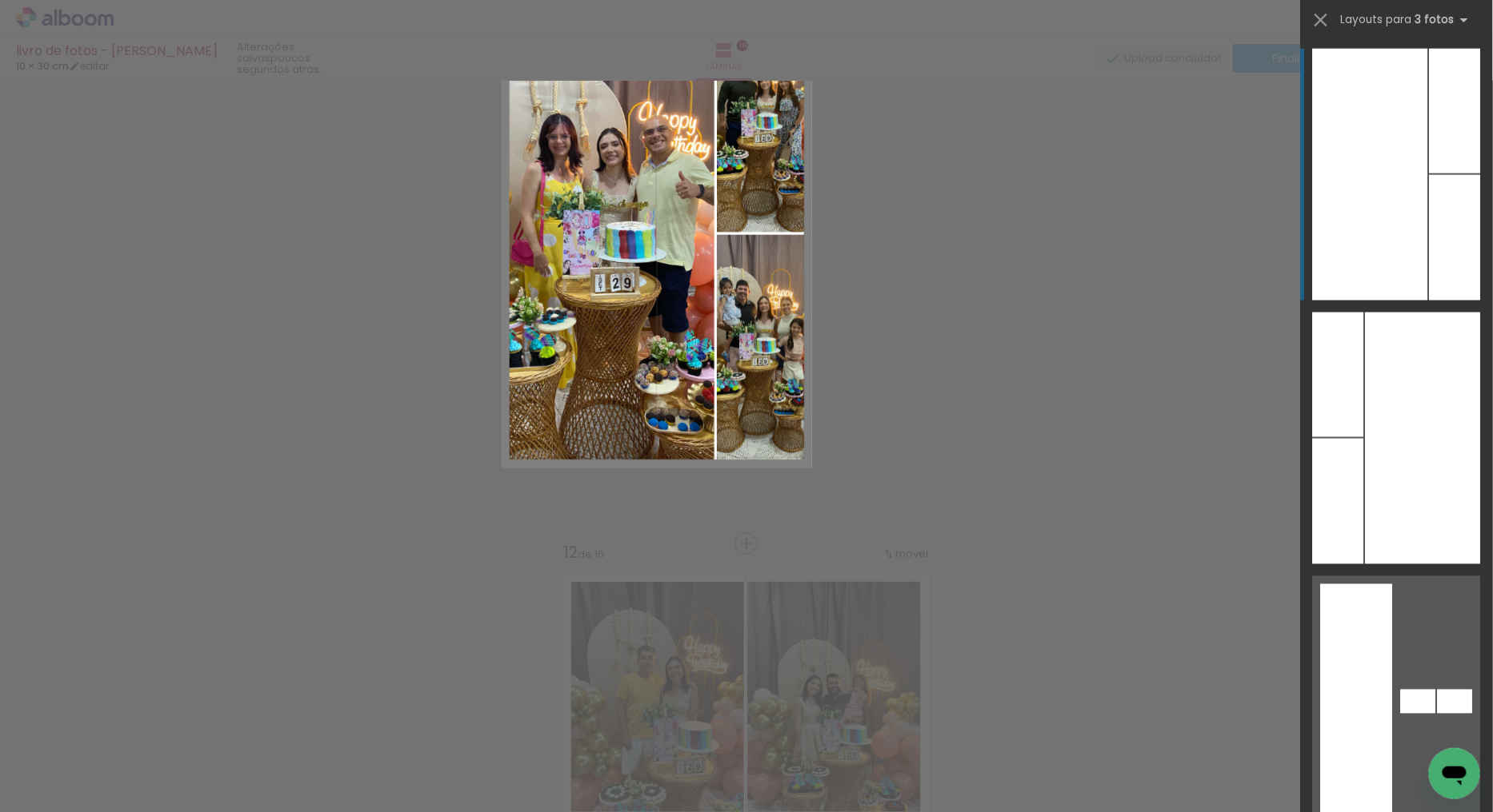
scroll to position [6224, 0]
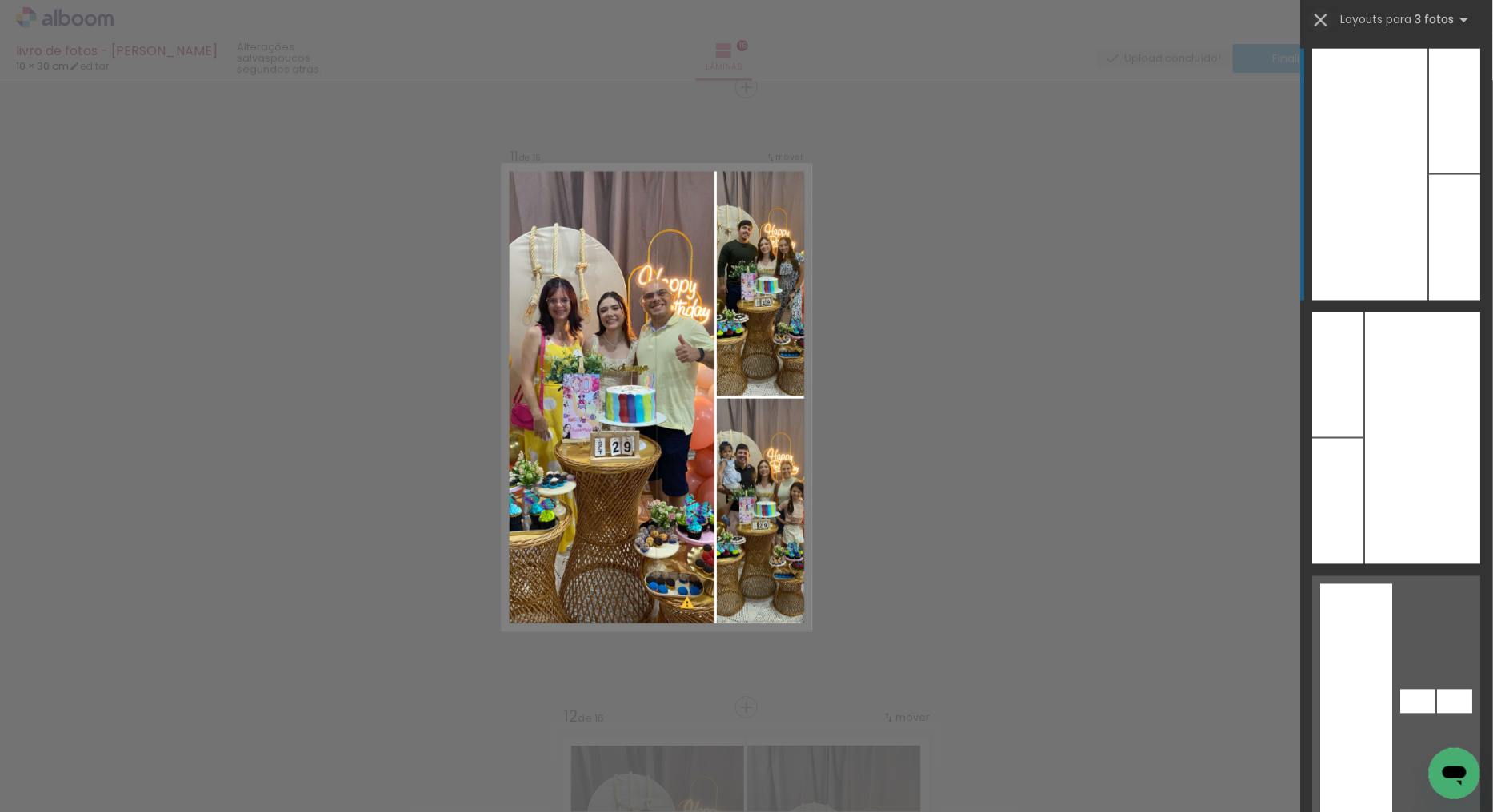
click at [1326, 11] on iron-icon at bounding box center [1320, 20] width 23 height 23
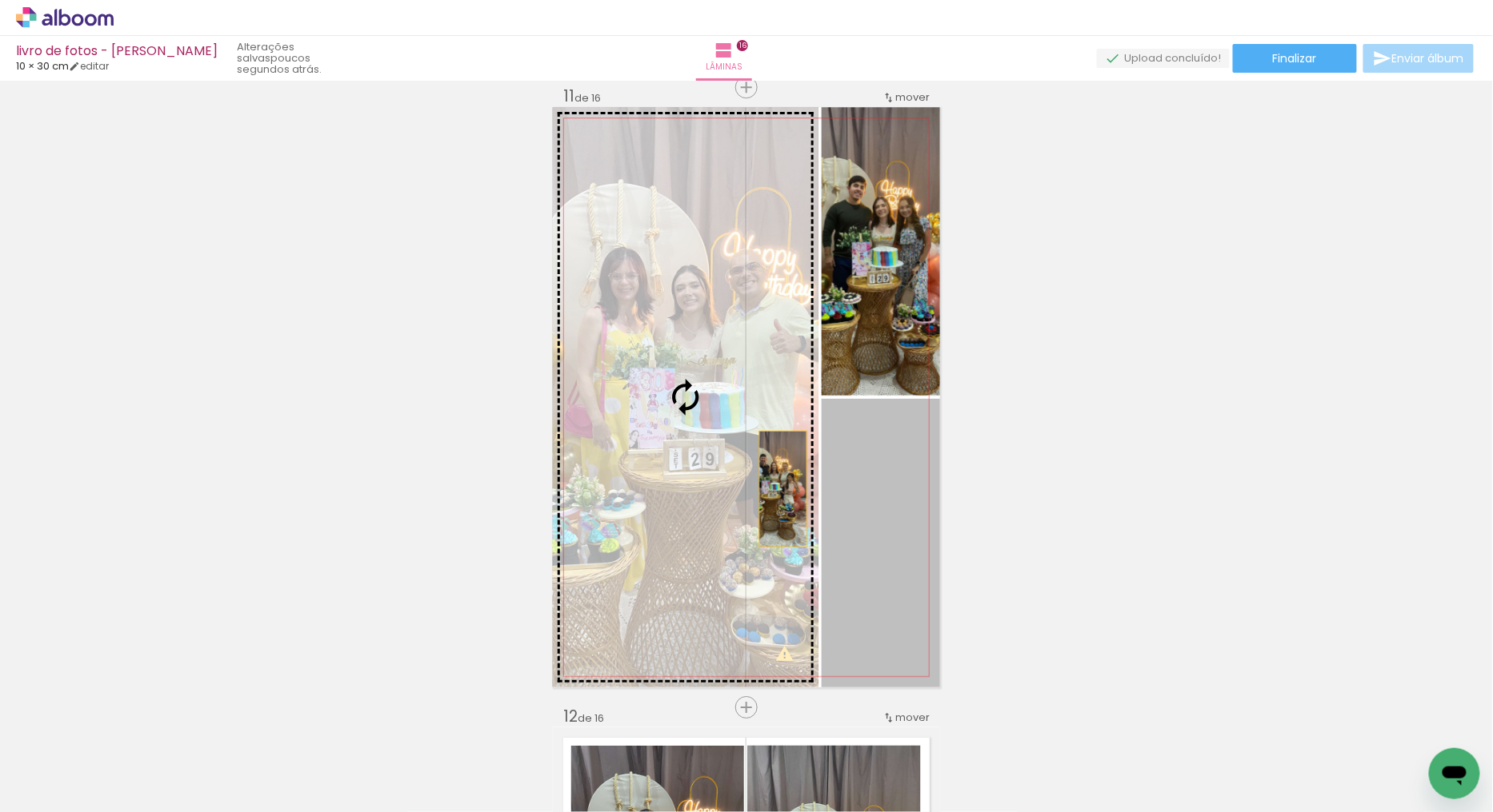
drag, startPoint x: 884, startPoint y: 531, endPoint x: 635, endPoint y: 401, distance: 280.9
click at [0, 0] on slot at bounding box center [0, 0] width 0 height 0
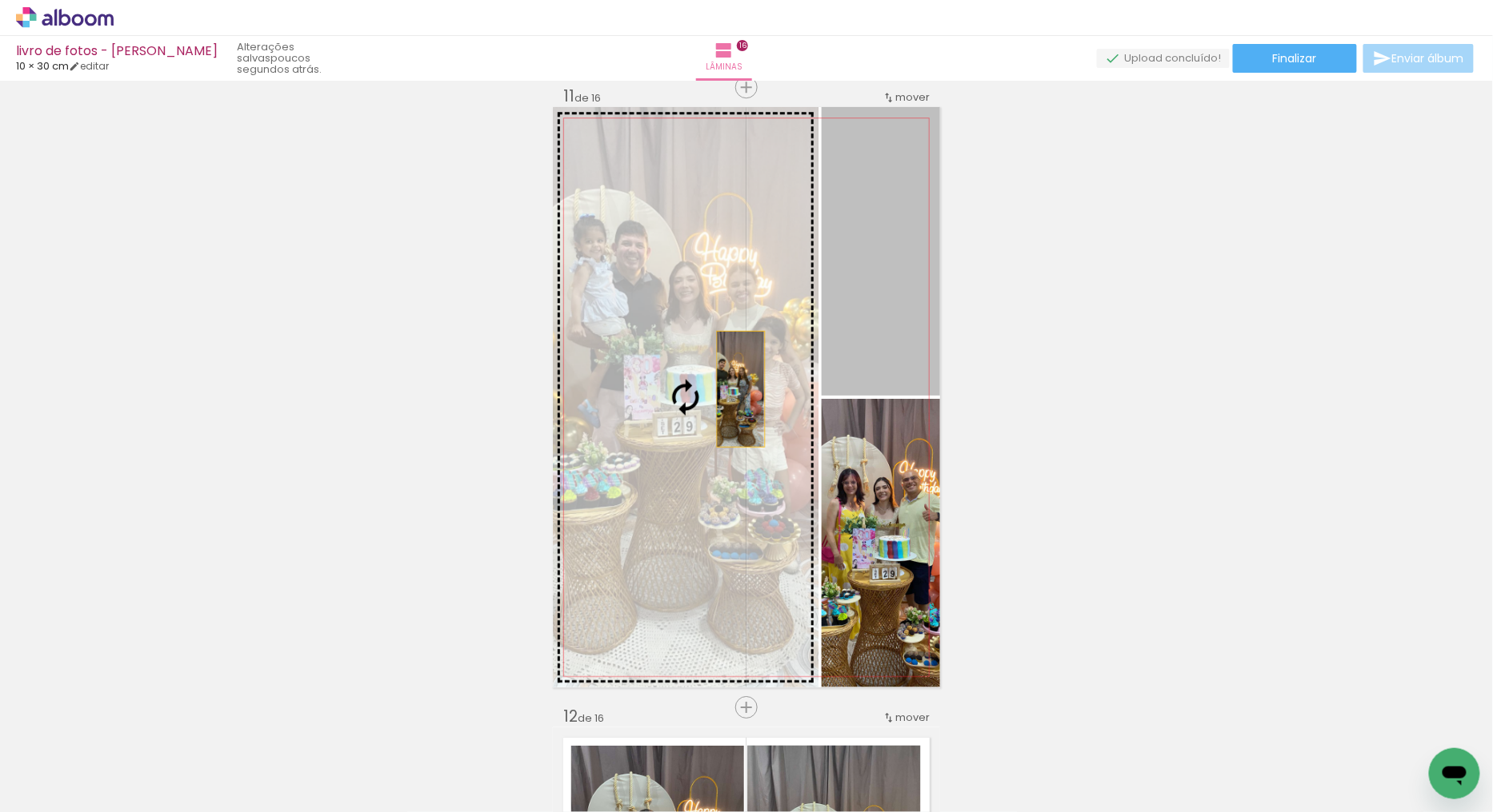
drag, startPoint x: 899, startPoint y: 302, endPoint x: 683, endPoint y: 431, distance: 251.6
click at [0, 0] on slot at bounding box center [0, 0] width 0 height 0
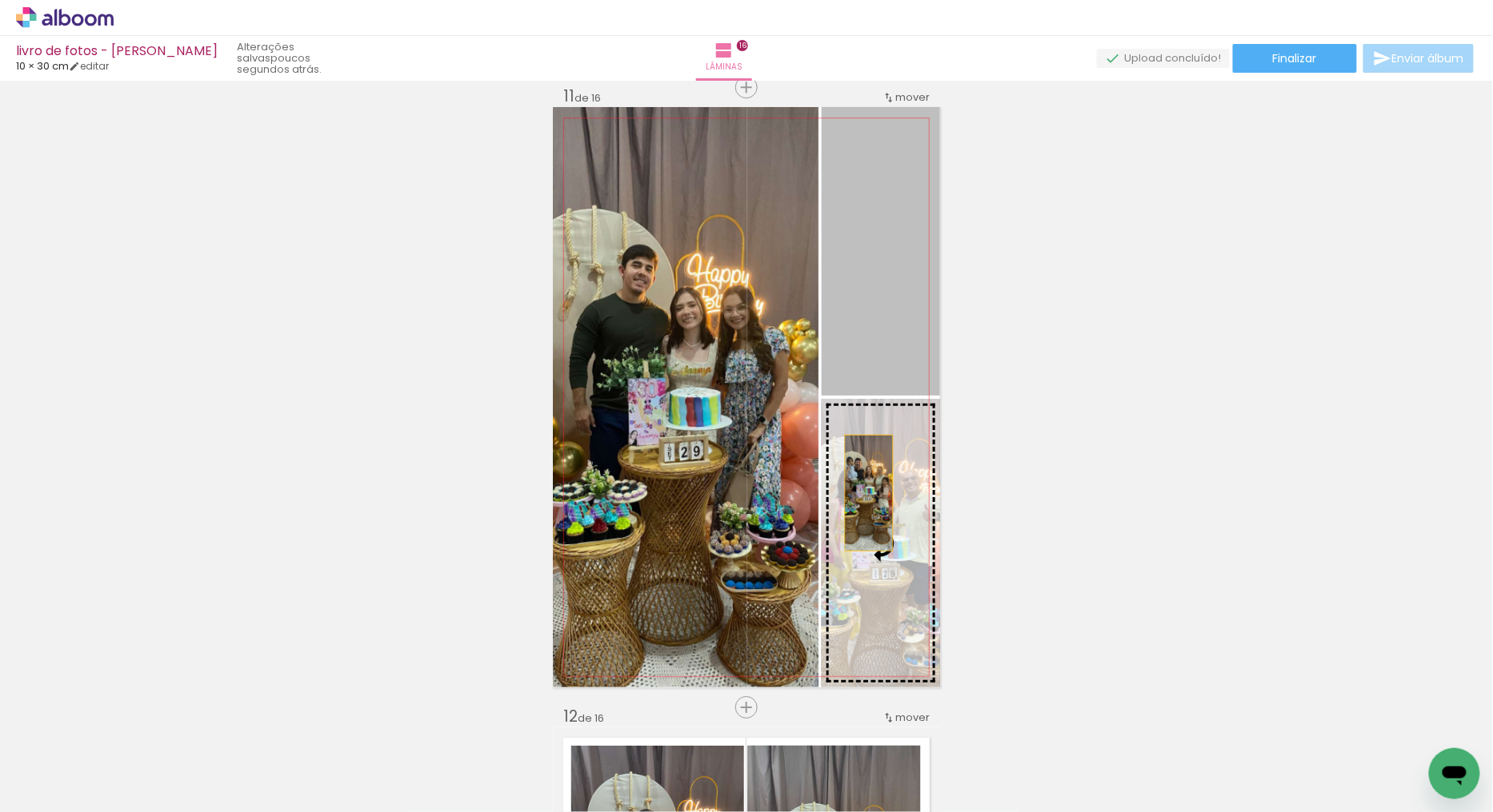
drag, startPoint x: 867, startPoint y: 291, endPoint x: 858, endPoint y: 517, distance: 226.2
click at [0, 0] on slot at bounding box center [0, 0] width 0 height 0
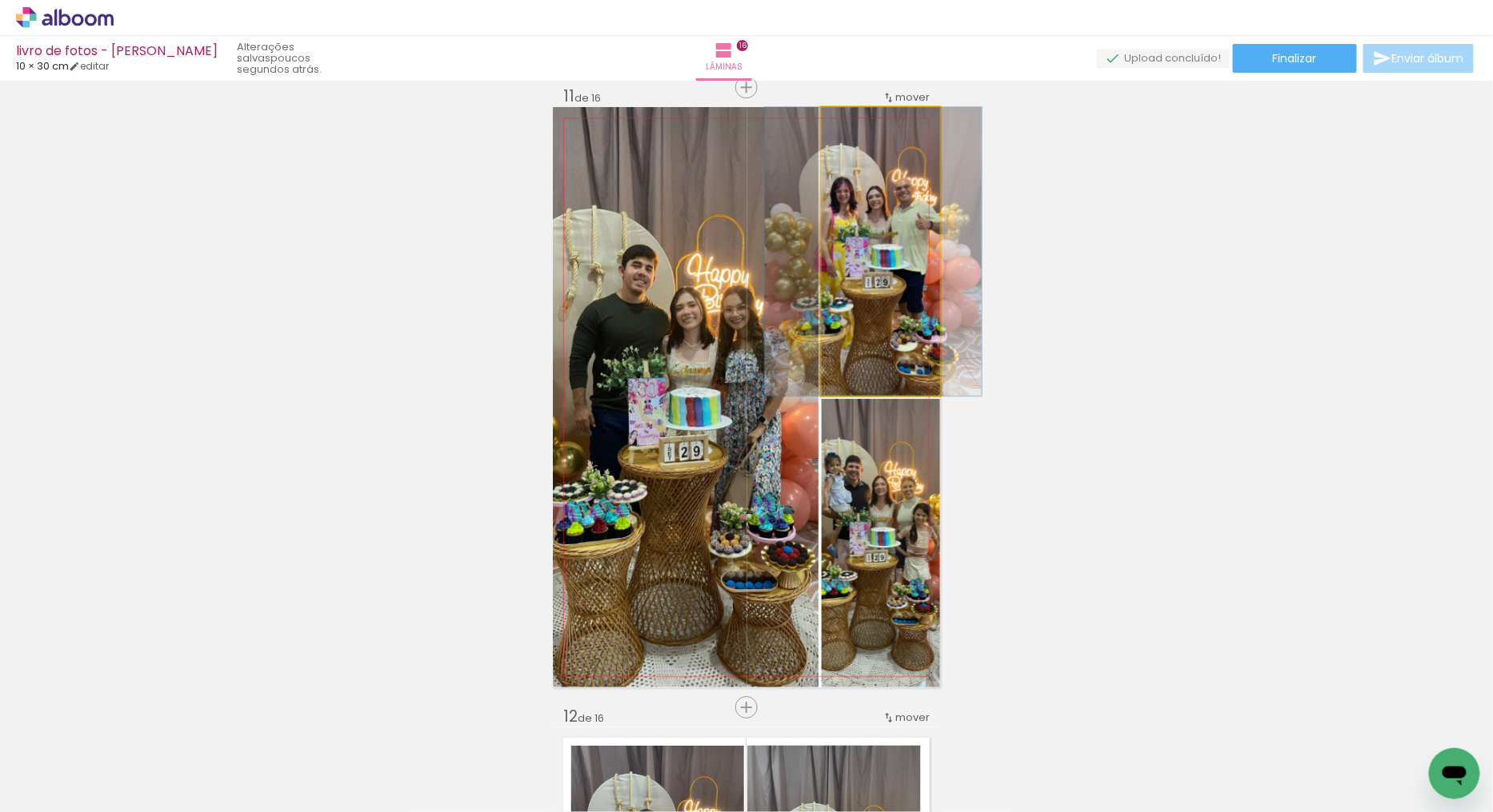
drag, startPoint x: 861, startPoint y: 297, endPoint x: 853, endPoint y: 302, distance: 9.4
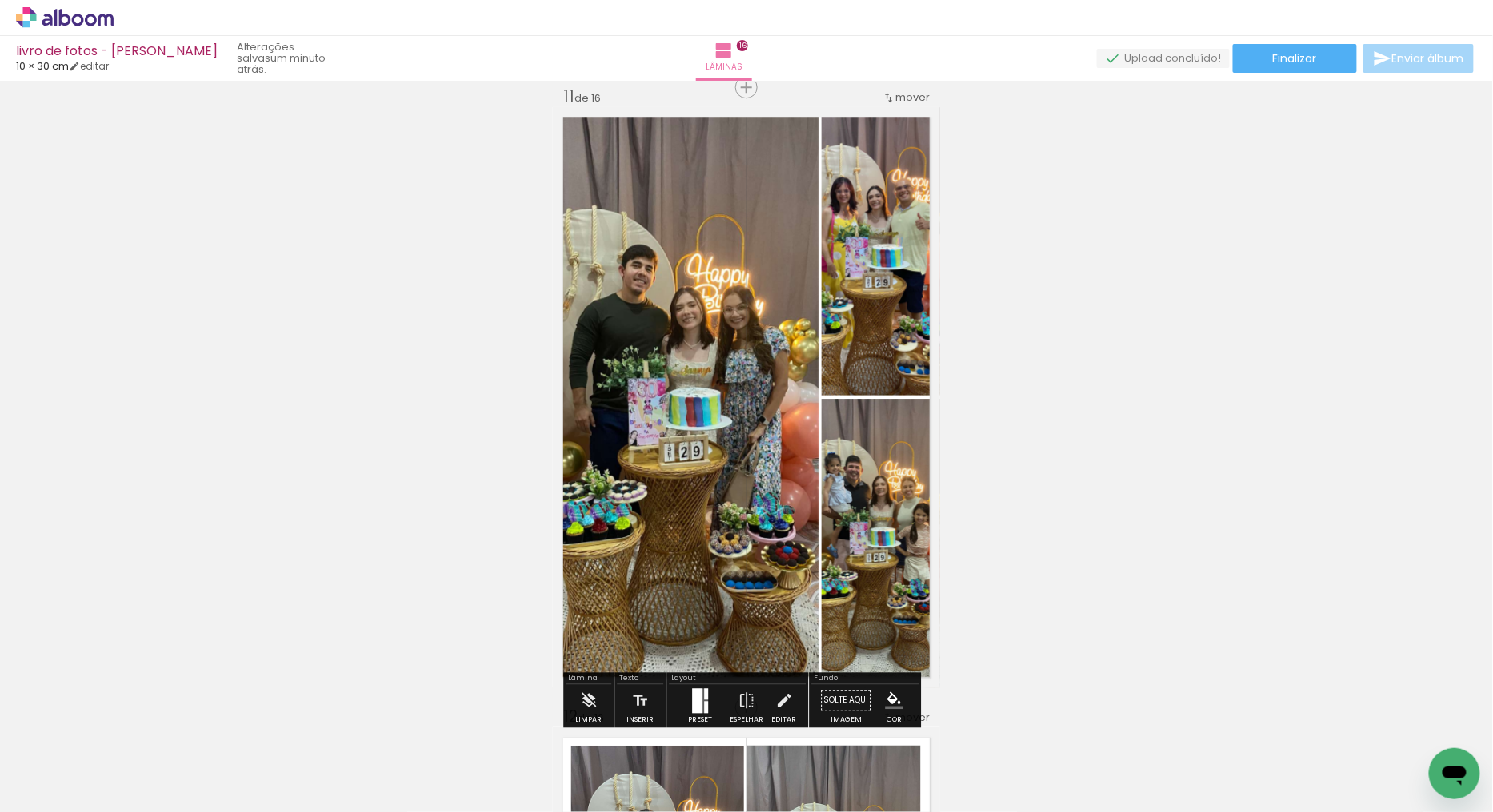
scroll to position [6313, 0]
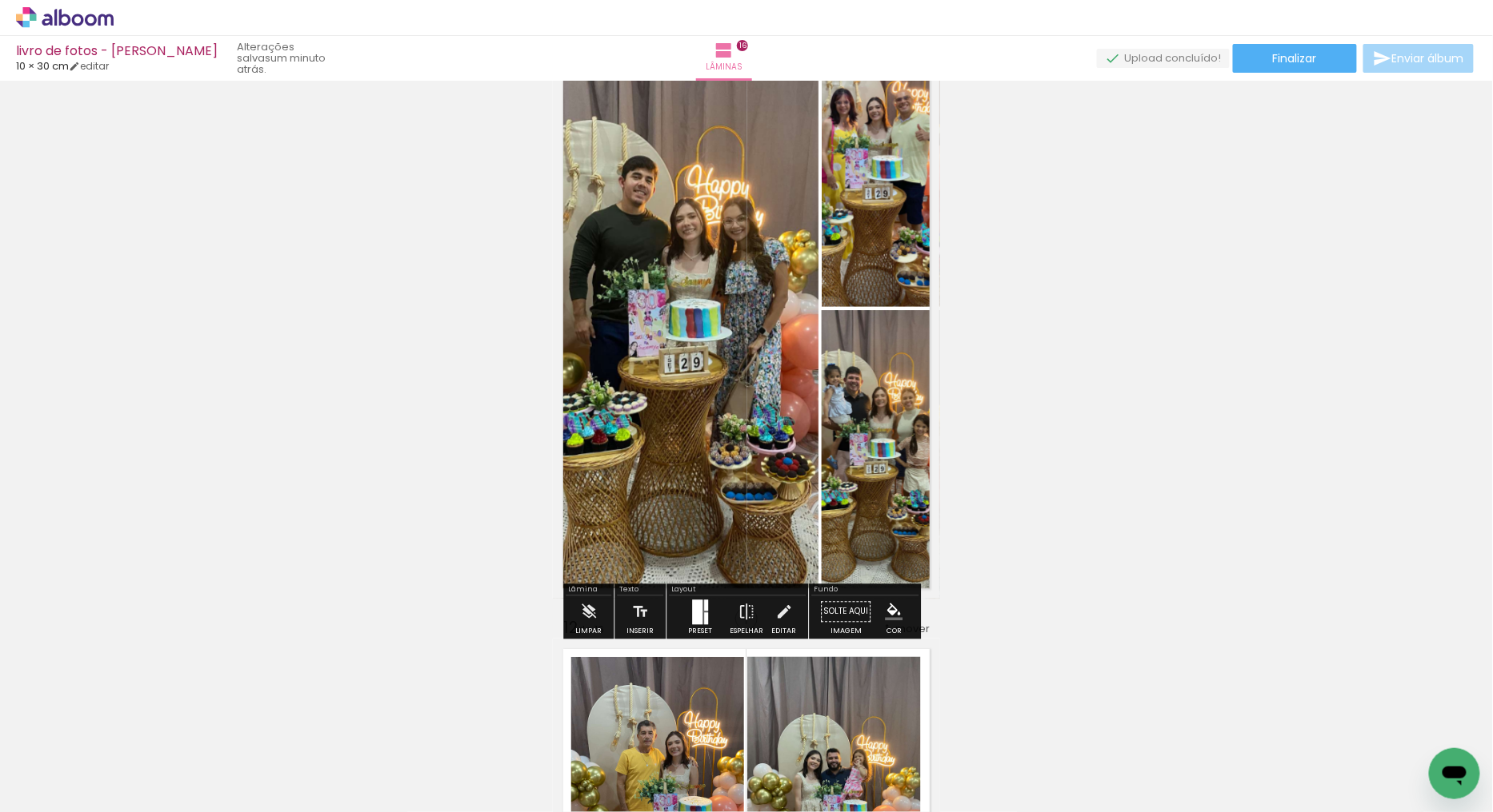
click at [764, 493] on quentale-photo at bounding box center [685, 308] width 265 height 580
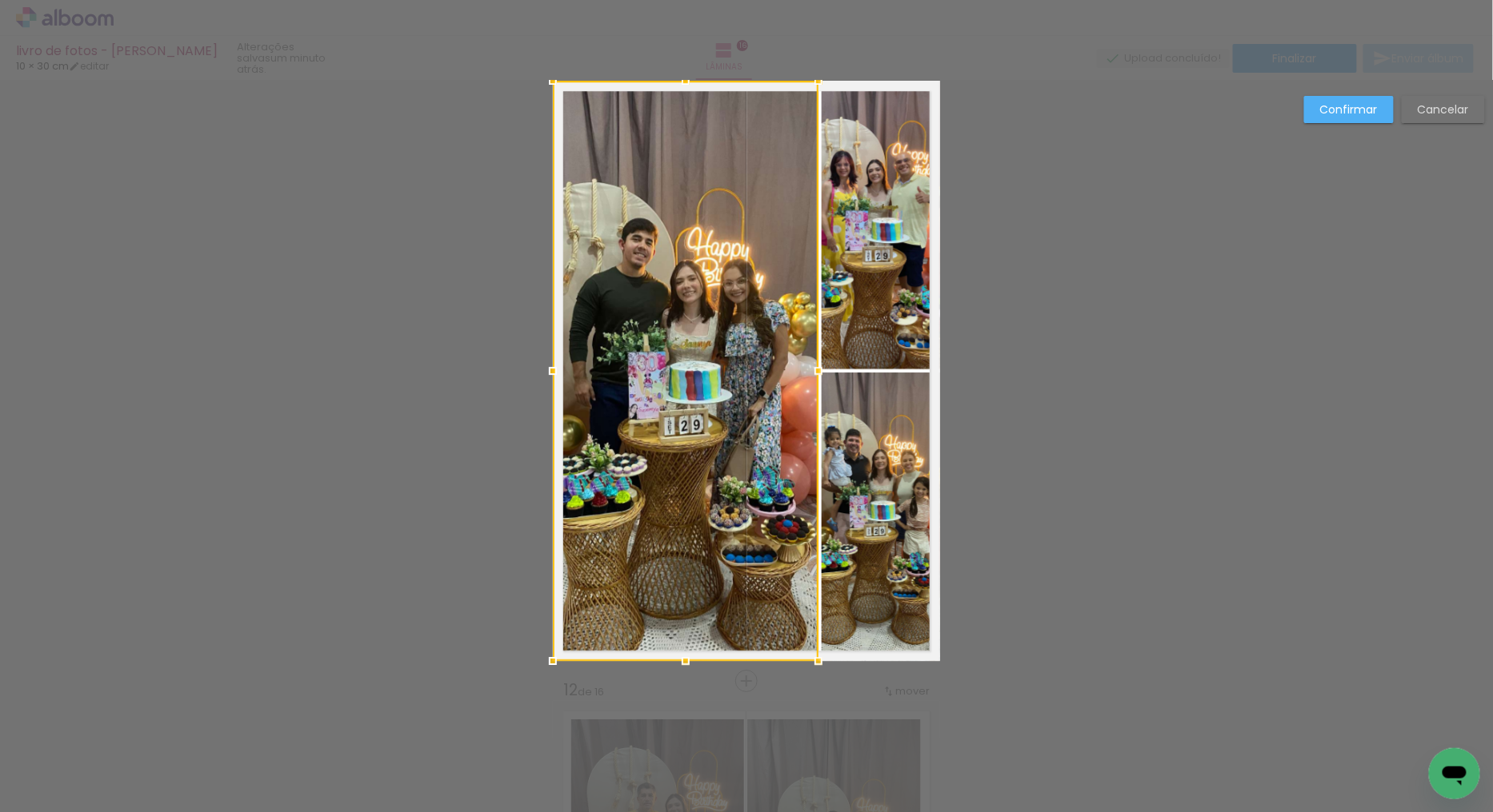
scroll to position [6224, 0]
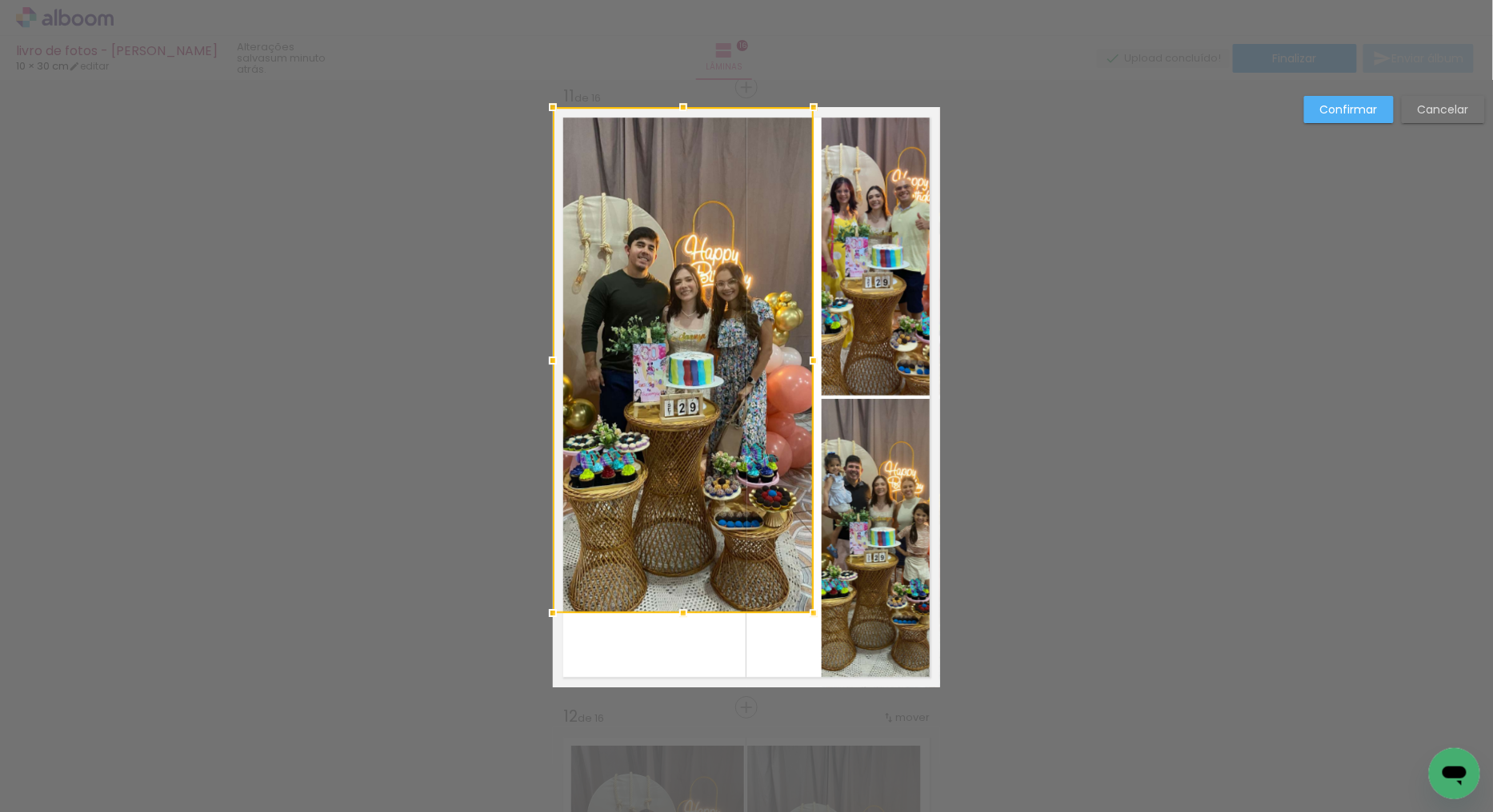
drag, startPoint x: 816, startPoint y: 689, endPoint x: 811, endPoint y: 614, distance: 75.2
click at [811, 614] on div at bounding box center [813, 613] width 32 height 32
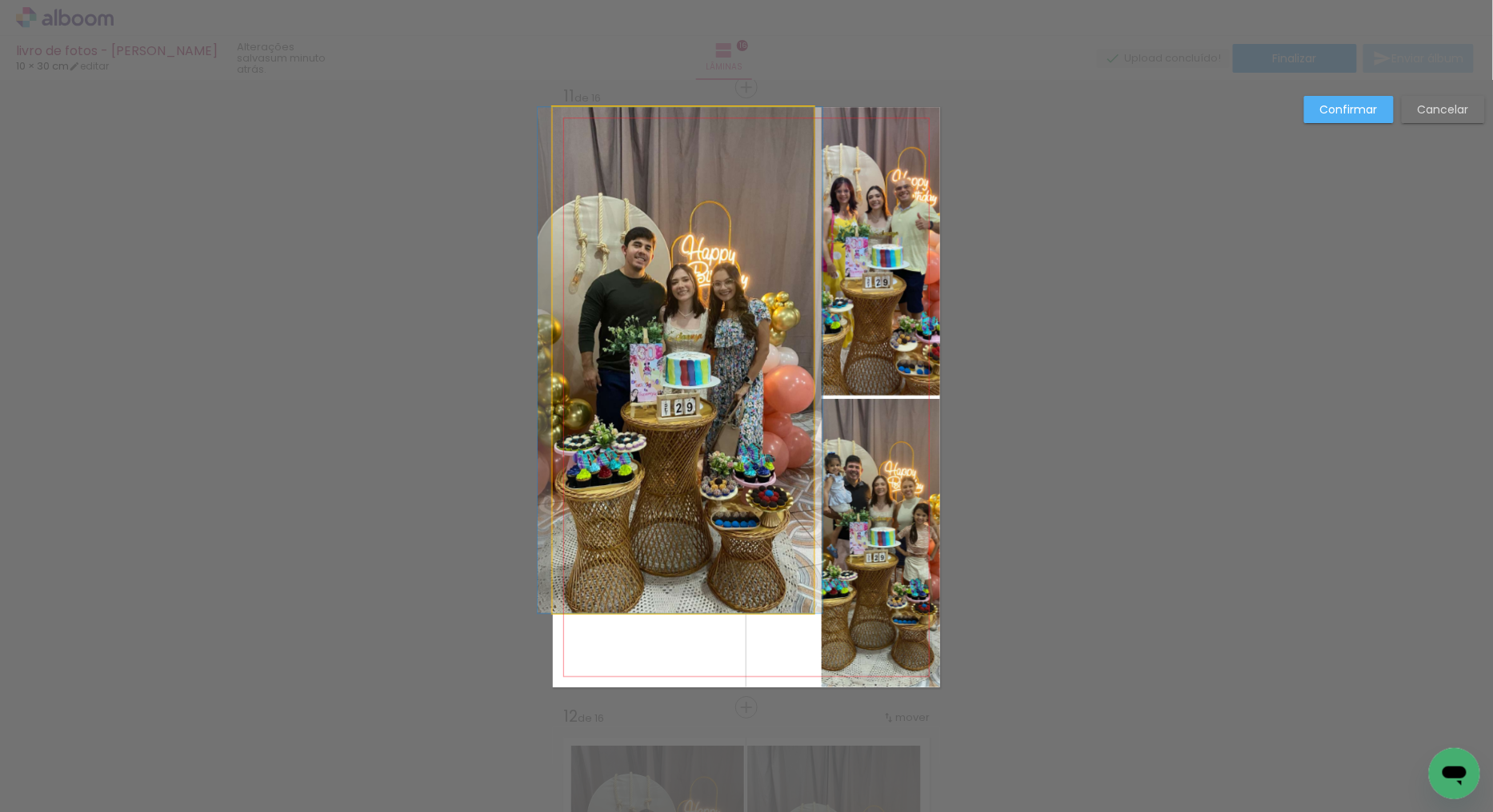
drag, startPoint x: 755, startPoint y: 453, endPoint x: 751, endPoint y: 544, distance: 91.1
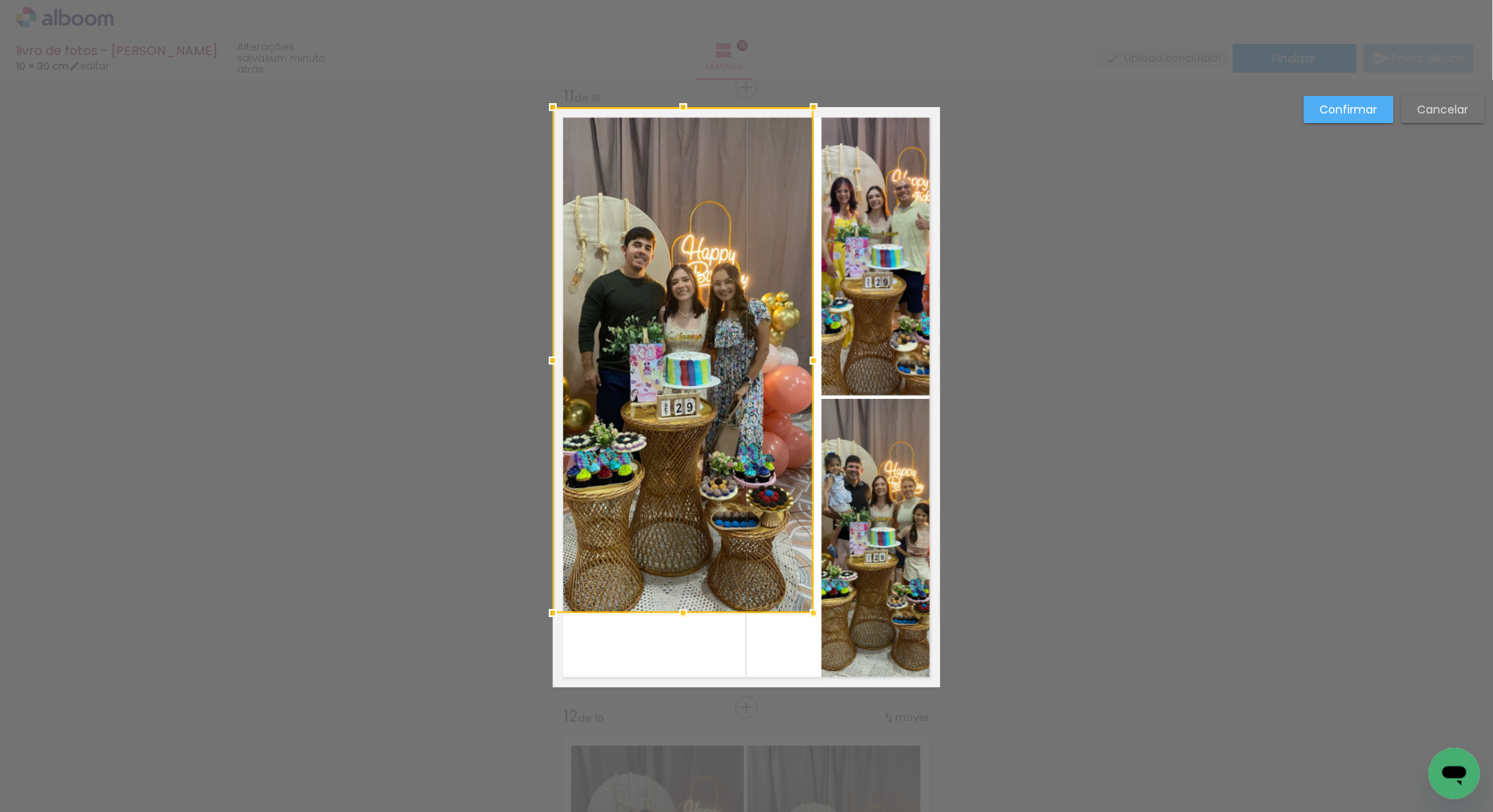
click at [725, 462] on div at bounding box center [682, 360] width 261 height 506
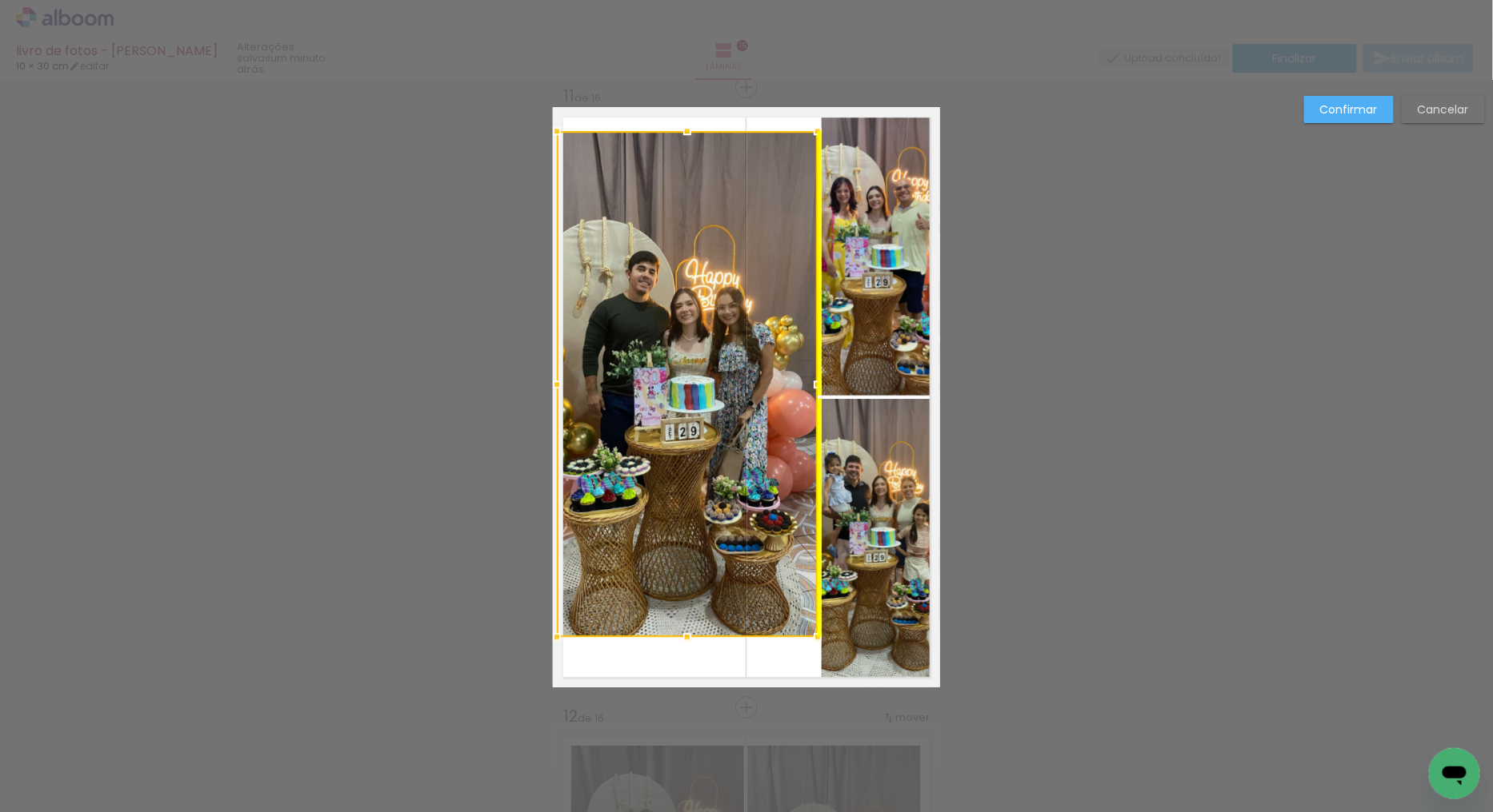
drag, startPoint x: 698, startPoint y: 366, endPoint x: 698, endPoint y: 391, distance: 25.0
click at [698, 391] on div at bounding box center [687, 383] width 261 height 506
click at [858, 236] on quentale-photo at bounding box center [881, 252] width 118 height 289
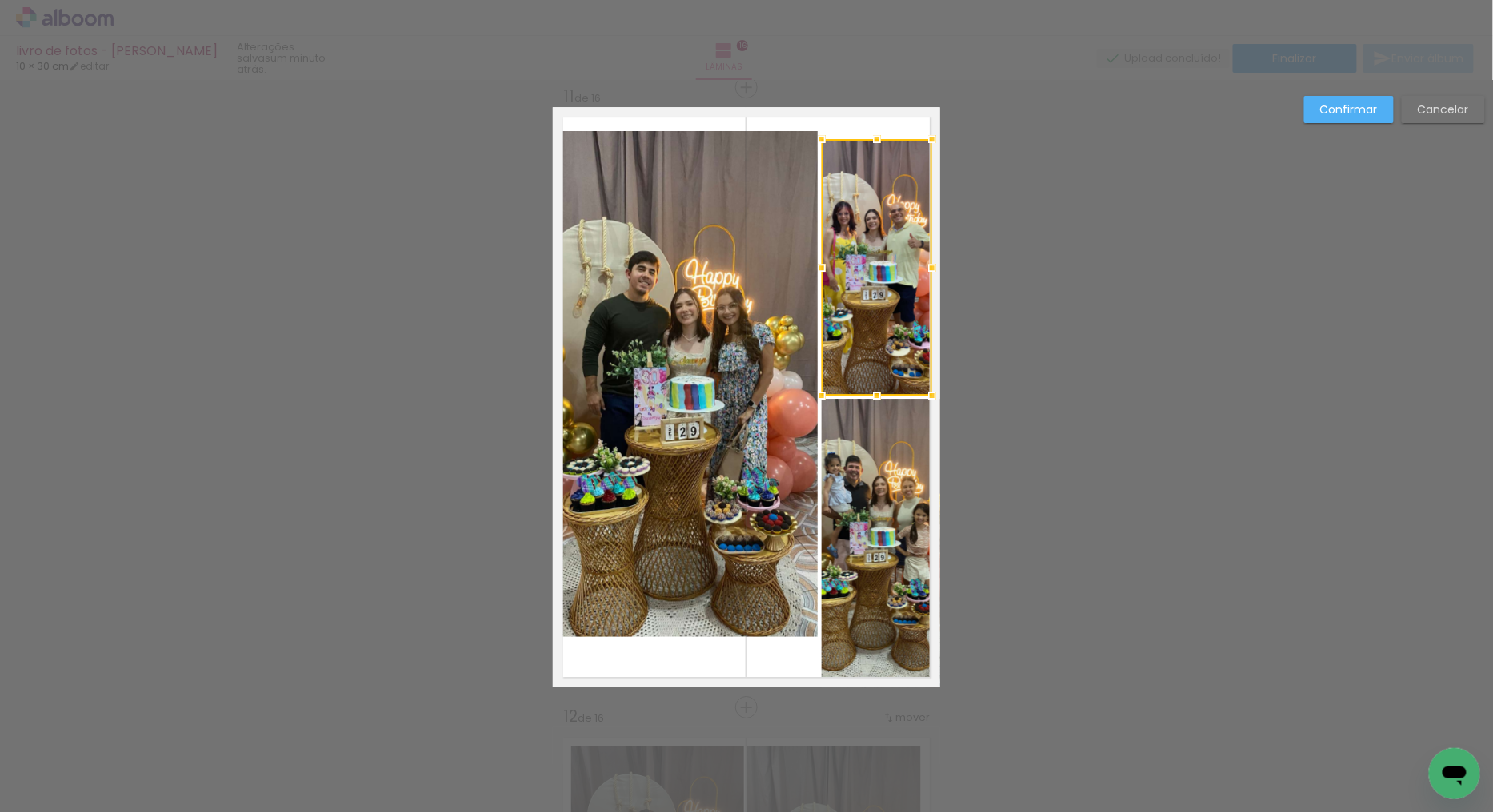
drag, startPoint x: 938, startPoint y: 97, endPoint x: 925, endPoint y: 129, distance: 34.5
click at [925, 129] on div at bounding box center [931, 139] width 32 height 32
click at [891, 532] on quentale-photo at bounding box center [881, 543] width 118 height 289
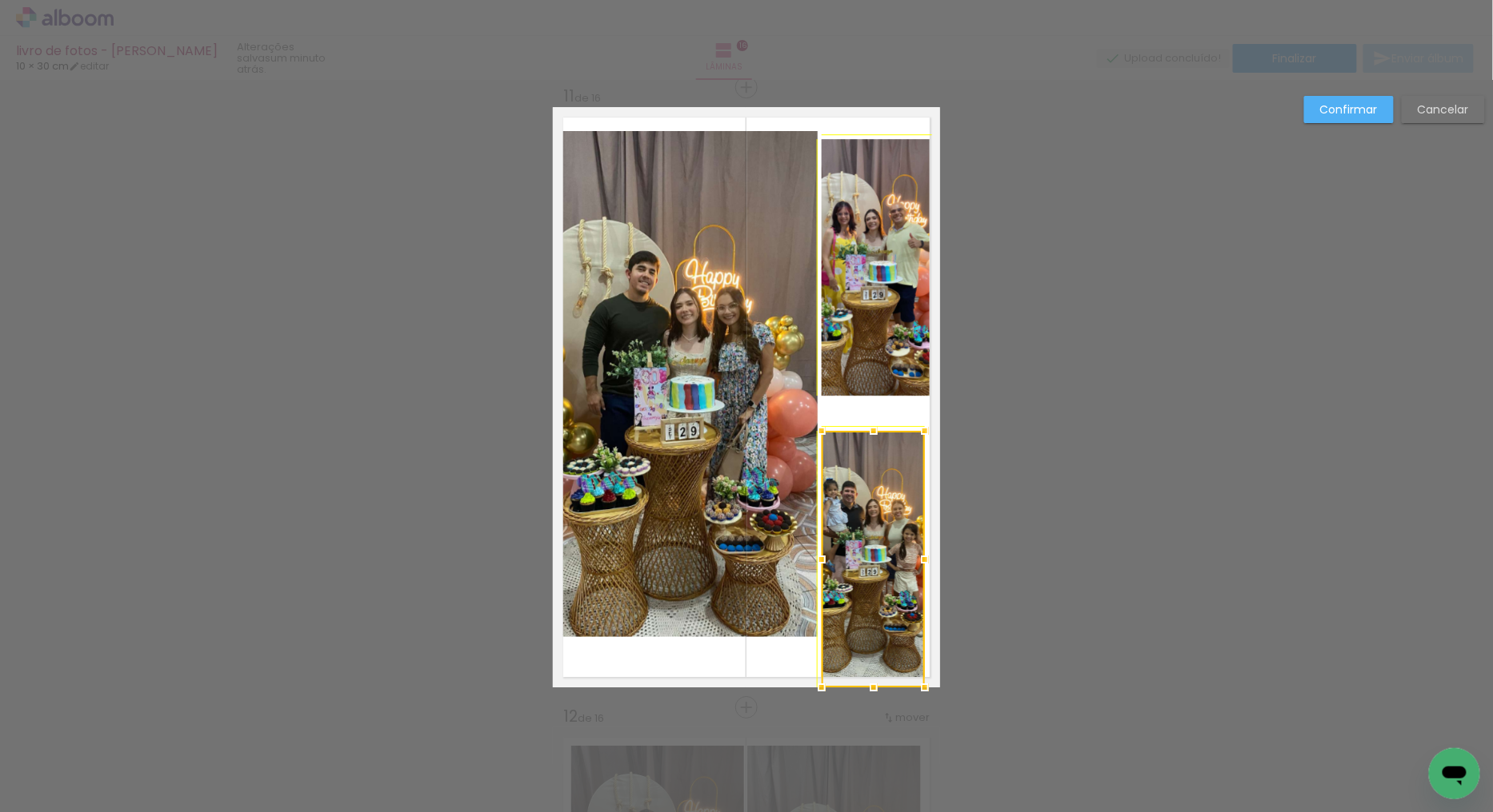
drag, startPoint x: 932, startPoint y: 391, endPoint x: 922, endPoint y: 420, distance: 30.7
click at [922, 420] on div at bounding box center [924, 431] width 32 height 32
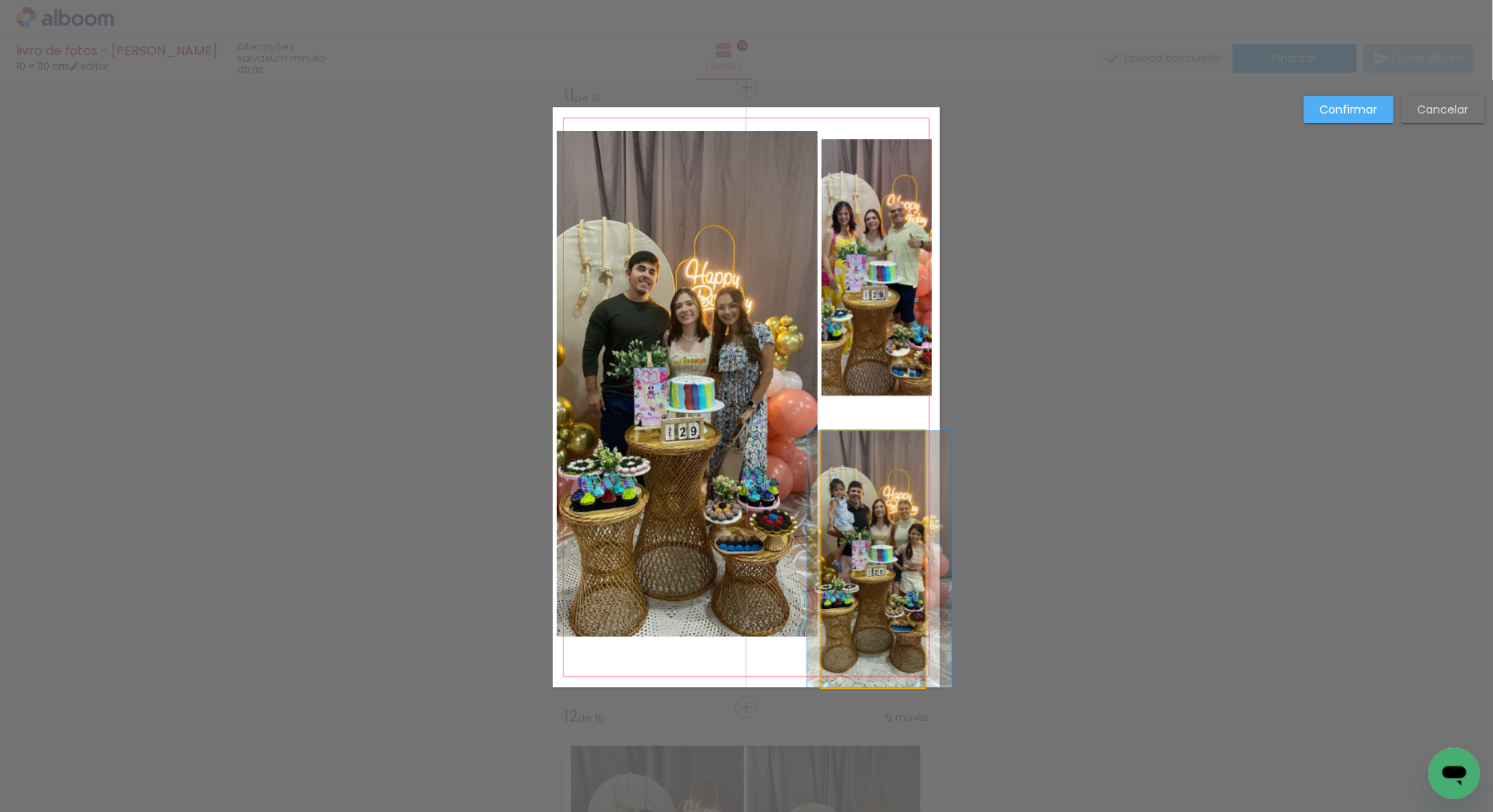
drag, startPoint x: 868, startPoint y: 534, endPoint x: 874, endPoint y: 476, distance: 58.3
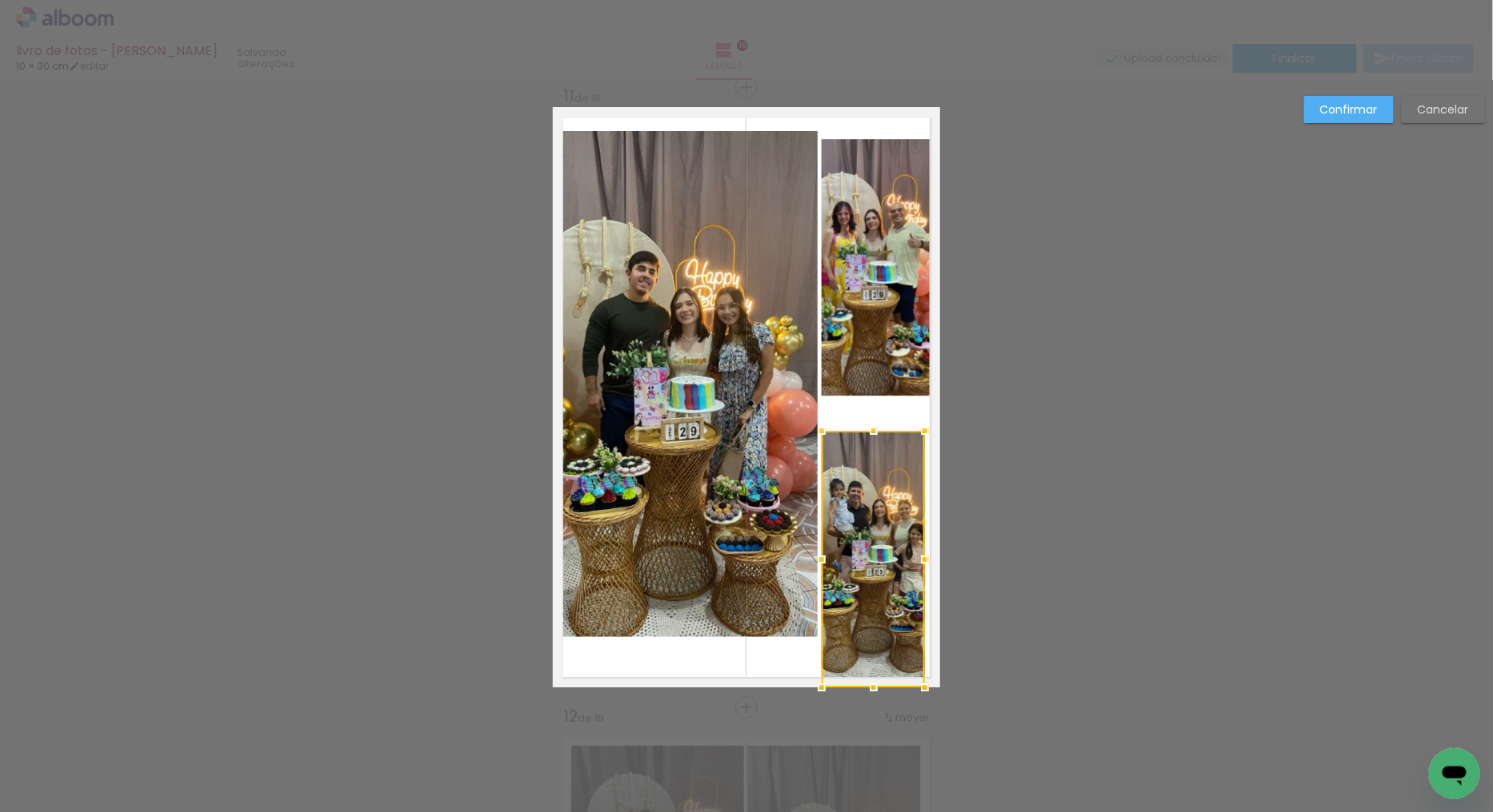
click at [874, 476] on div at bounding box center [873, 559] width 104 height 257
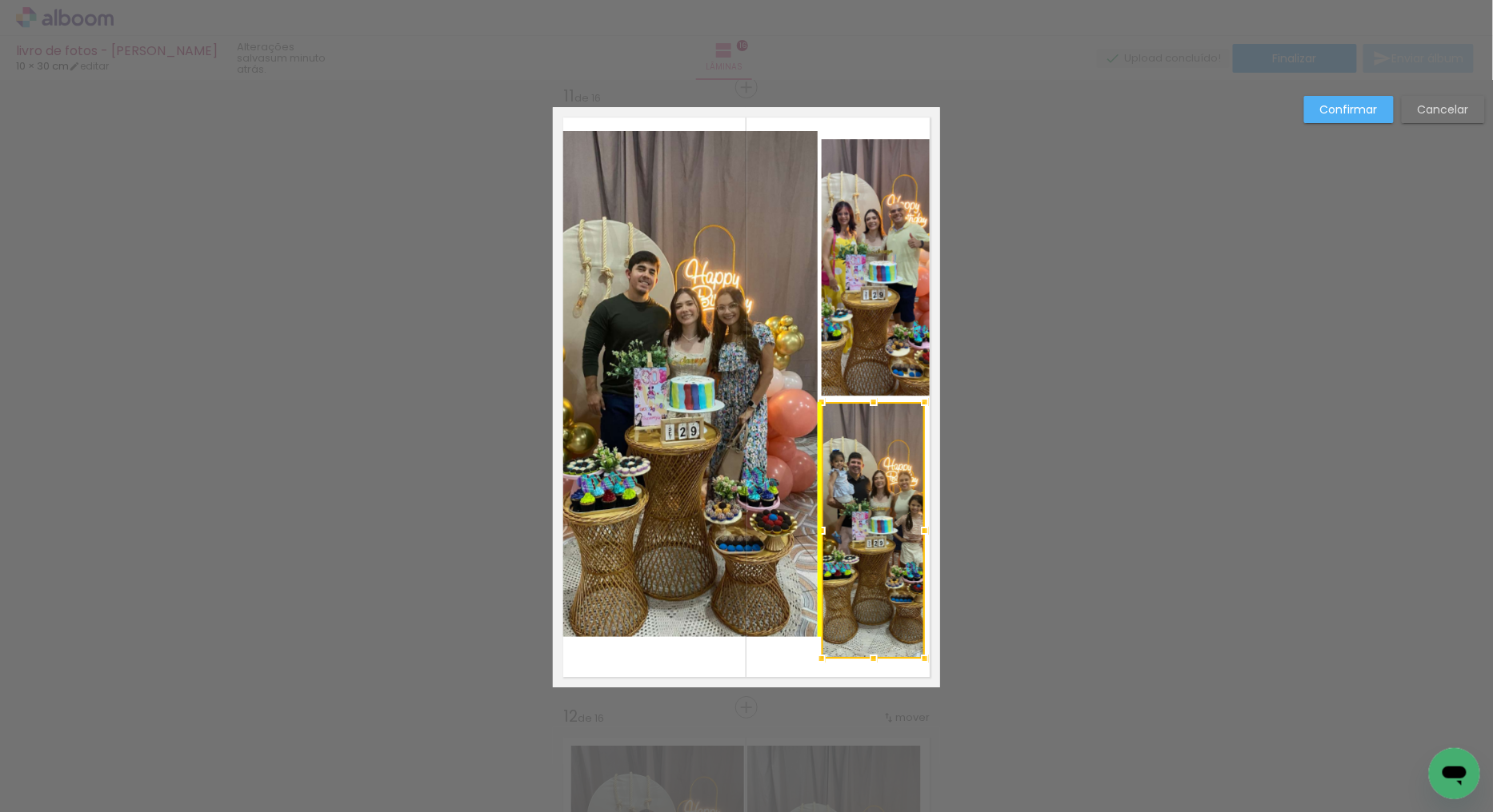
drag, startPoint x: 874, startPoint y: 484, endPoint x: 874, endPoint y: 457, distance: 27.0
click at [874, 457] on div at bounding box center [873, 530] width 104 height 257
click at [875, 502] on div at bounding box center [871, 528] width 104 height 257
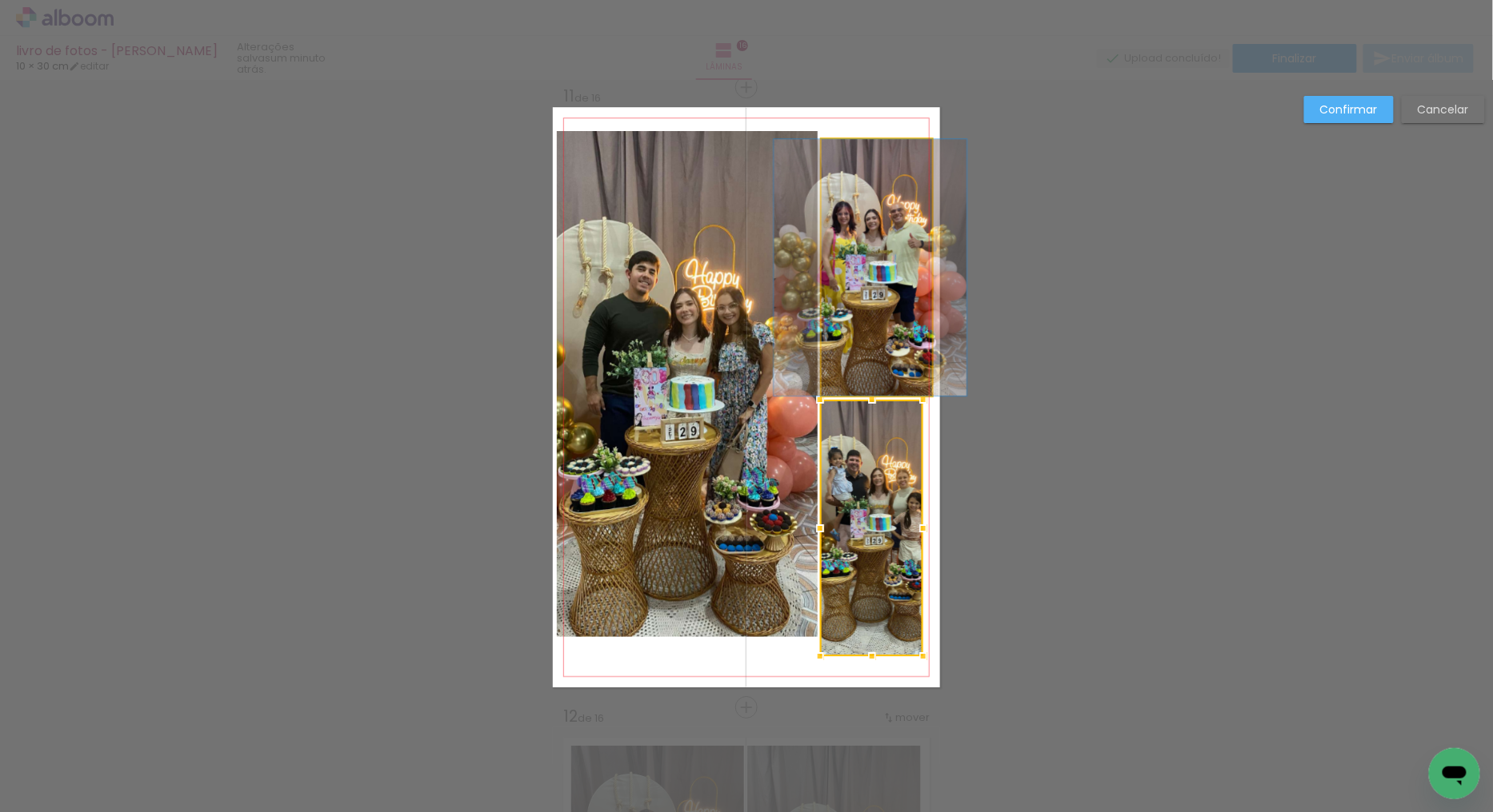
click at [874, 323] on quentale-photo at bounding box center [876, 267] width 110 height 257
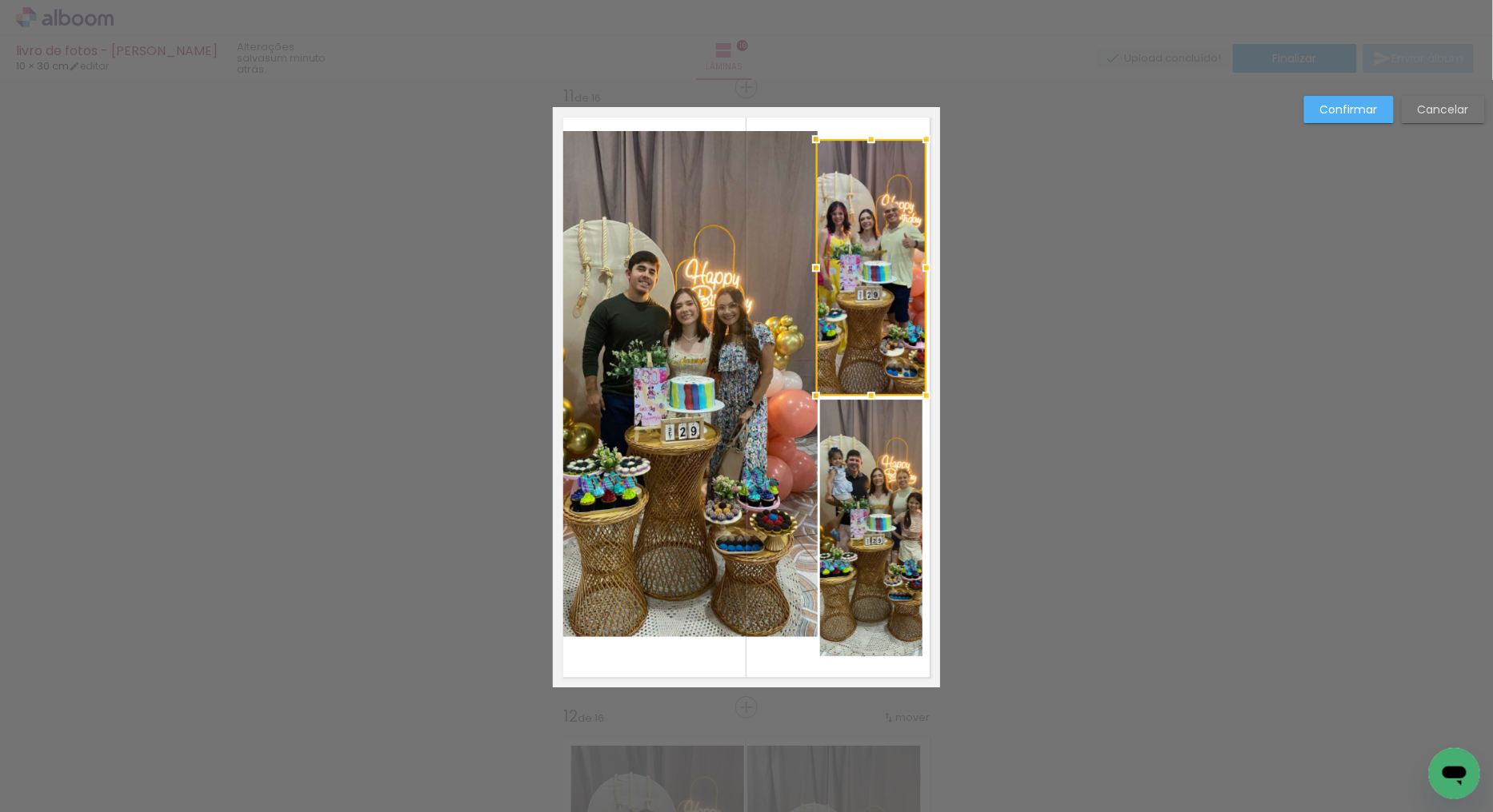
scroll to position [0, 1330]
click at [1307, 110] on paper-button "Confirmar" at bounding box center [1349, 110] width 90 height 27
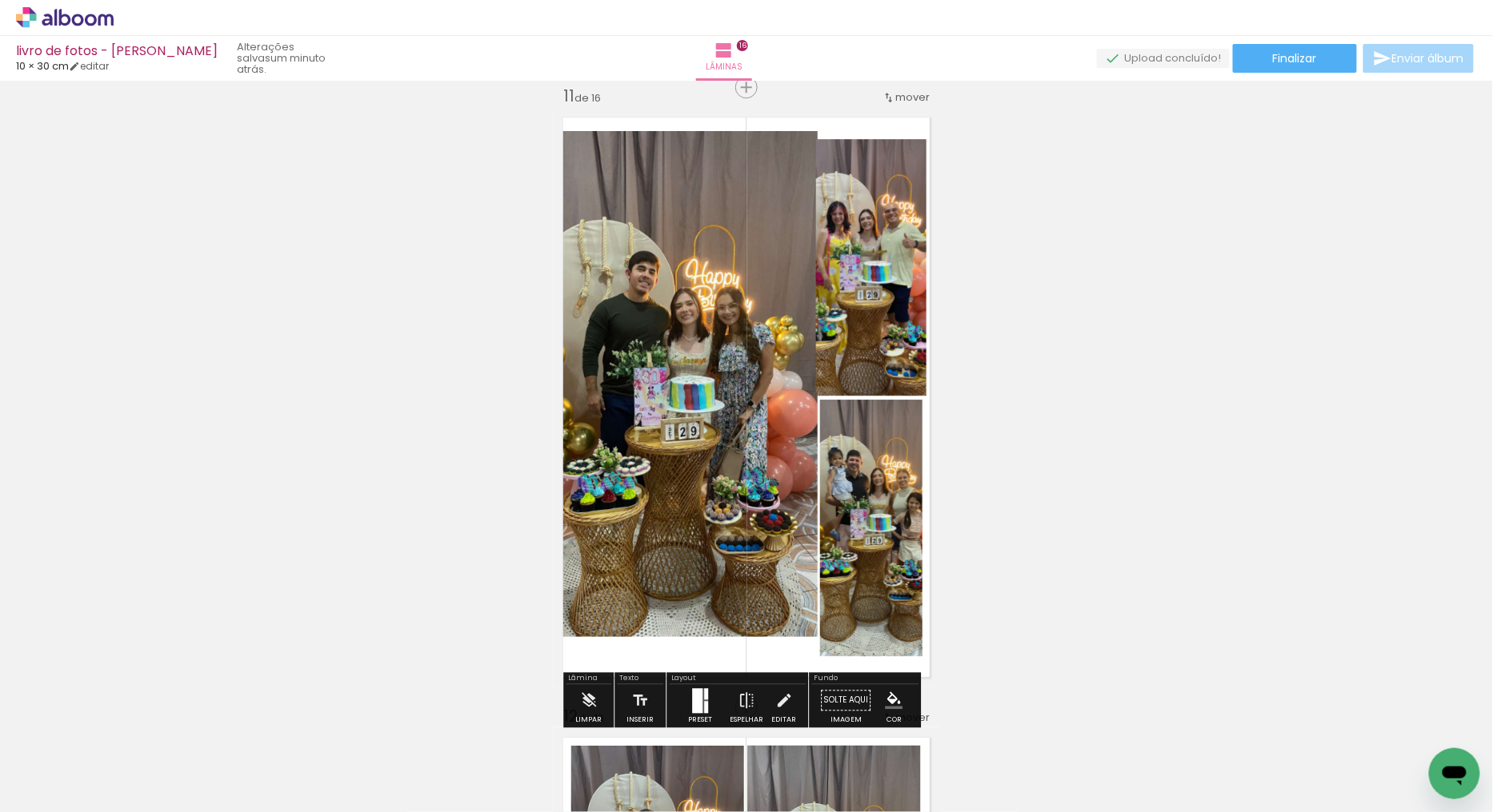
click at [882, 336] on quentale-photo at bounding box center [871, 267] width 110 height 257
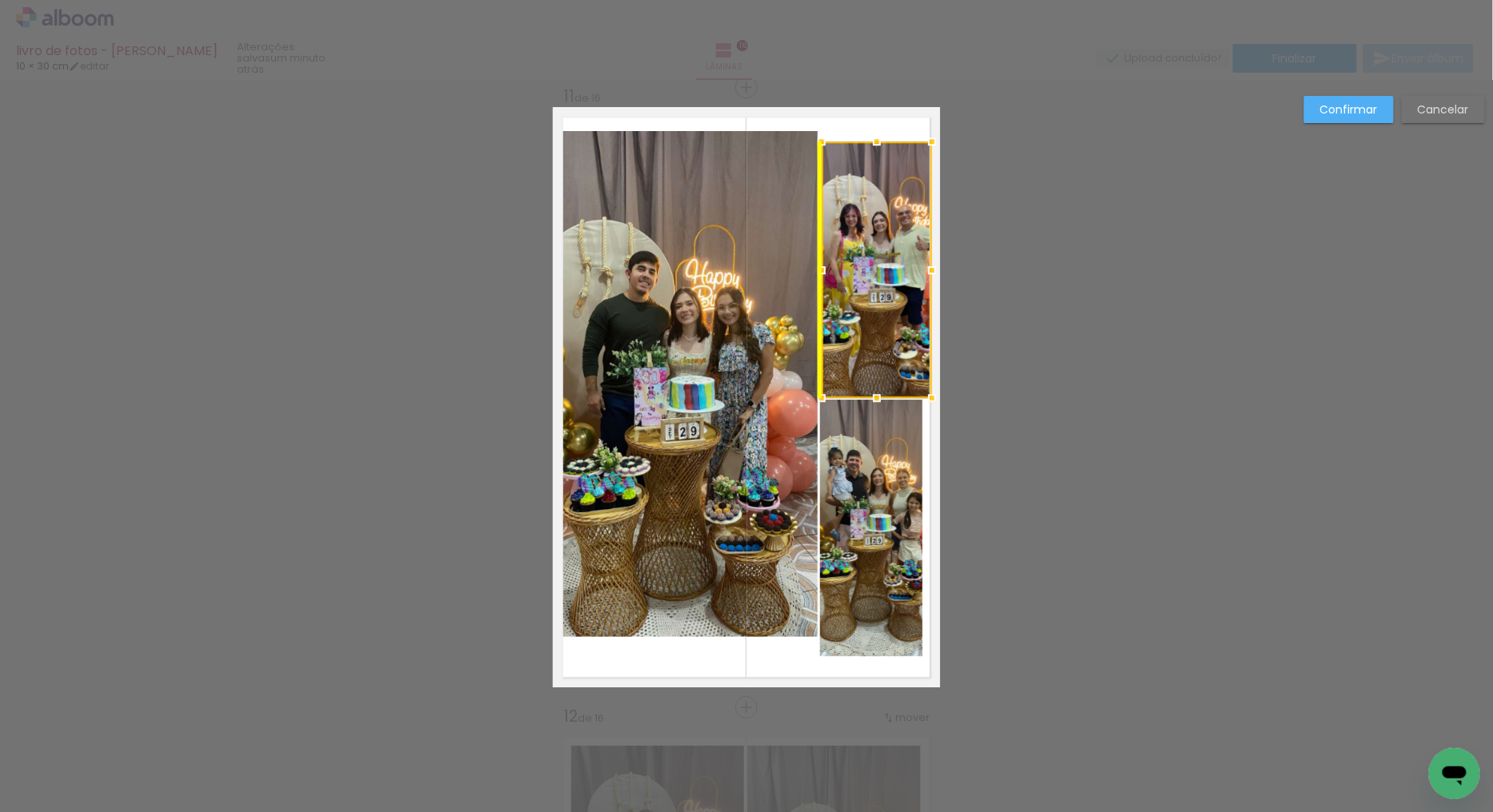
click at [871, 249] on div at bounding box center [876, 270] width 110 height 257
click at [0, 0] on slot "Confirmar" at bounding box center [0, 0] width 0 height 0
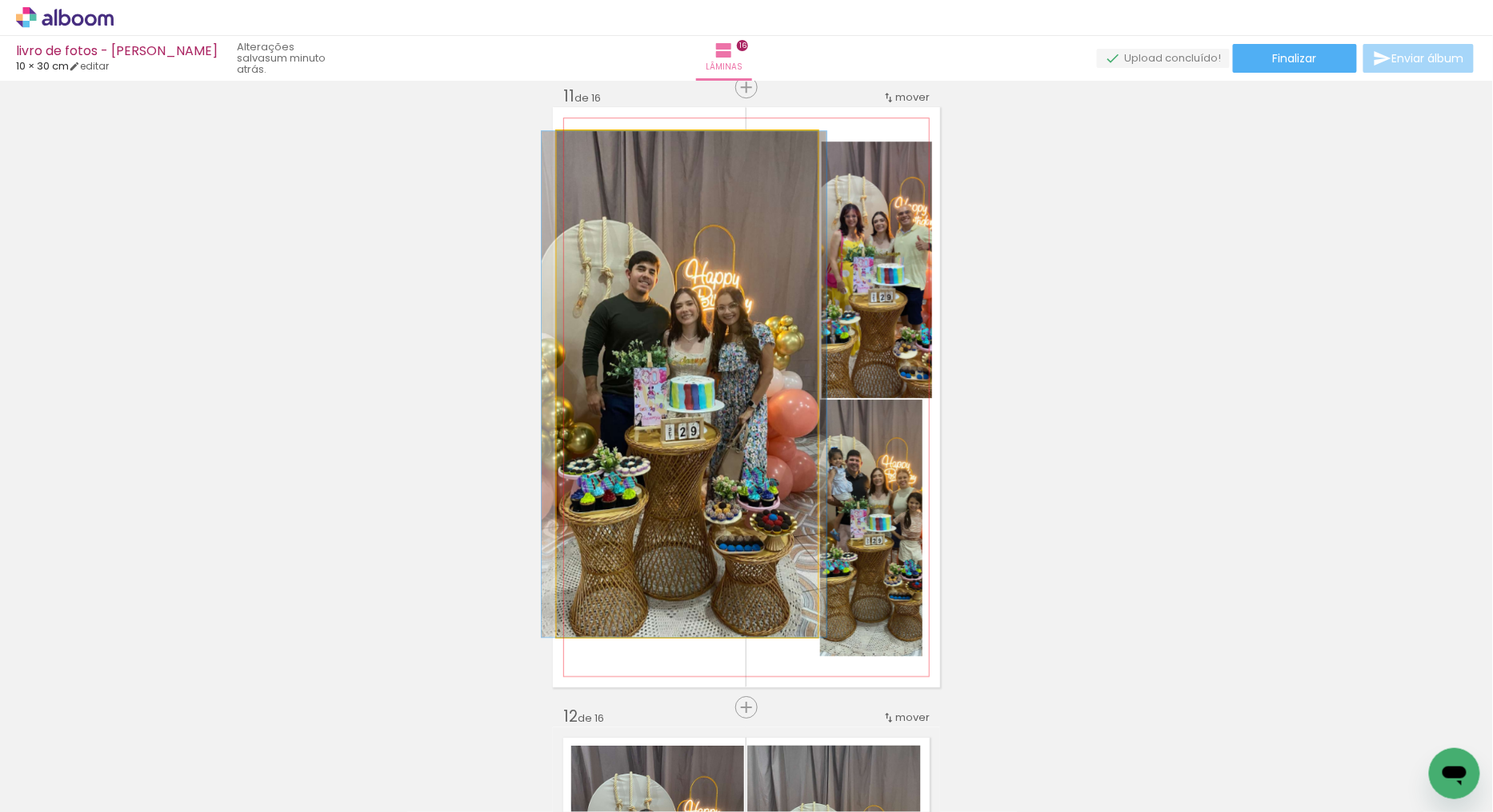
click at [684, 442] on quentale-photo at bounding box center [687, 383] width 261 height 506
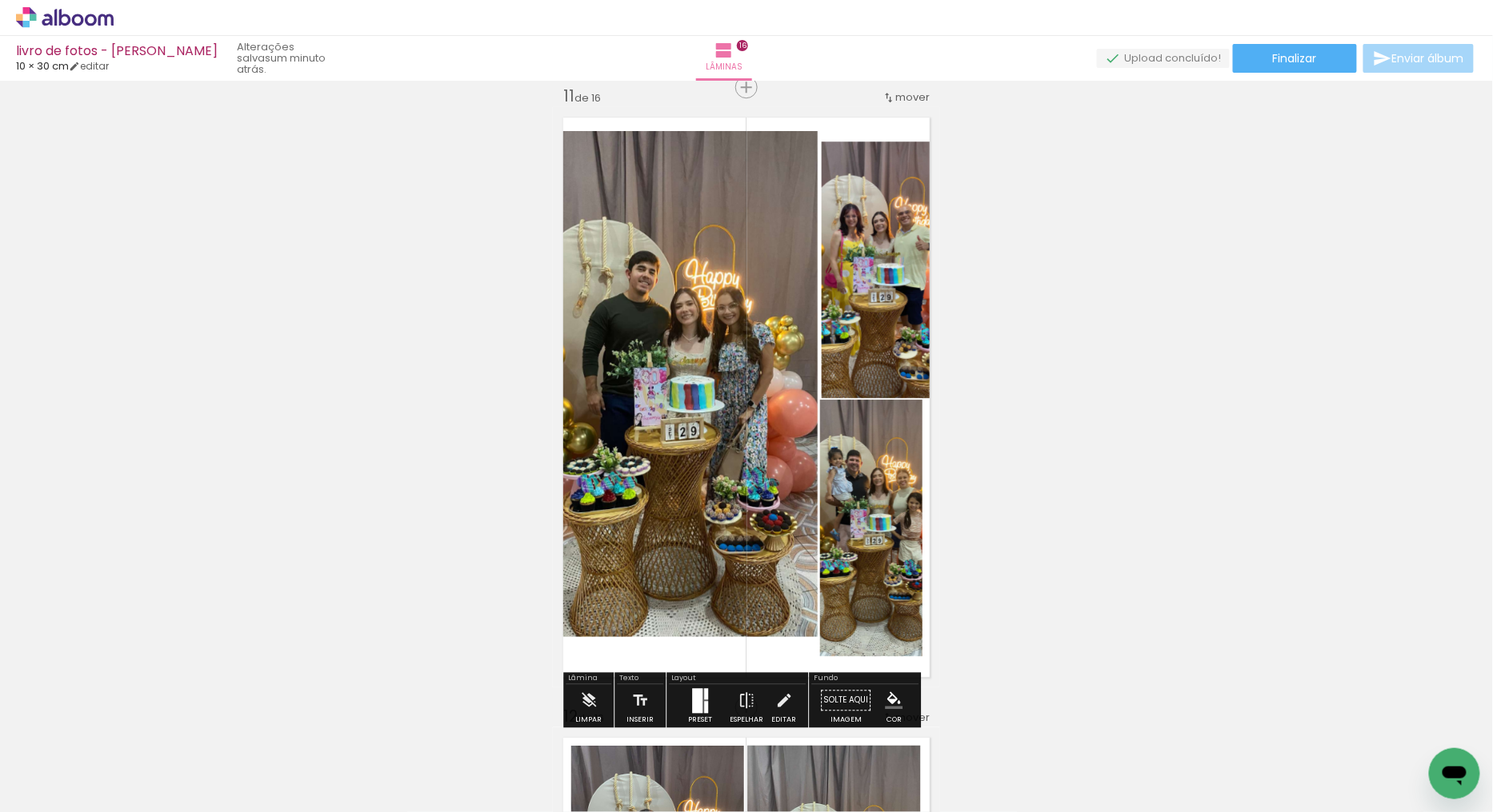
click at [676, 431] on quentale-photo at bounding box center [687, 383] width 261 height 506
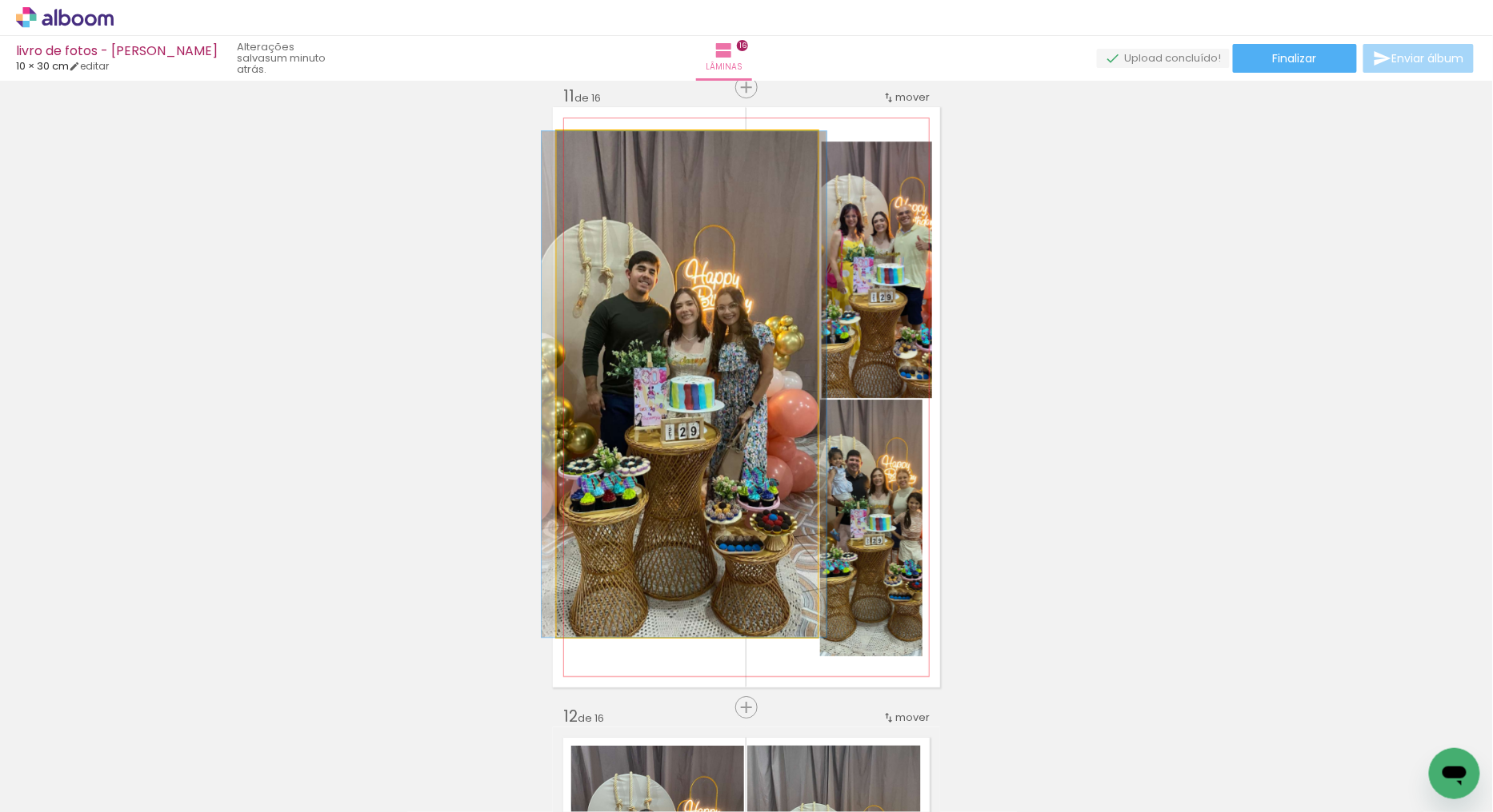
click at [676, 431] on quentale-photo at bounding box center [687, 383] width 261 height 506
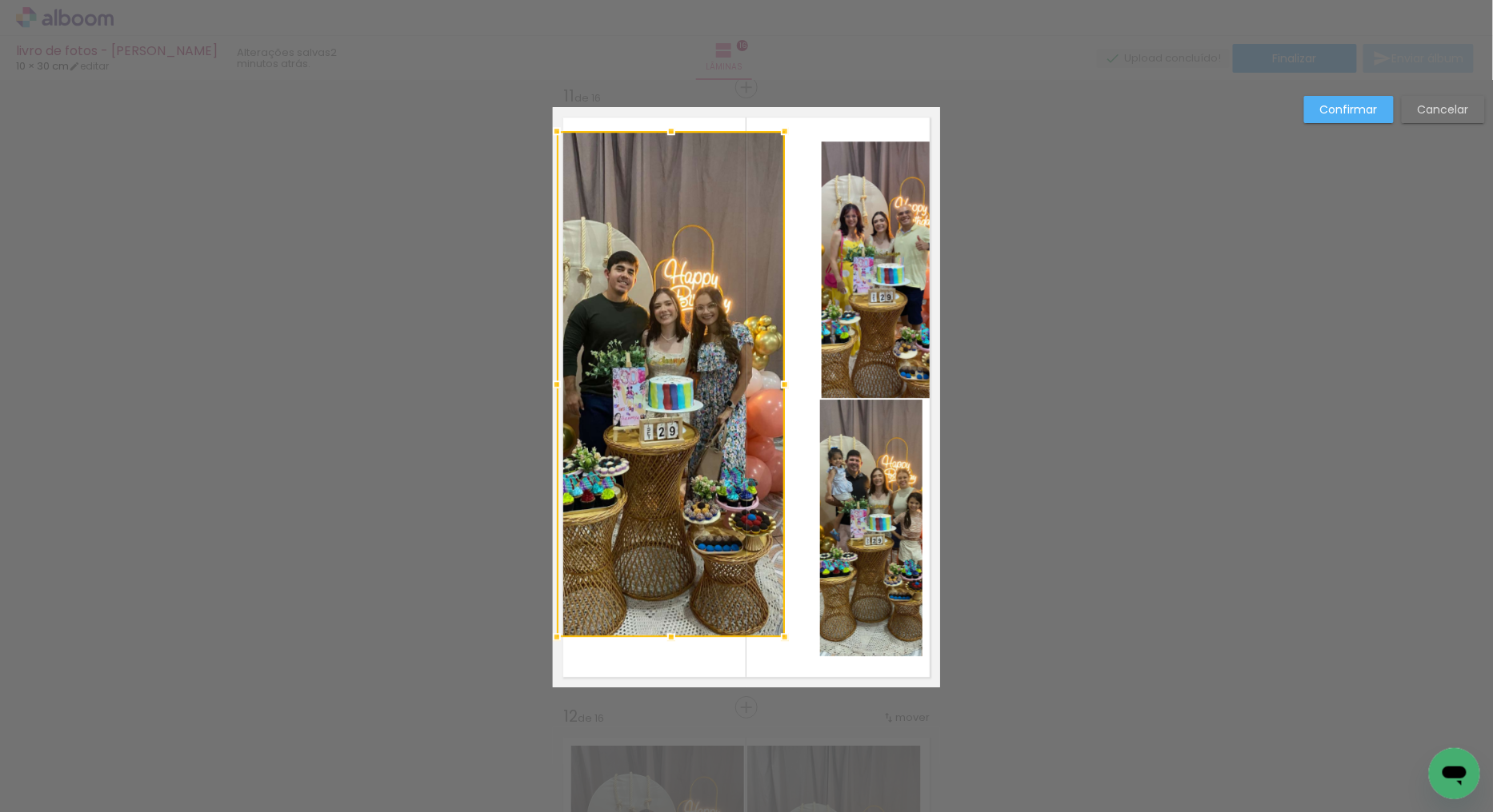
drag, startPoint x: 813, startPoint y: 387, endPoint x: 781, endPoint y: 372, distance: 35.3
click at [781, 372] on div at bounding box center [784, 384] width 32 height 32
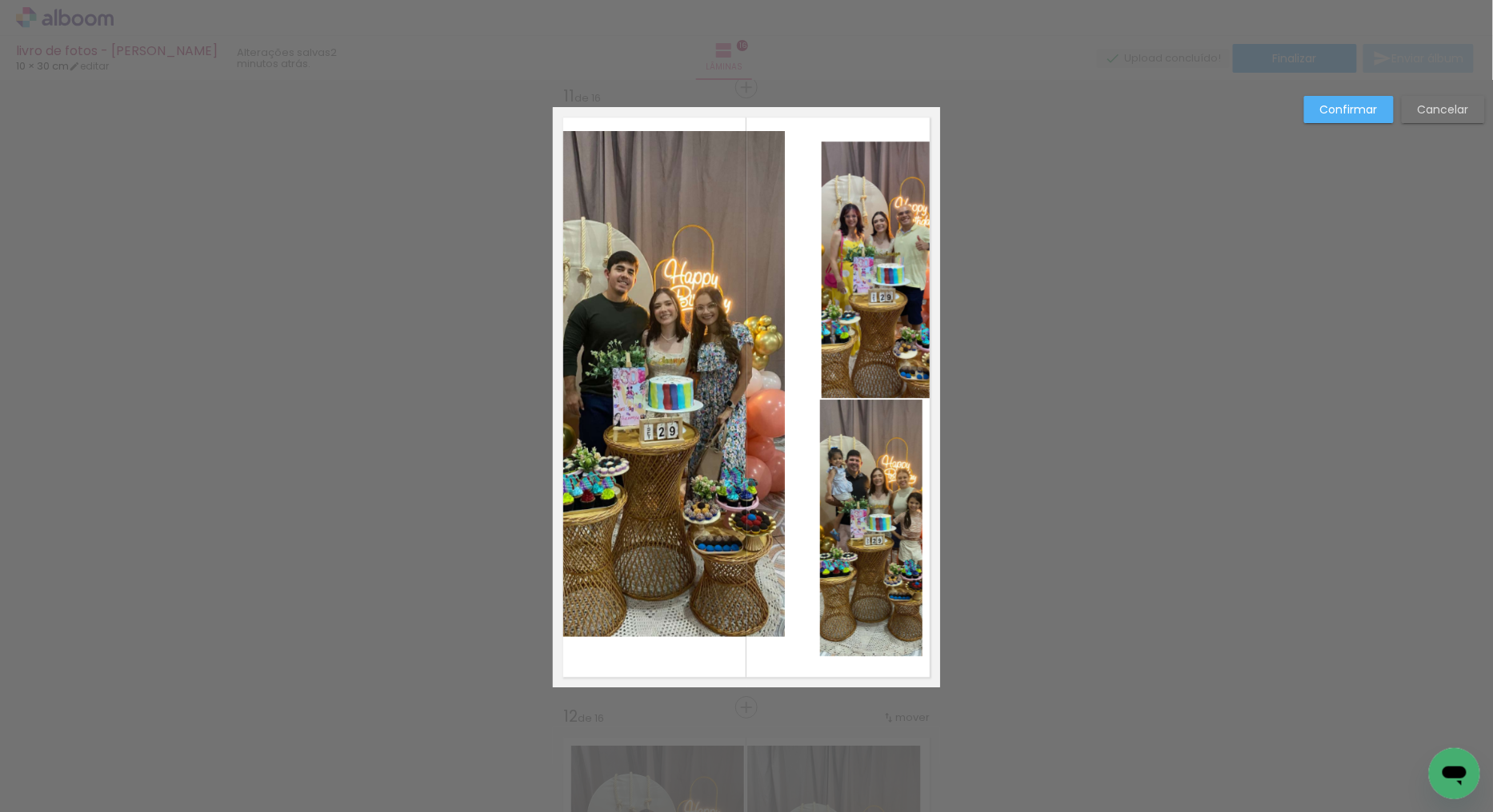
click at [881, 254] on quentale-photo at bounding box center [876, 270] width 110 height 257
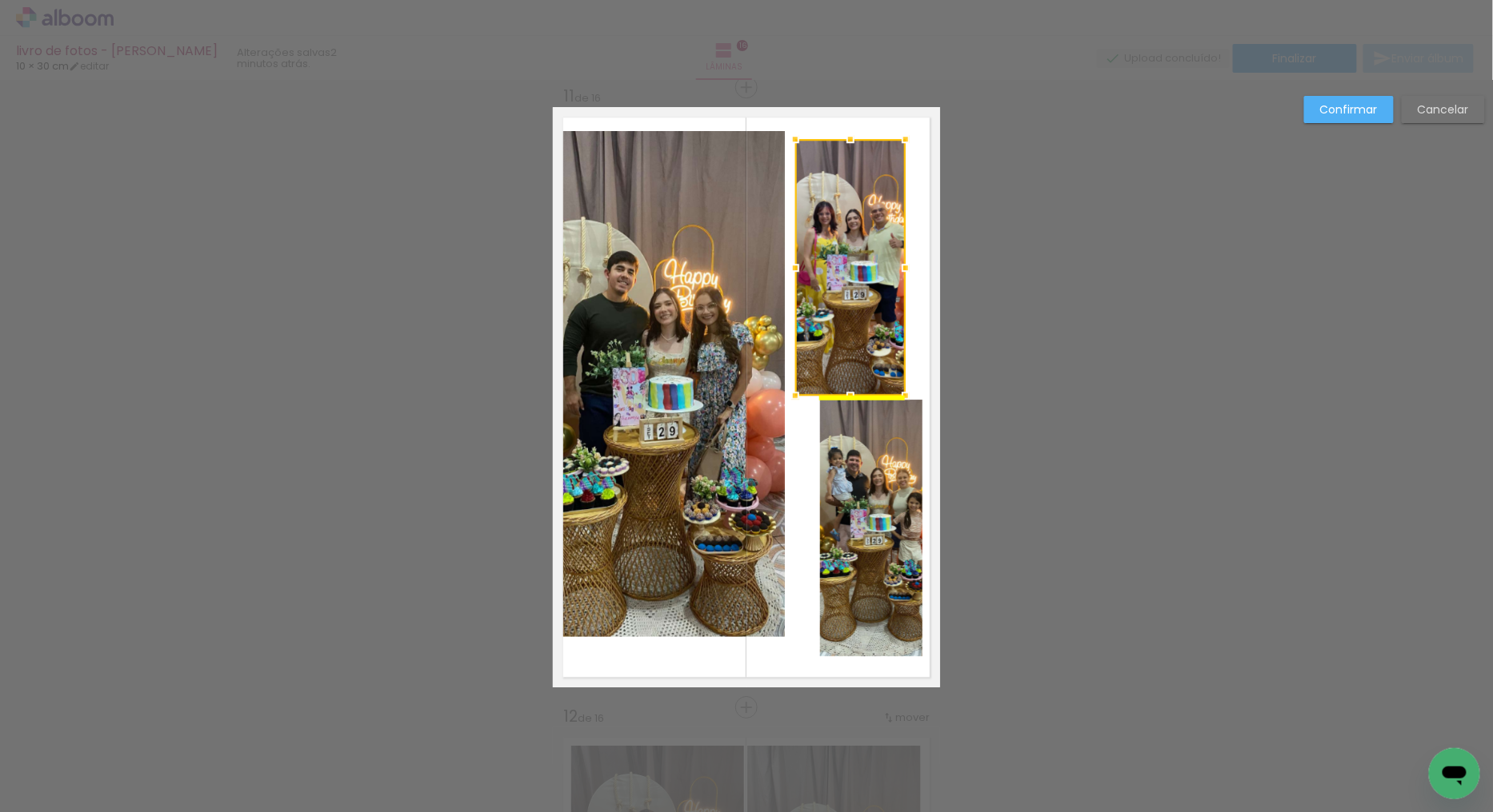
drag, startPoint x: 880, startPoint y: 267, endPoint x: 852, endPoint y: 269, distance: 28.1
click at [852, 269] on div at bounding box center [850, 267] width 110 height 257
click at [875, 461] on quentale-photo at bounding box center [871, 528] width 104 height 257
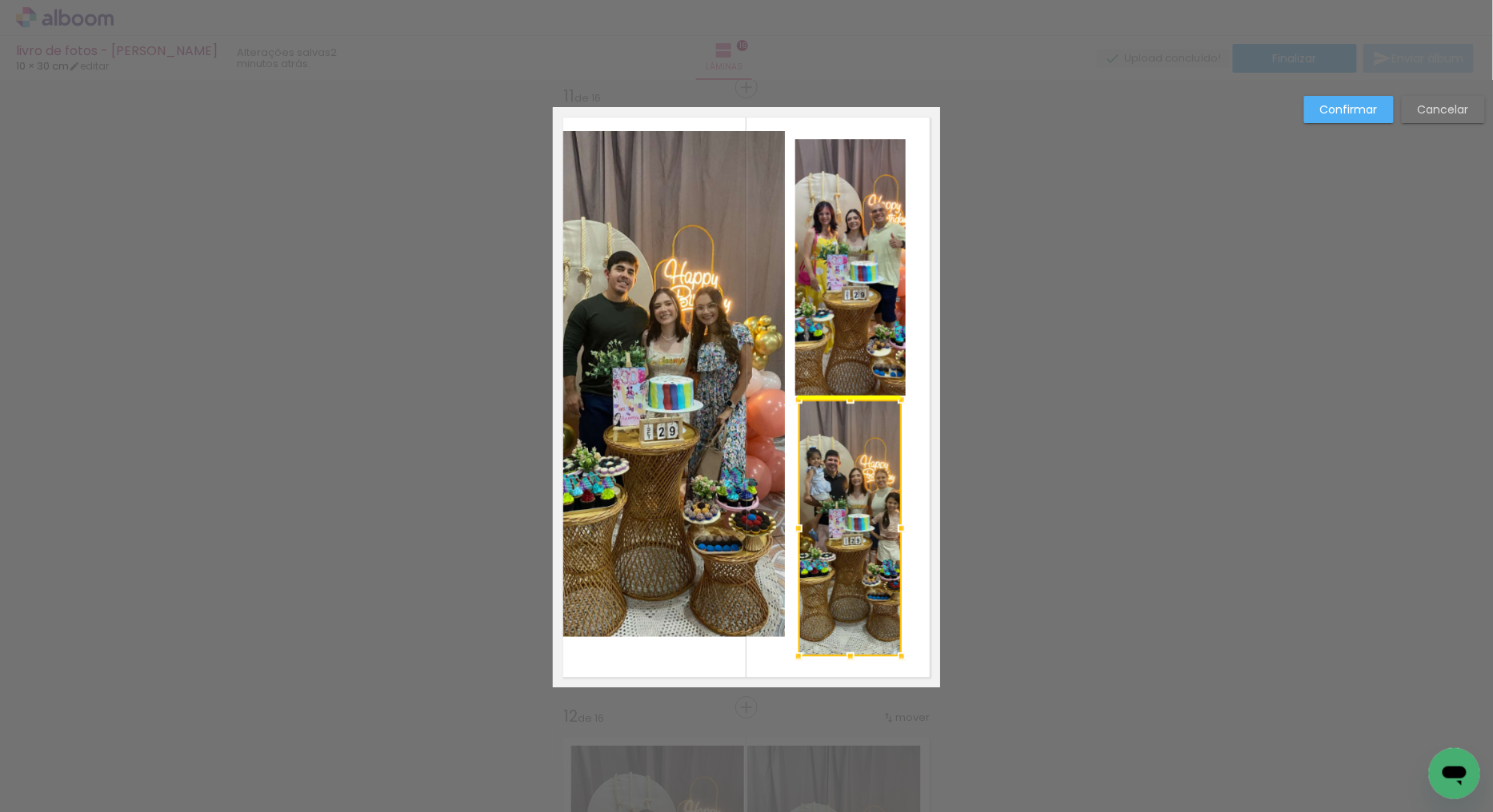
drag, startPoint x: 879, startPoint y: 491, endPoint x: 851, endPoint y: 497, distance: 28.6
click at [851, 497] on div at bounding box center [850, 528] width 104 height 257
click at [845, 308] on quentale-photo at bounding box center [850, 267] width 110 height 257
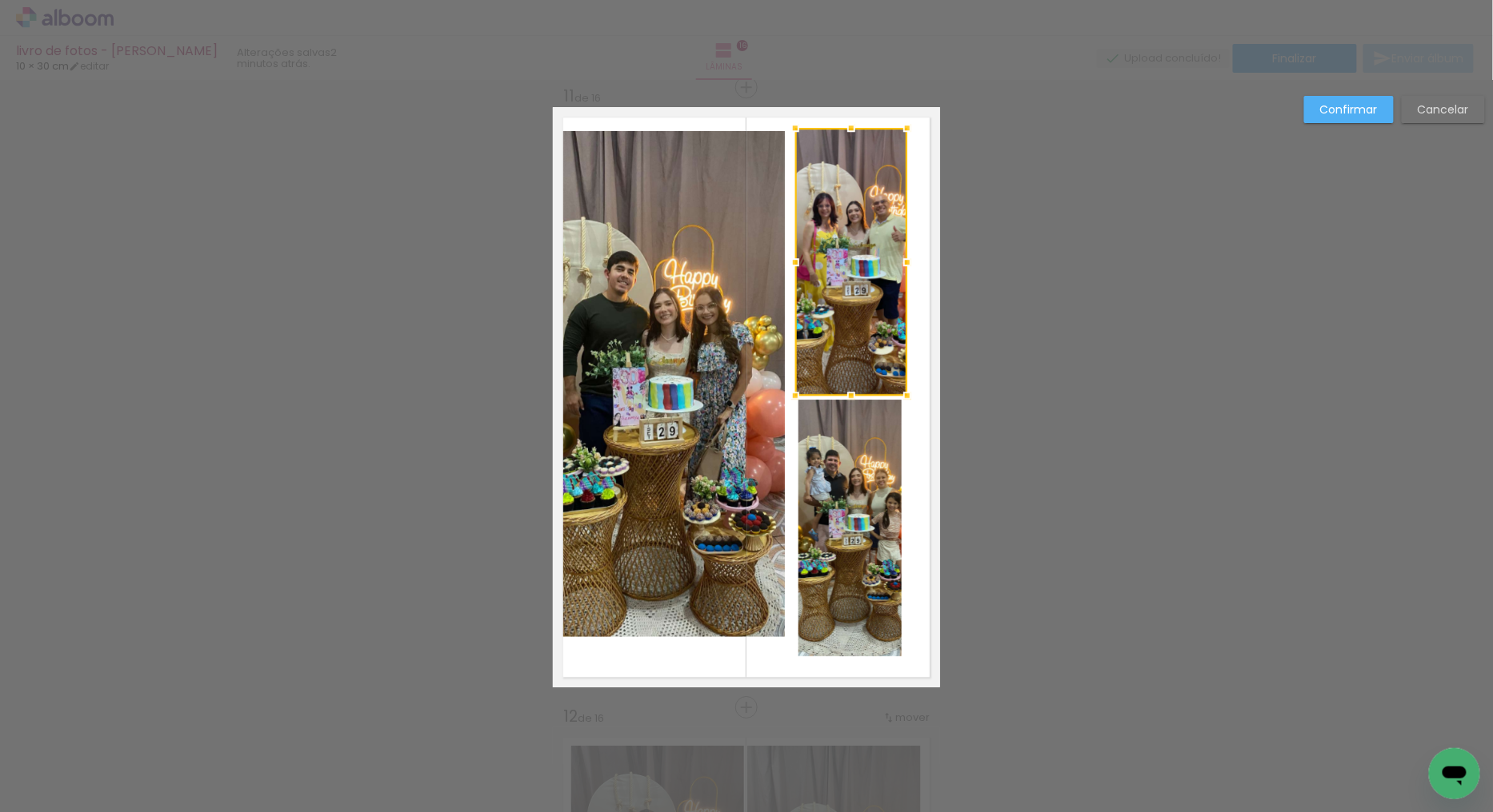
drag, startPoint x: 901, startPoint y: 134, endPoint x: 909, endPoint y: 118, distance: 17.9
click at [909, 118] on div at bounding box center [907, 127] width 32 height 32
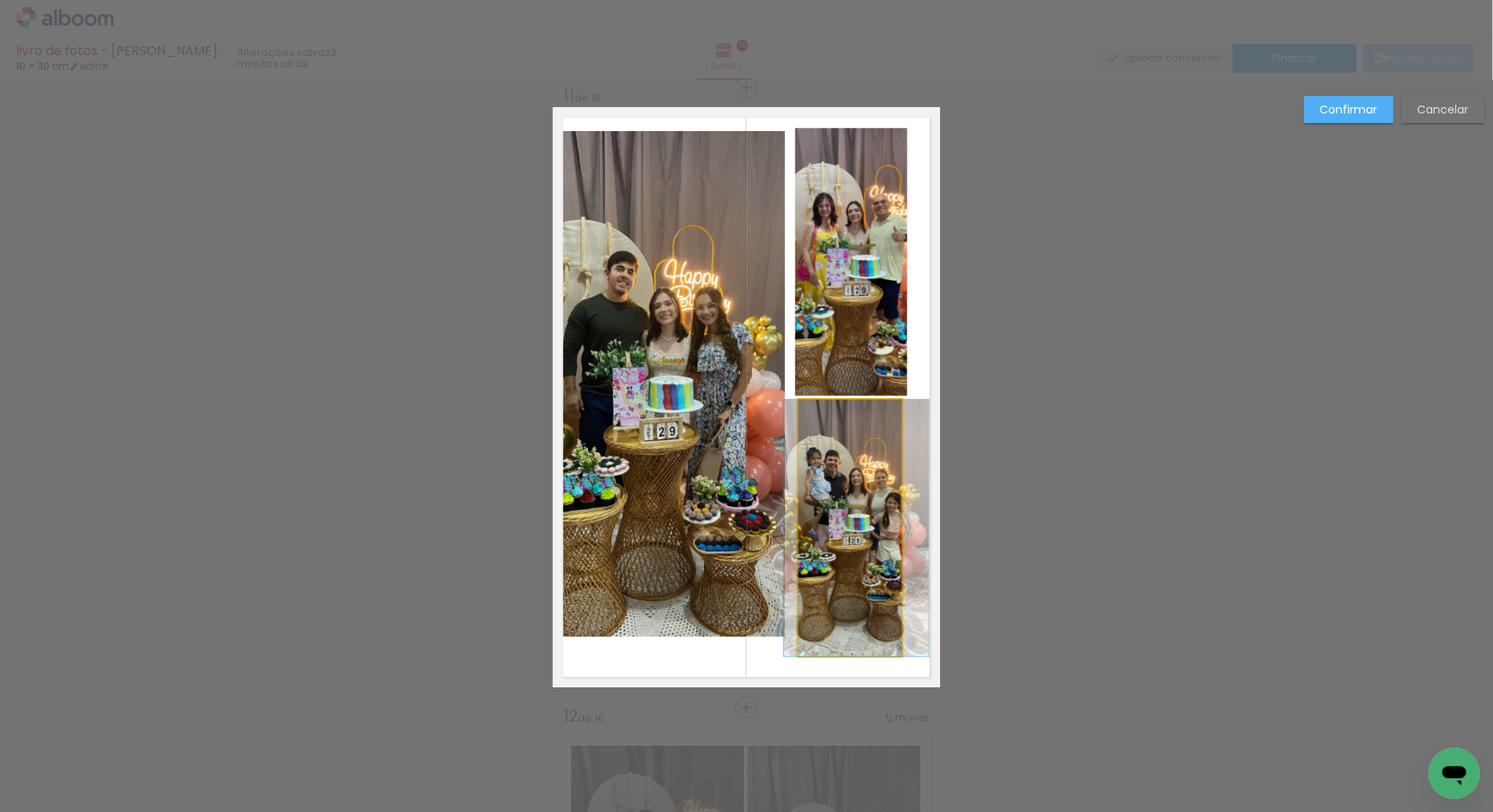
click at [866, 490] on quentale-photo at bounding box center [850, 528] width 104 height 257
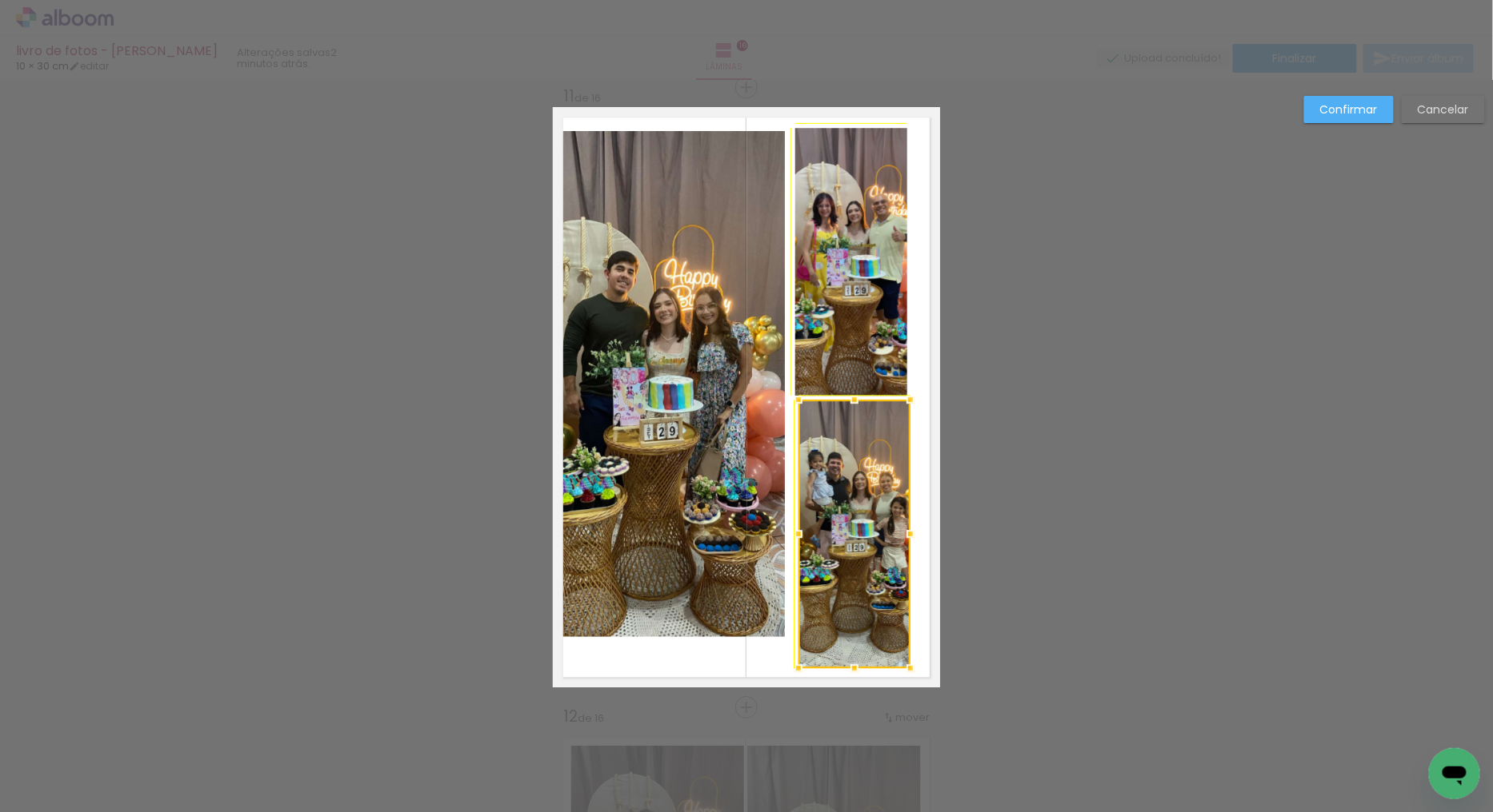
drag, startPoint x: 898, startPoint y: 658, endPoint x: 902, endPoint y: 664, distance: 7.2
click at [902, 664] on div at bounding box center [910, 668] width 32 height 32
click at [0, 0] on slot "Confirmar" at bounding box center [0, 0] width 0 height 0
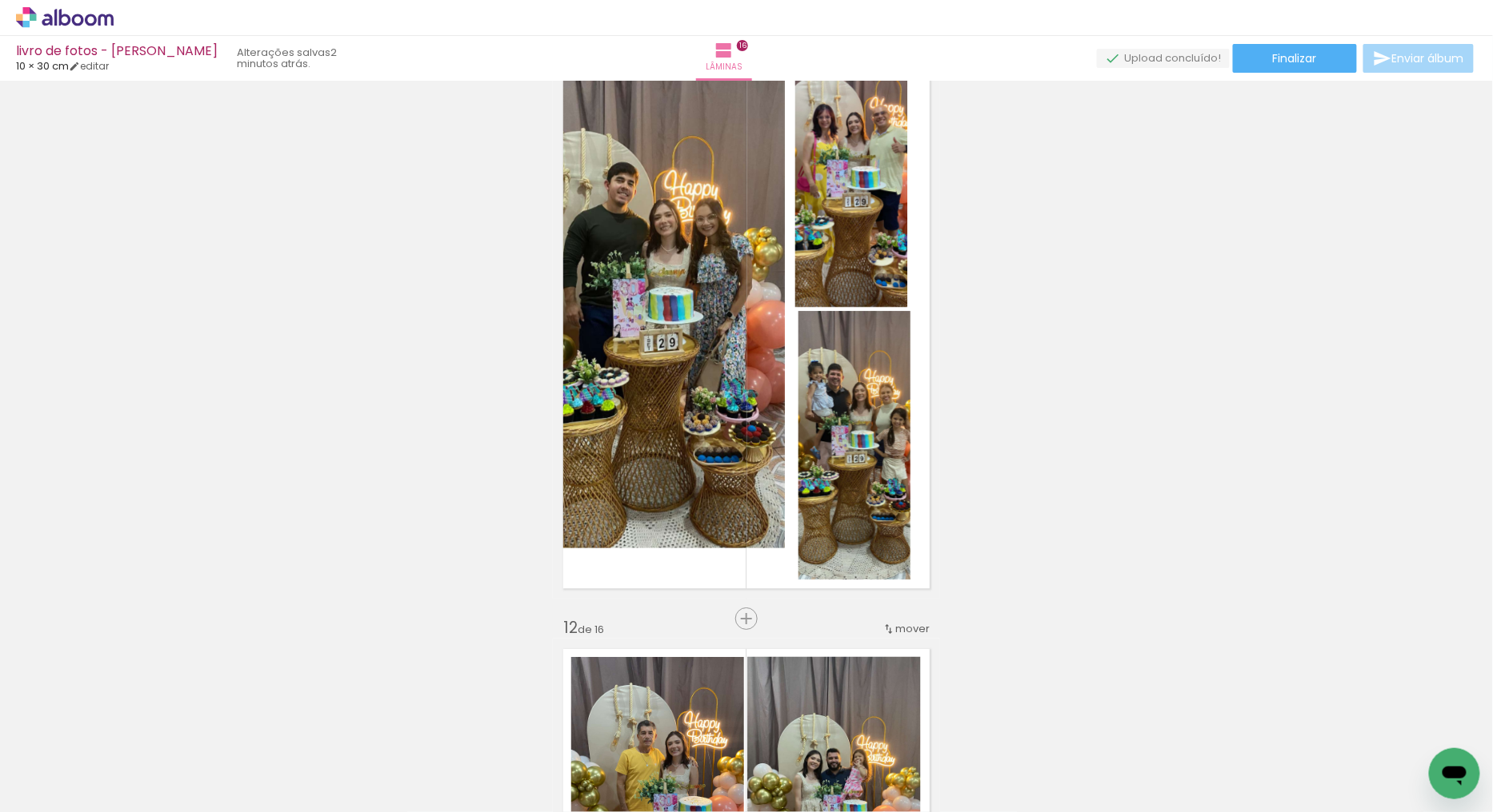
scroll to position [6224, 0]
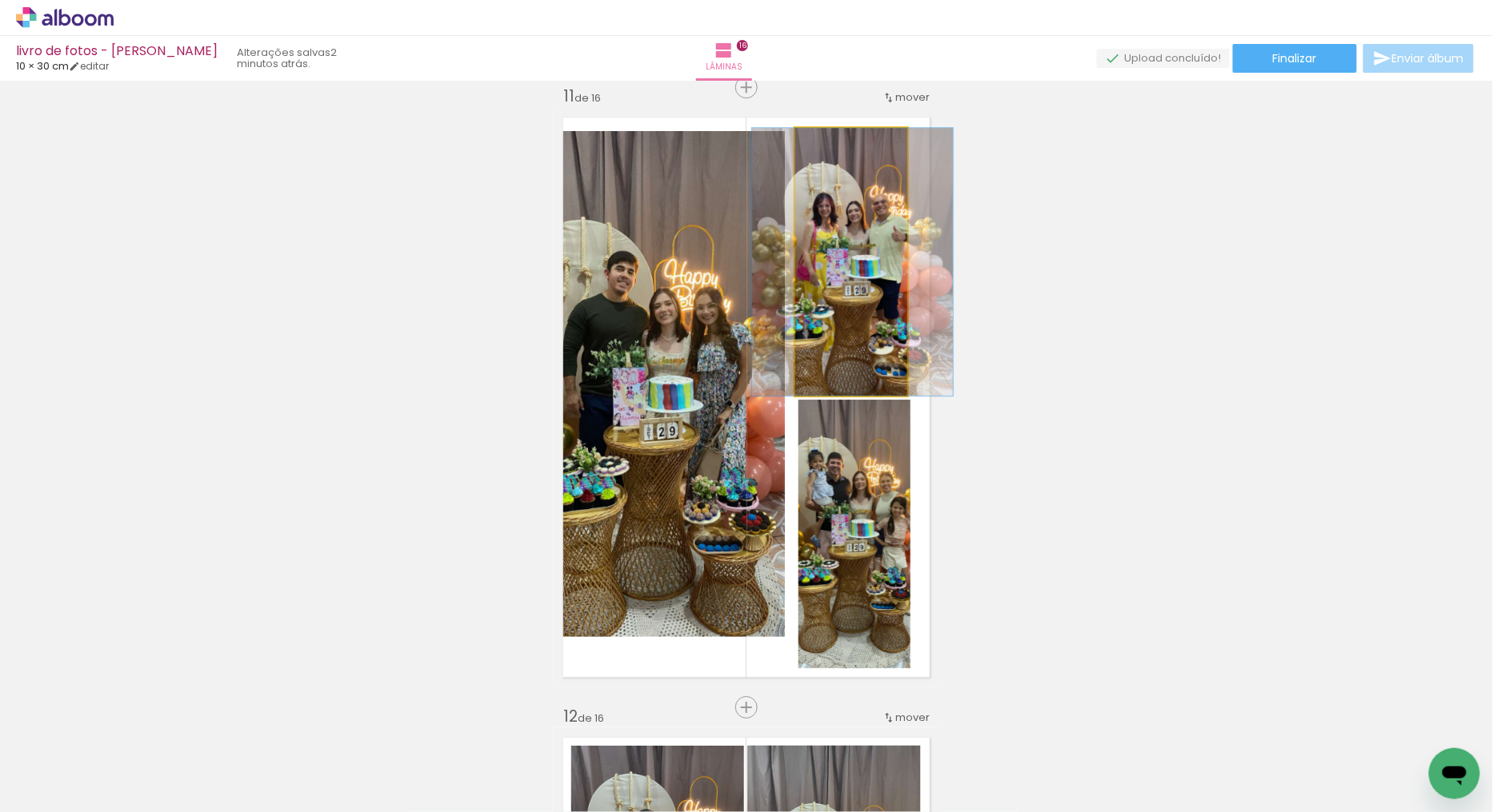
click at [829, 297] on quentale-photo at bounding box center [851, 262] width 112 height 268
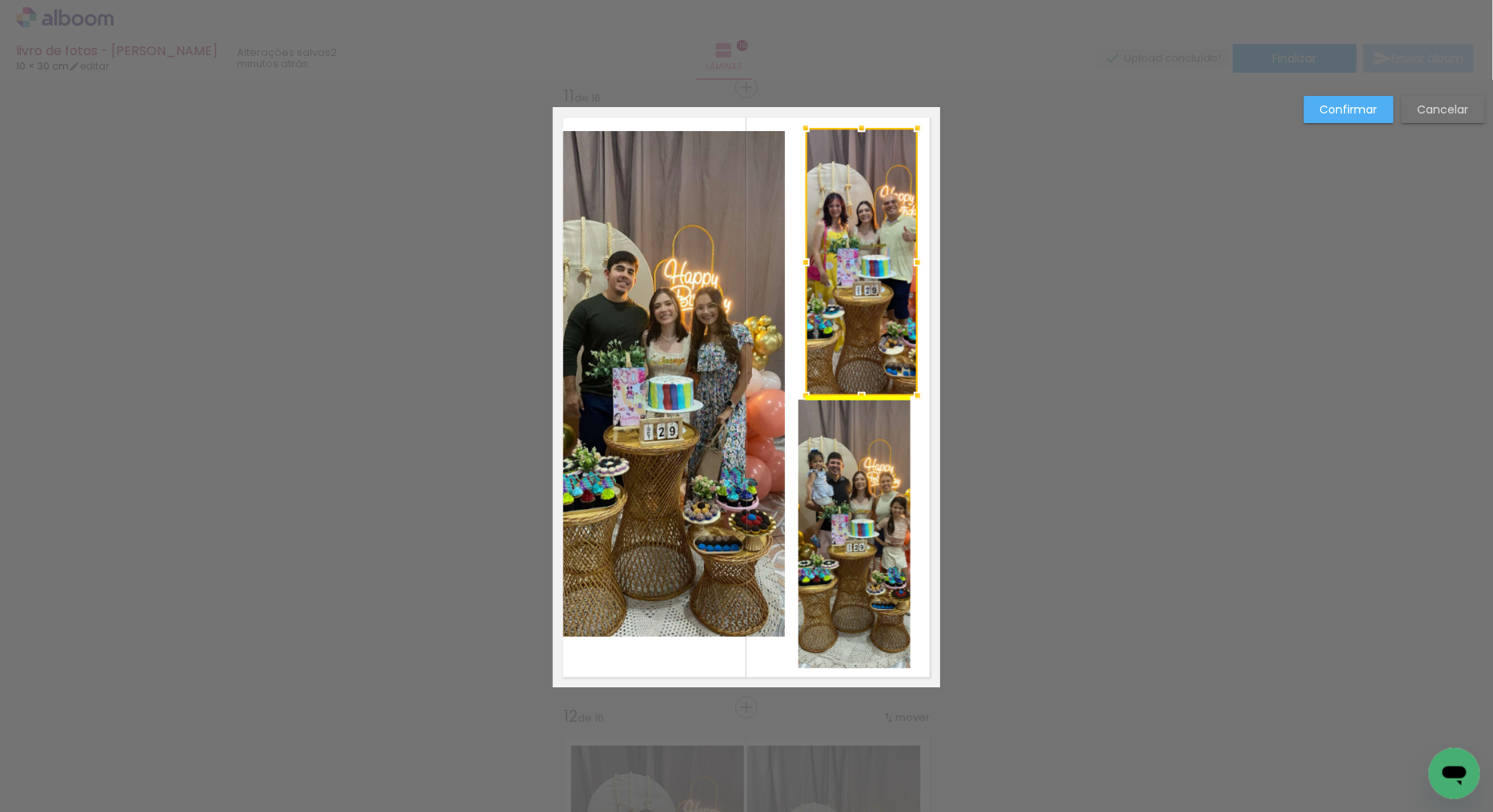
drag, startPoint x: 858, startPoint y: 311, endPoint x: 866, endPoint y: 310, distance: 8.1
click at [866, 310] on div at bounding box center [861, 262] width 112 height 268
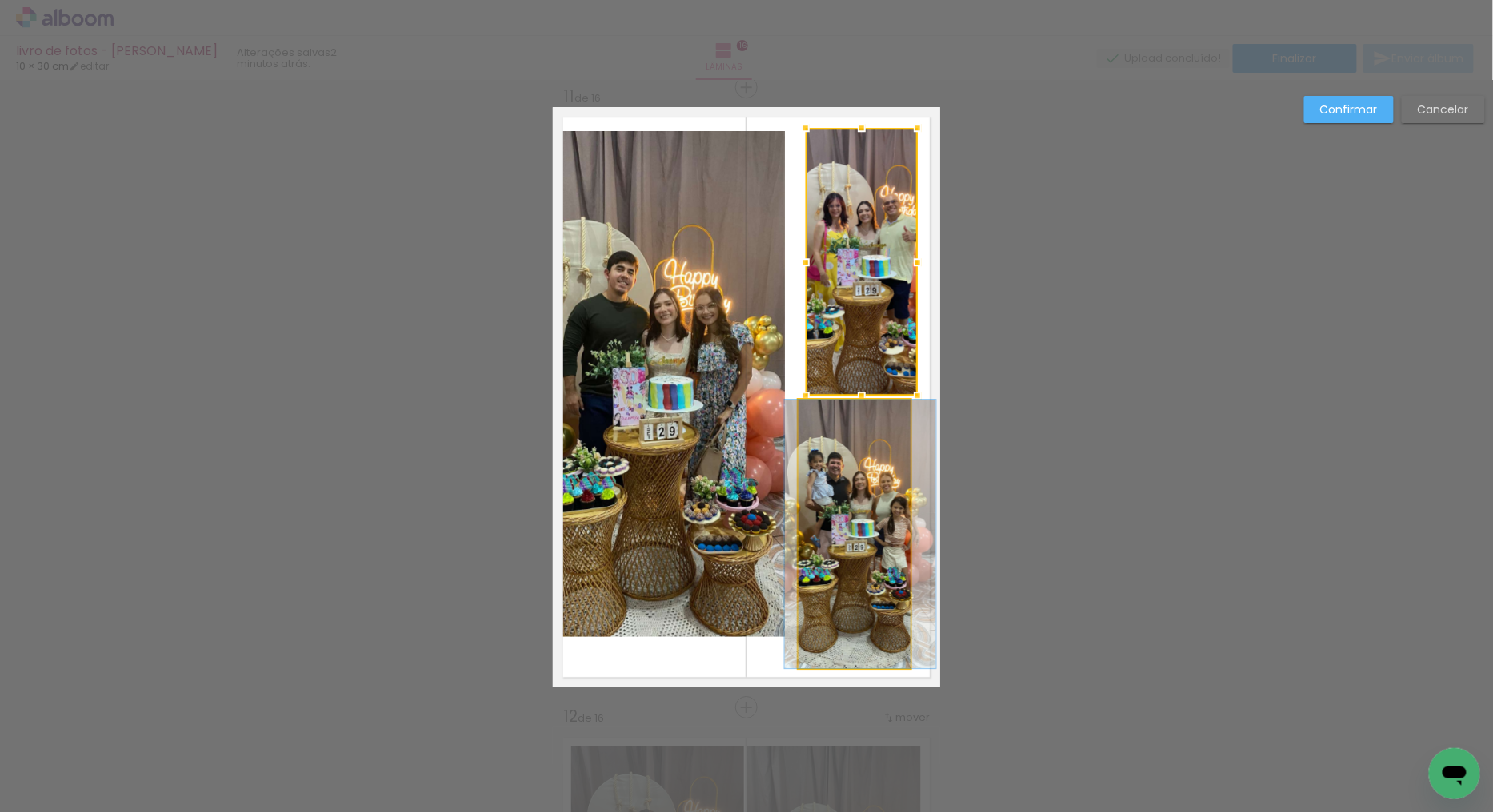
click at [860, 484] on quentale-photo at bounding box center [853, 534] width 112 height 269
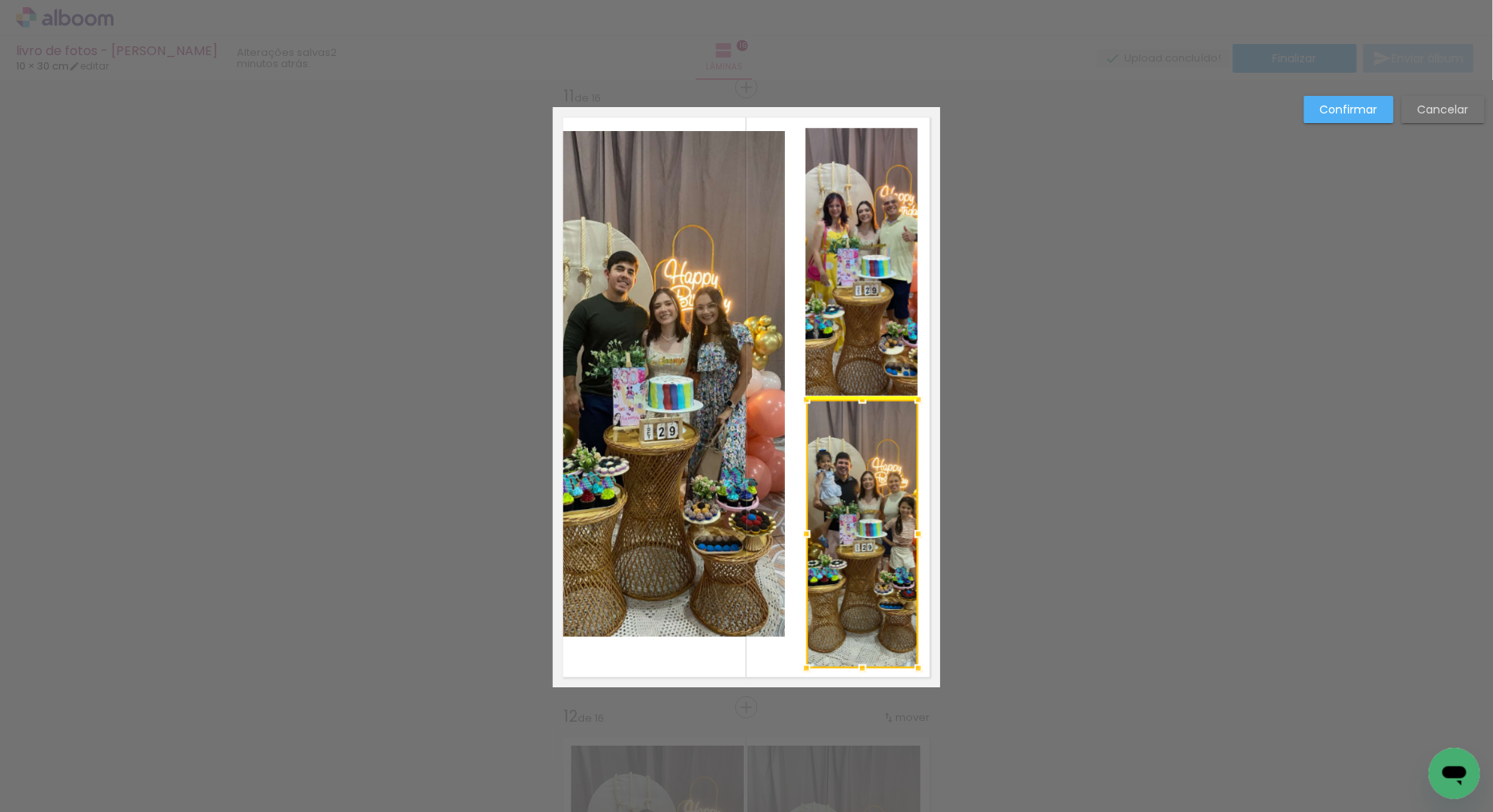
drag, startPoint x: 862, startPoint y: 490, endPoint x: 871, endPoint y: 490, distance: 9.0
click at [871, 490] on div at bounding box center [861, 534] width 112 height 269
click at [733, 420] on quentale-photo at bounding box center [671, 383] width 228 height 506
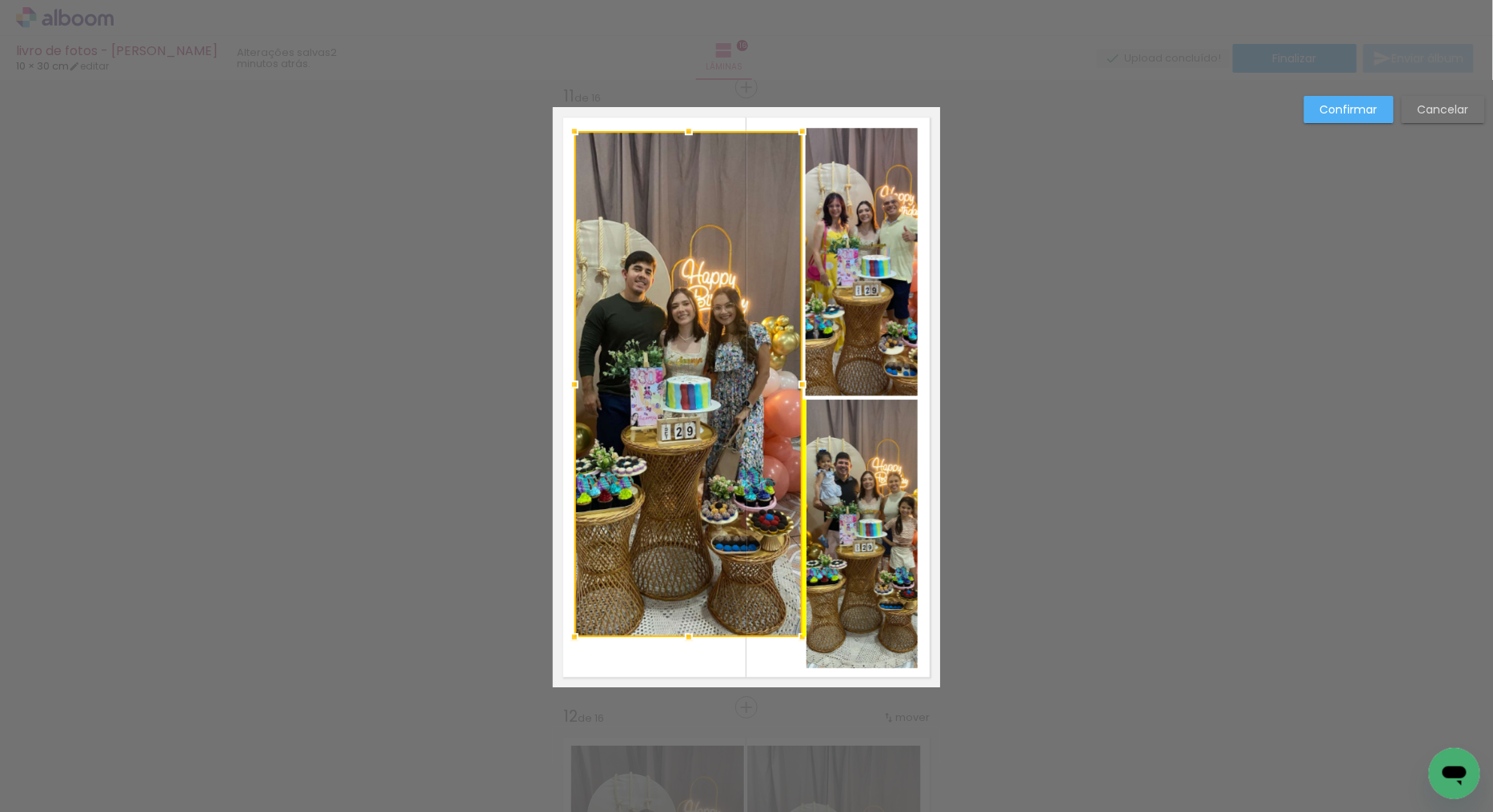
drag, startPoint x: 693, startPoint y: 421, endPoint x: 712, endPoint y: 421, distance: 19.0
click at [712, 421] on div at bounding box center [688, 383] width 228 height 506
click at [0, 0] on slot "Confirmar" at bounding box center [0, 0] width 0 height 0
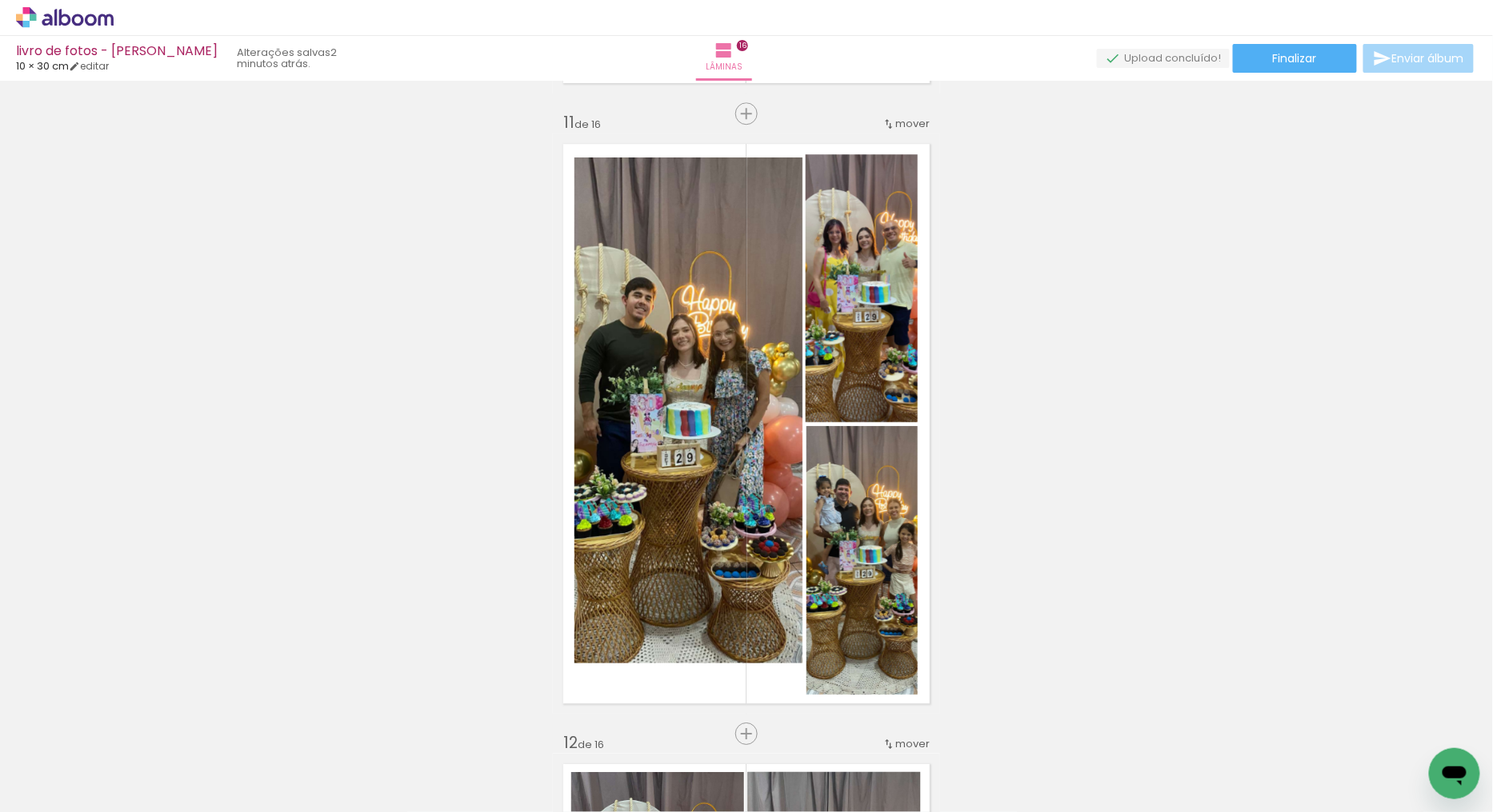
scroll to position [6135, 0]
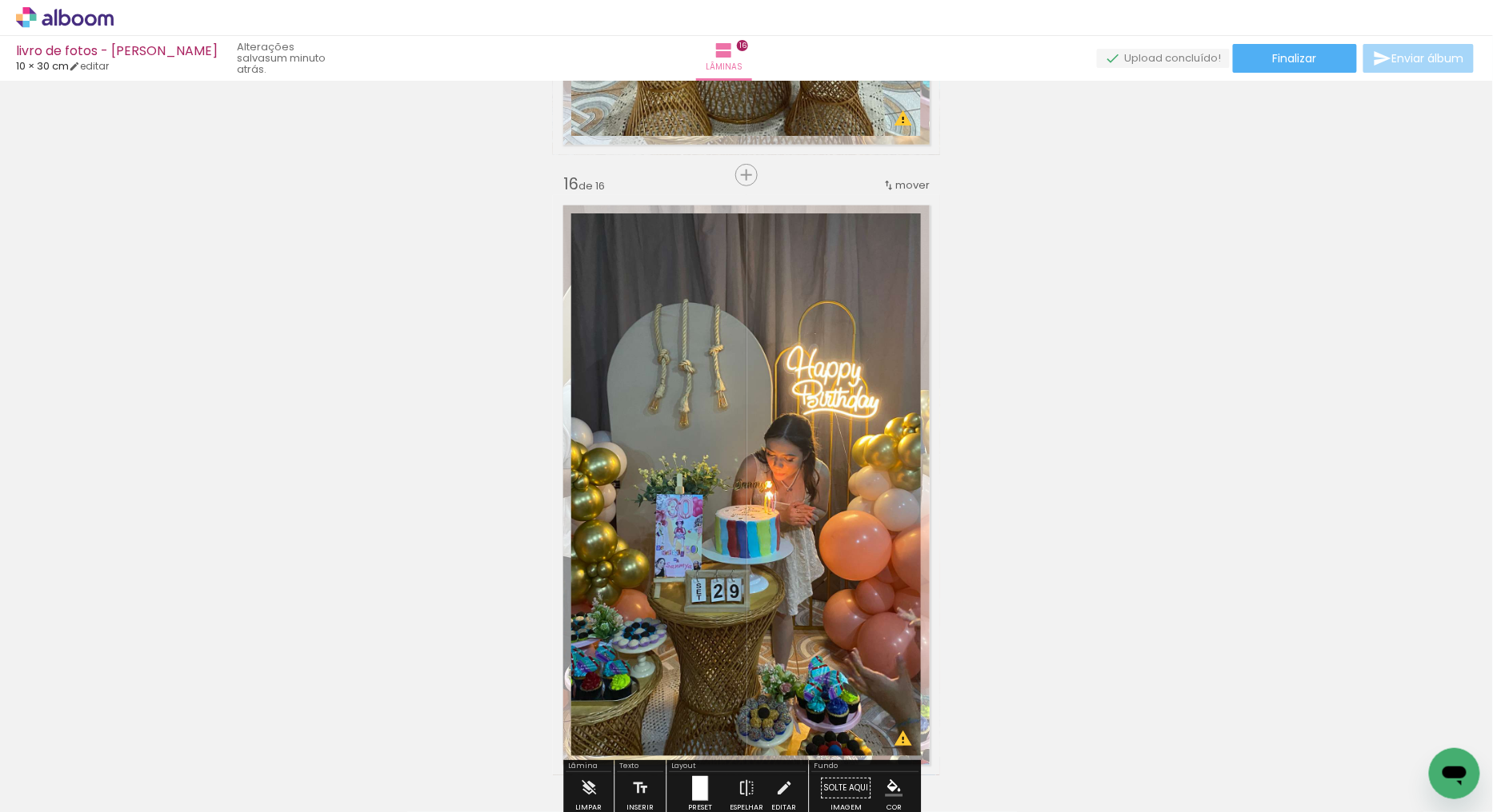
scroll to position [0, 1330]
